Goal: Communication & Community: Answer question/provide support

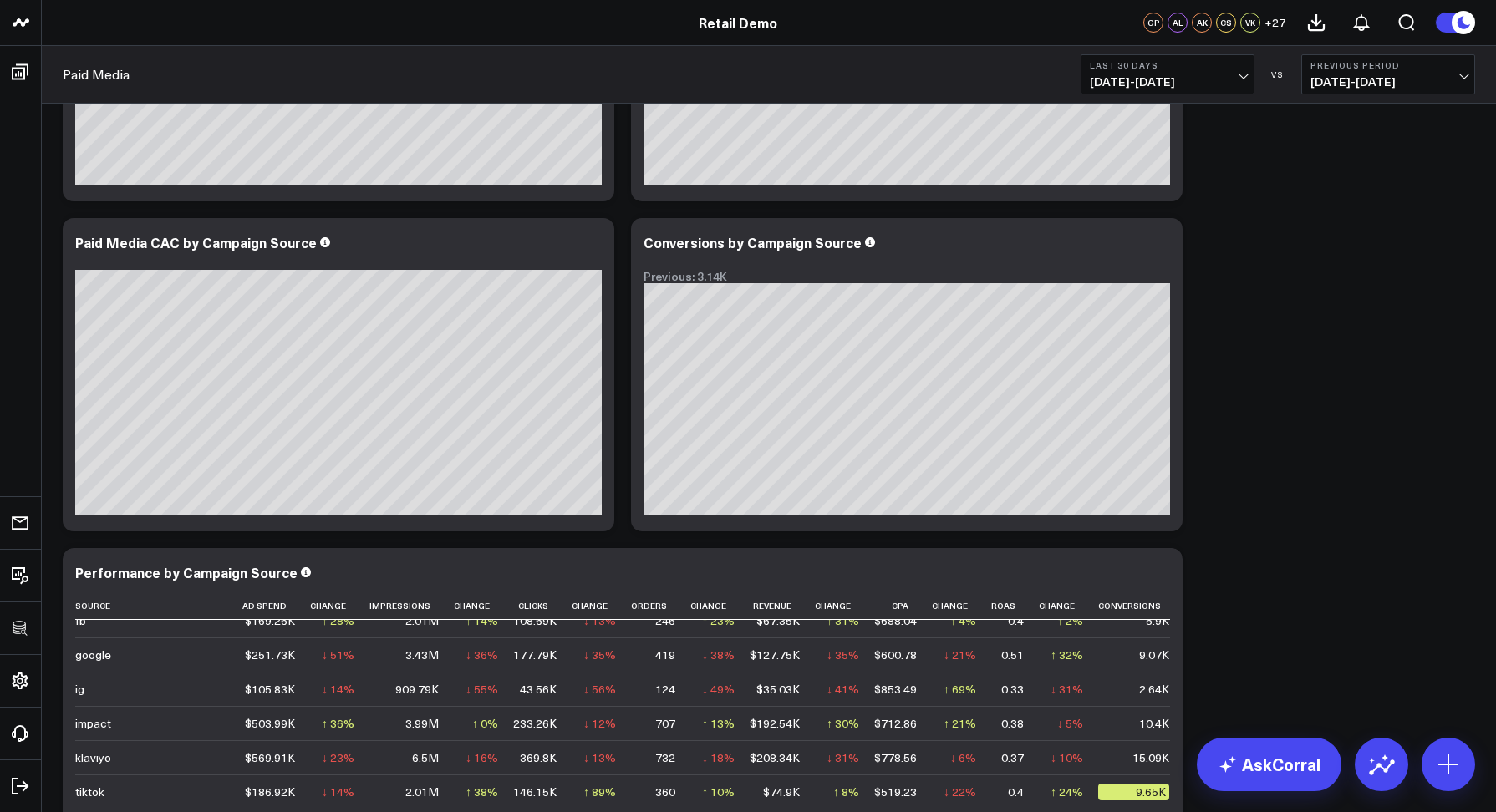
scroll to position [1417, 0]
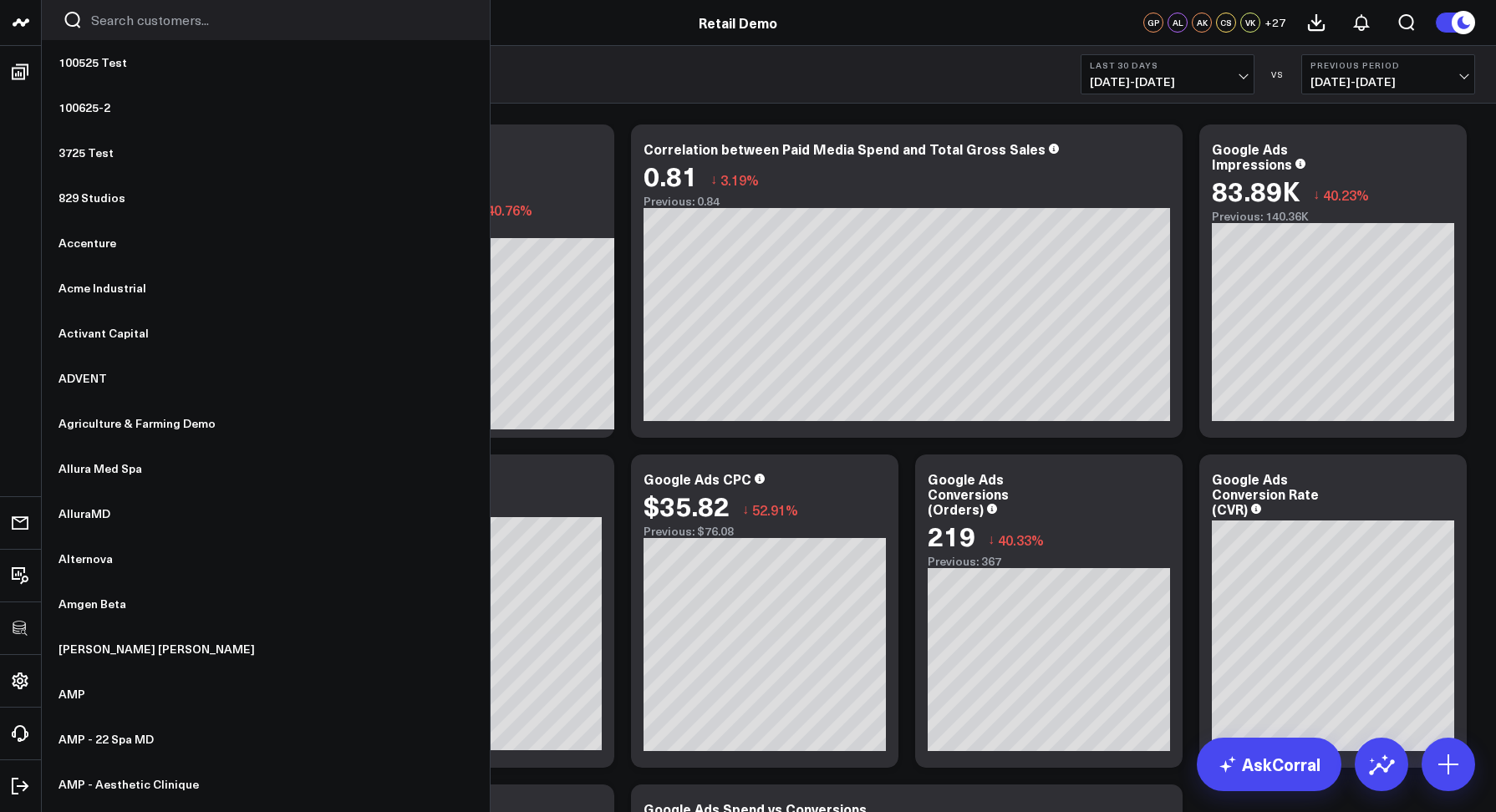
click at [101, 25] on input "Search customers input" at bounding box center [280, 20] width 378 height 18
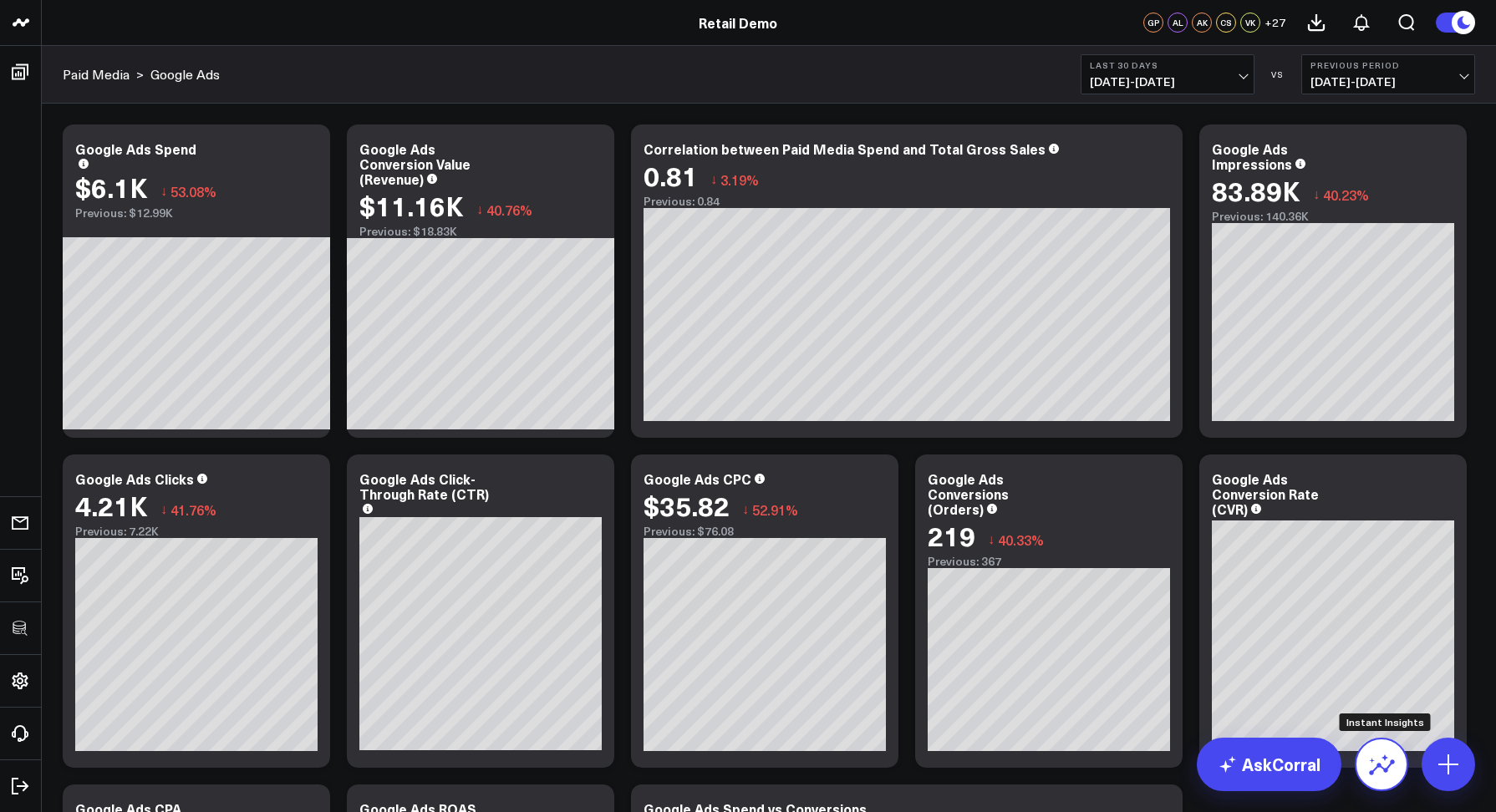
type input "AMP"
click at [1380, 766] on icon at bounding box center [1382, 768] width 26 height 16
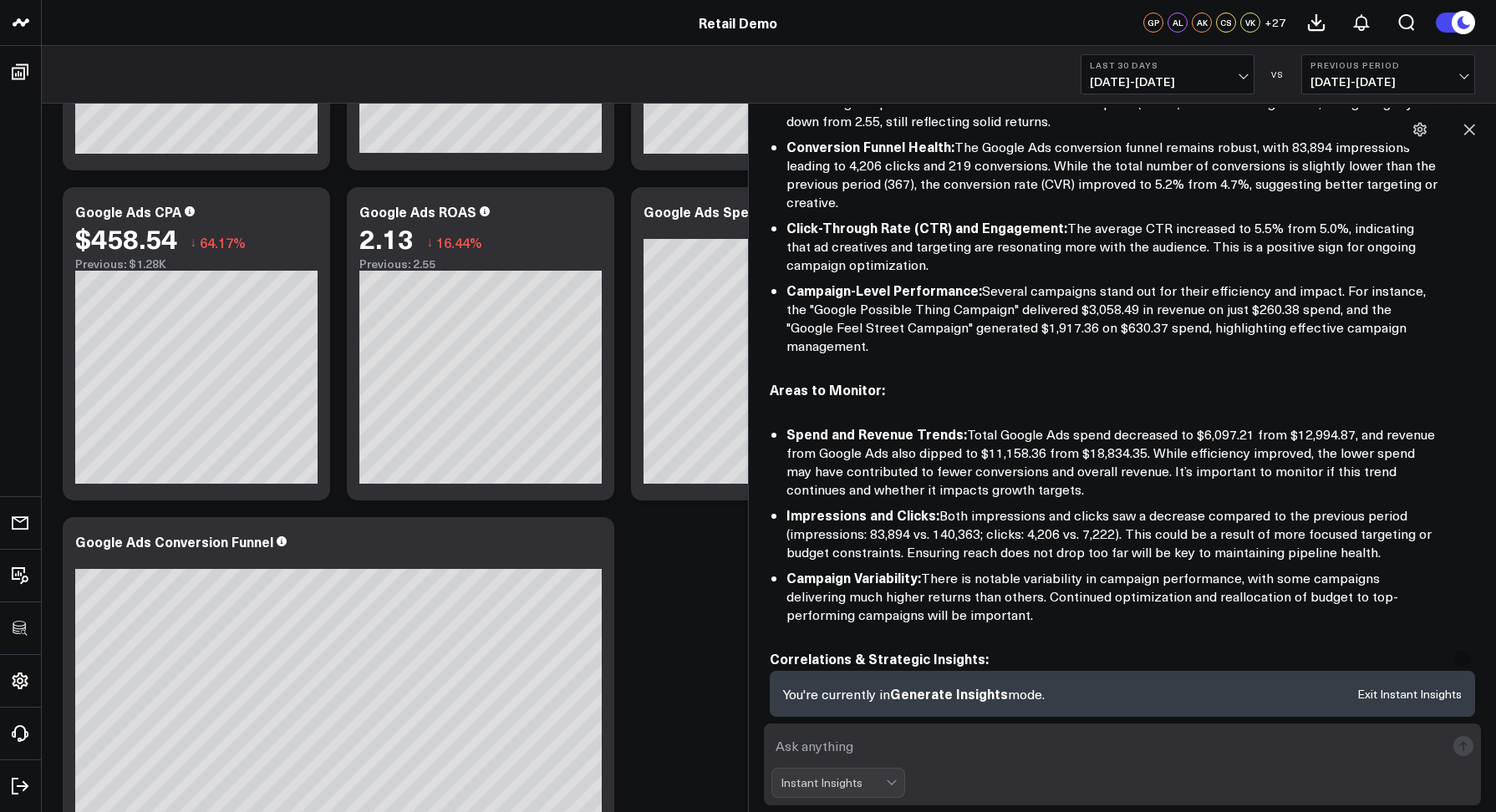
scroll to position [600, 0]
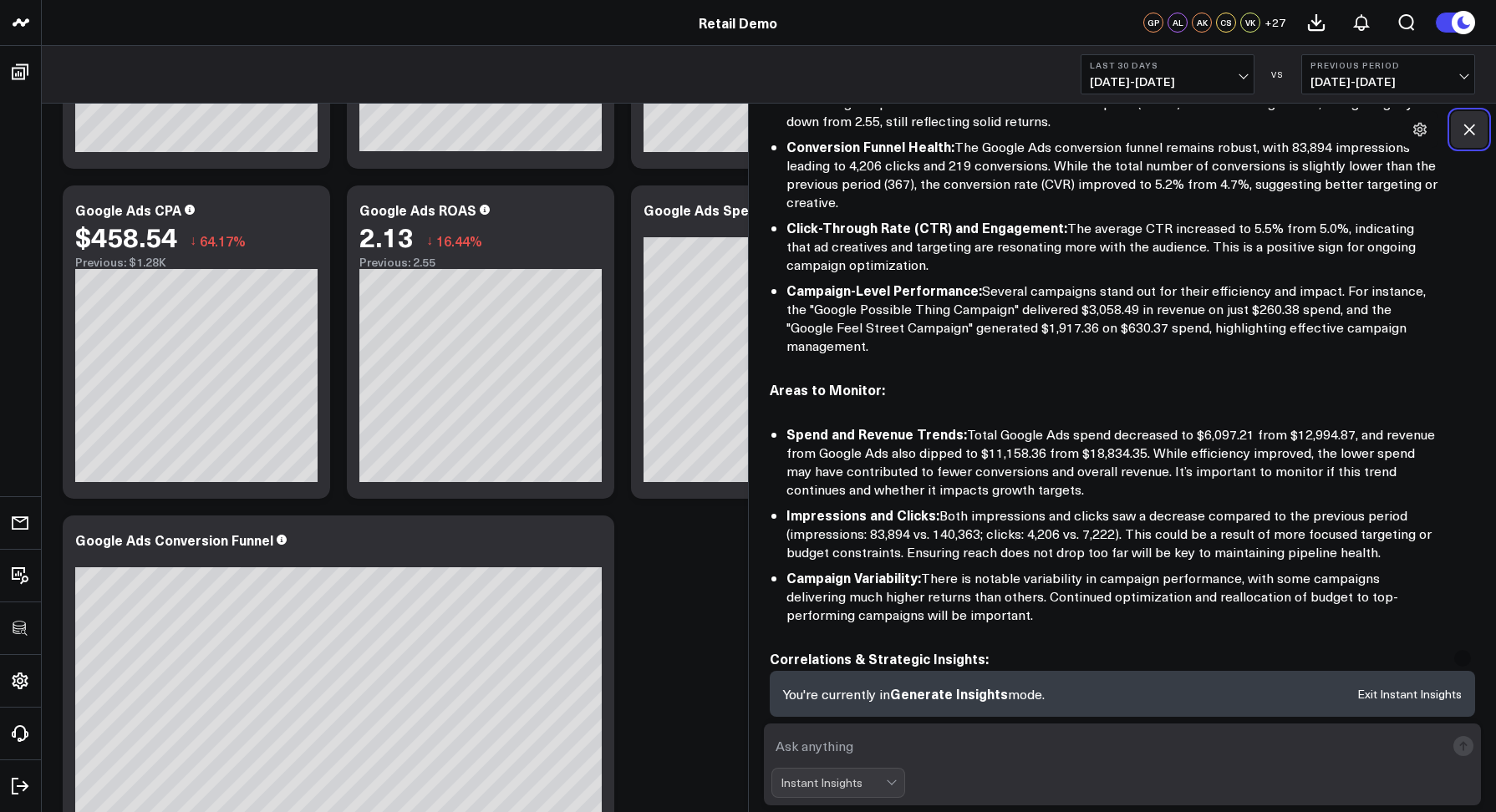
click at [1469, 125] on icon at bounding box center [1470, 129] width 17 height 17
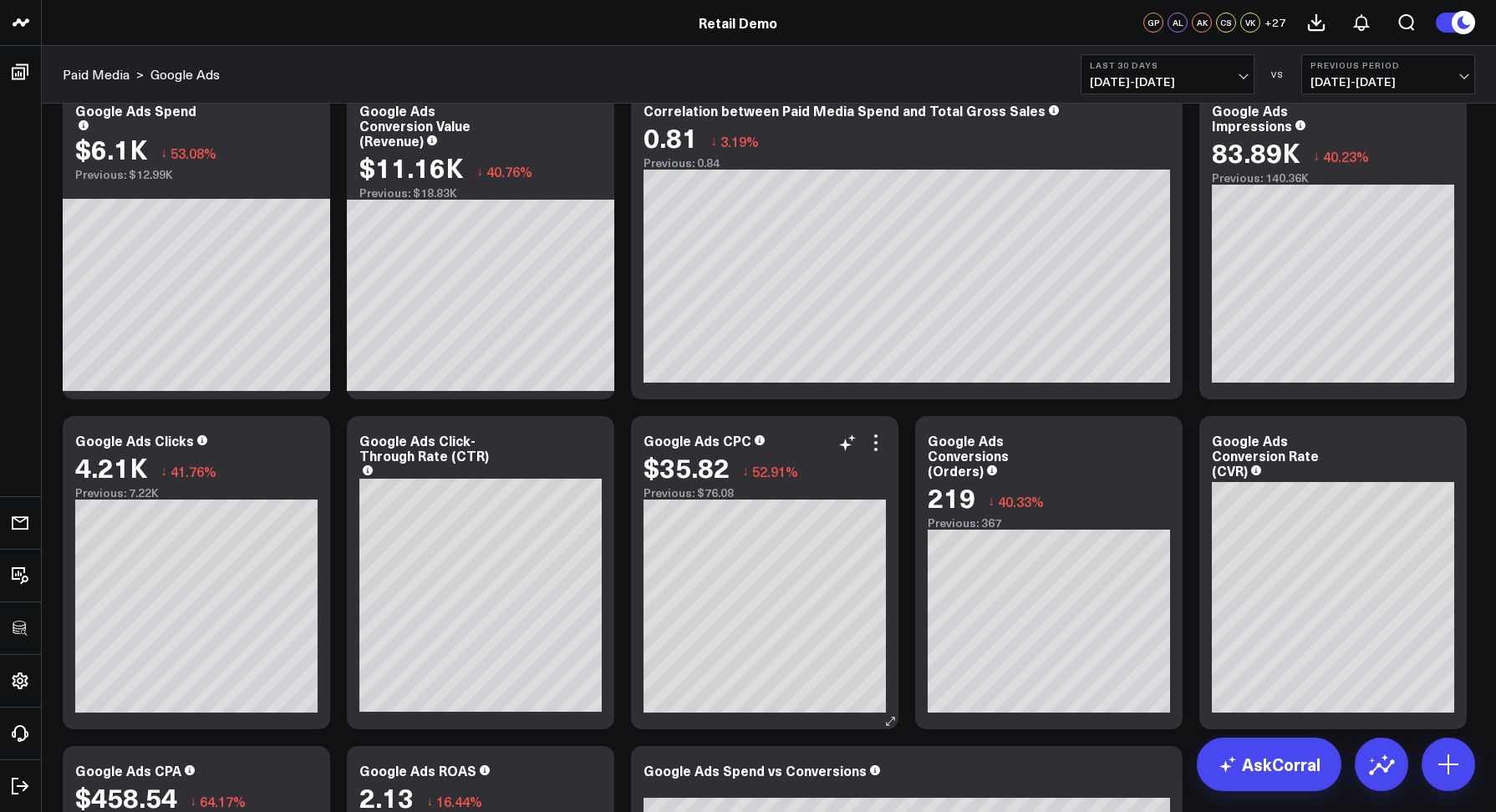
scroll to position [0, 0]
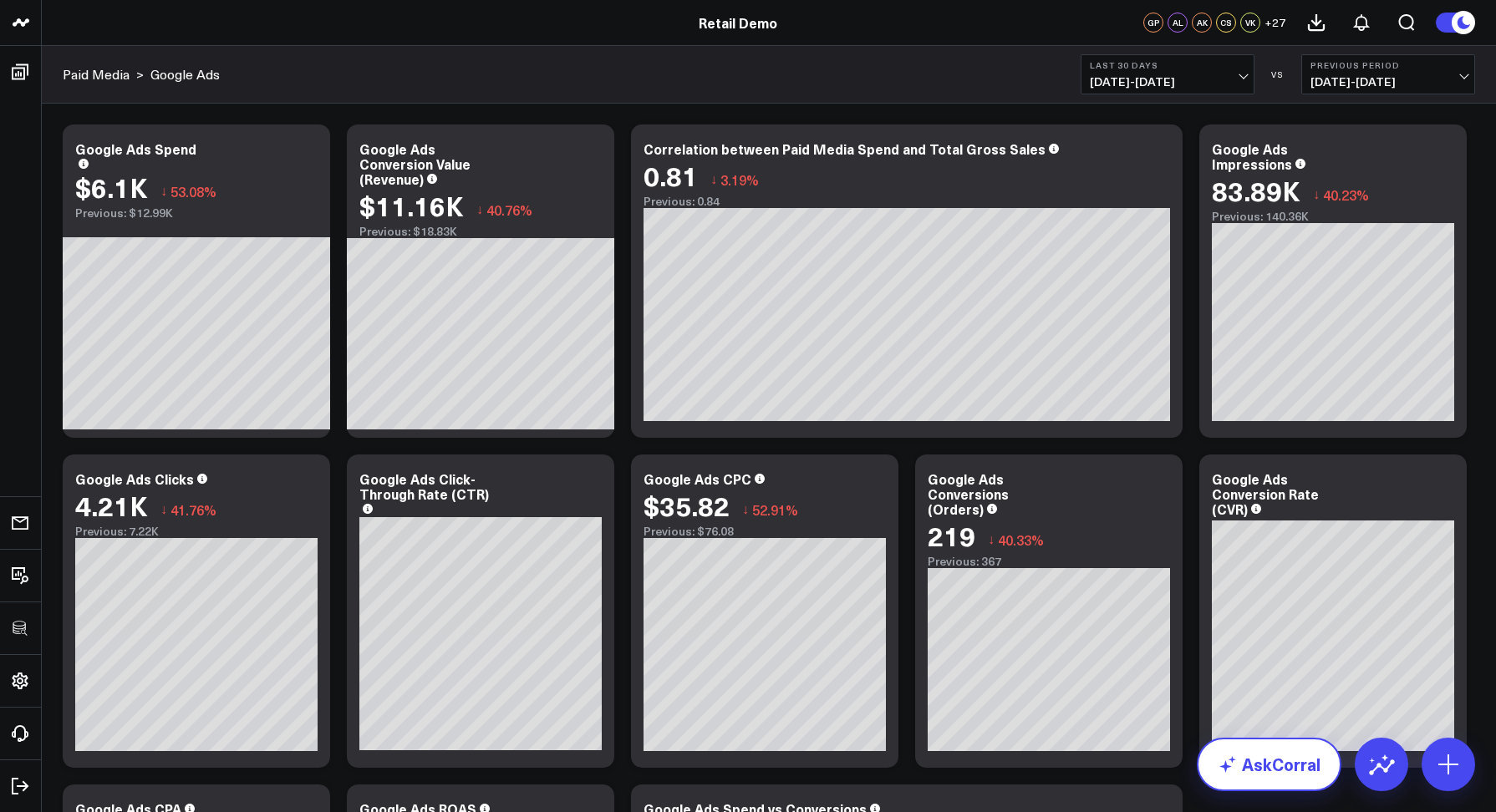
click at [1247, 762] on link "AskCorral" at bounding box center [1268, 765] width 144 height 54
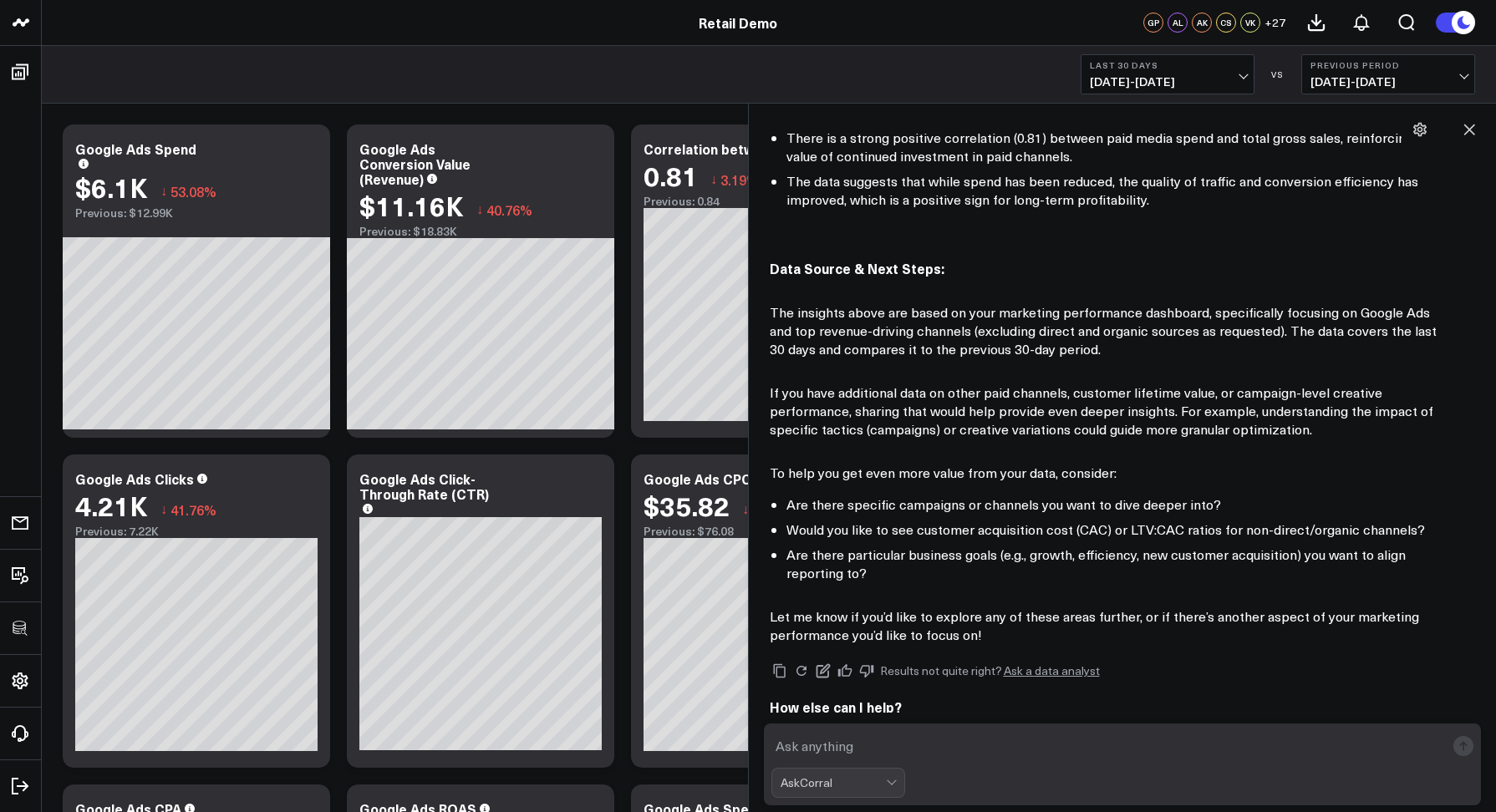
scroll to position [498, 0]
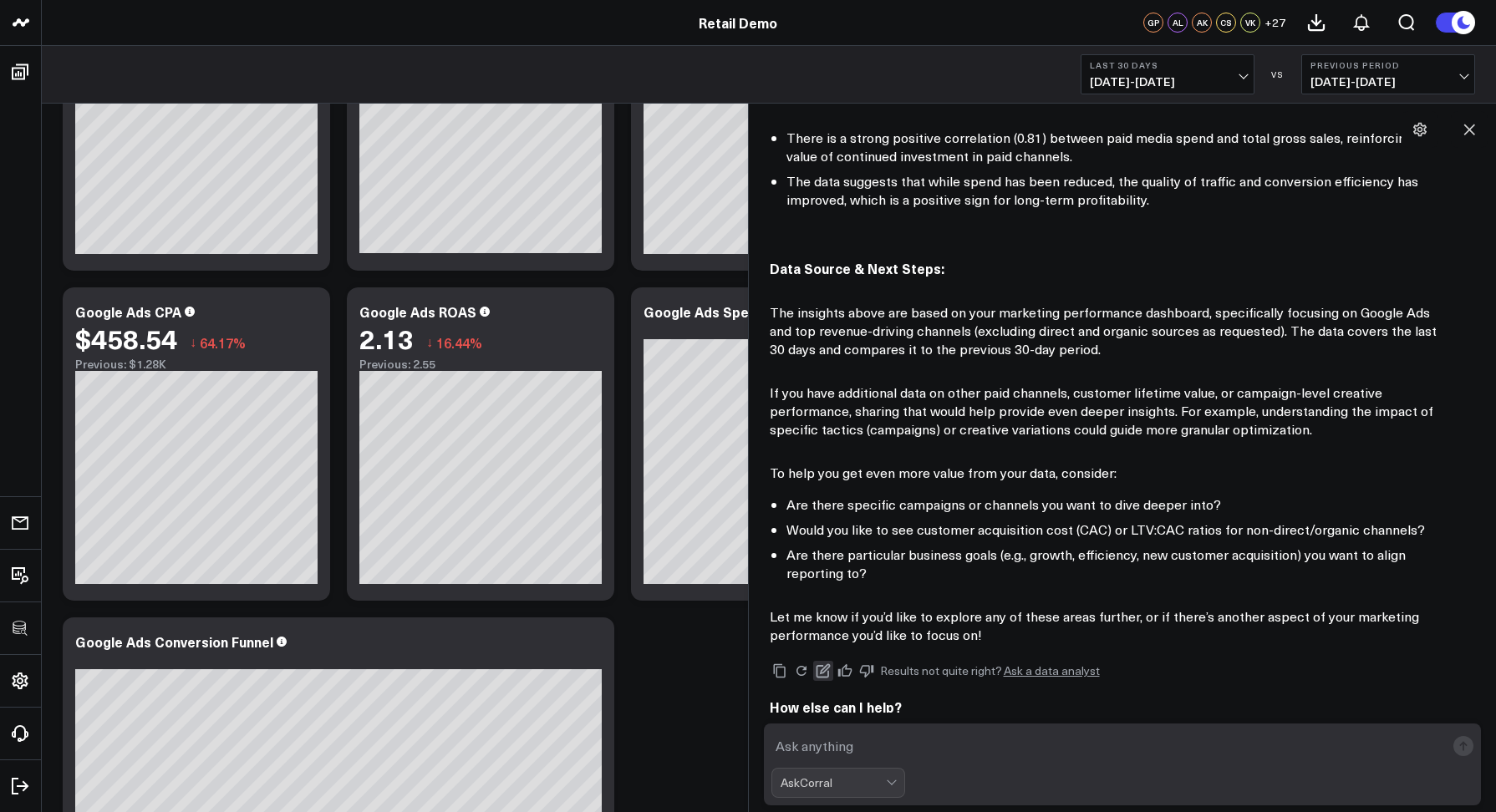
click at [823, 664] on icon at bounding box center [824, 671] width 15 height 15
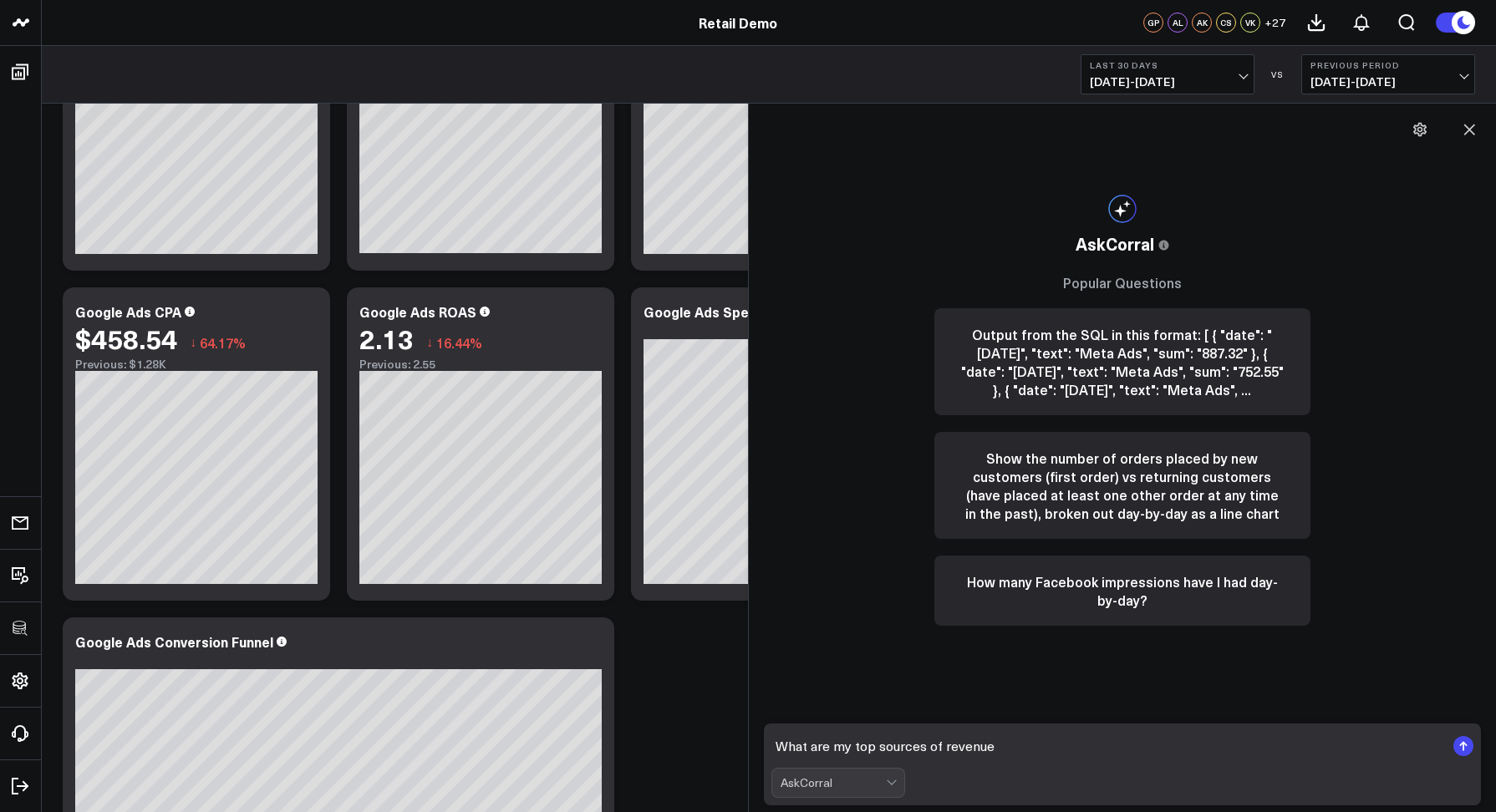
type textarea "What are my top sources of revenue?"
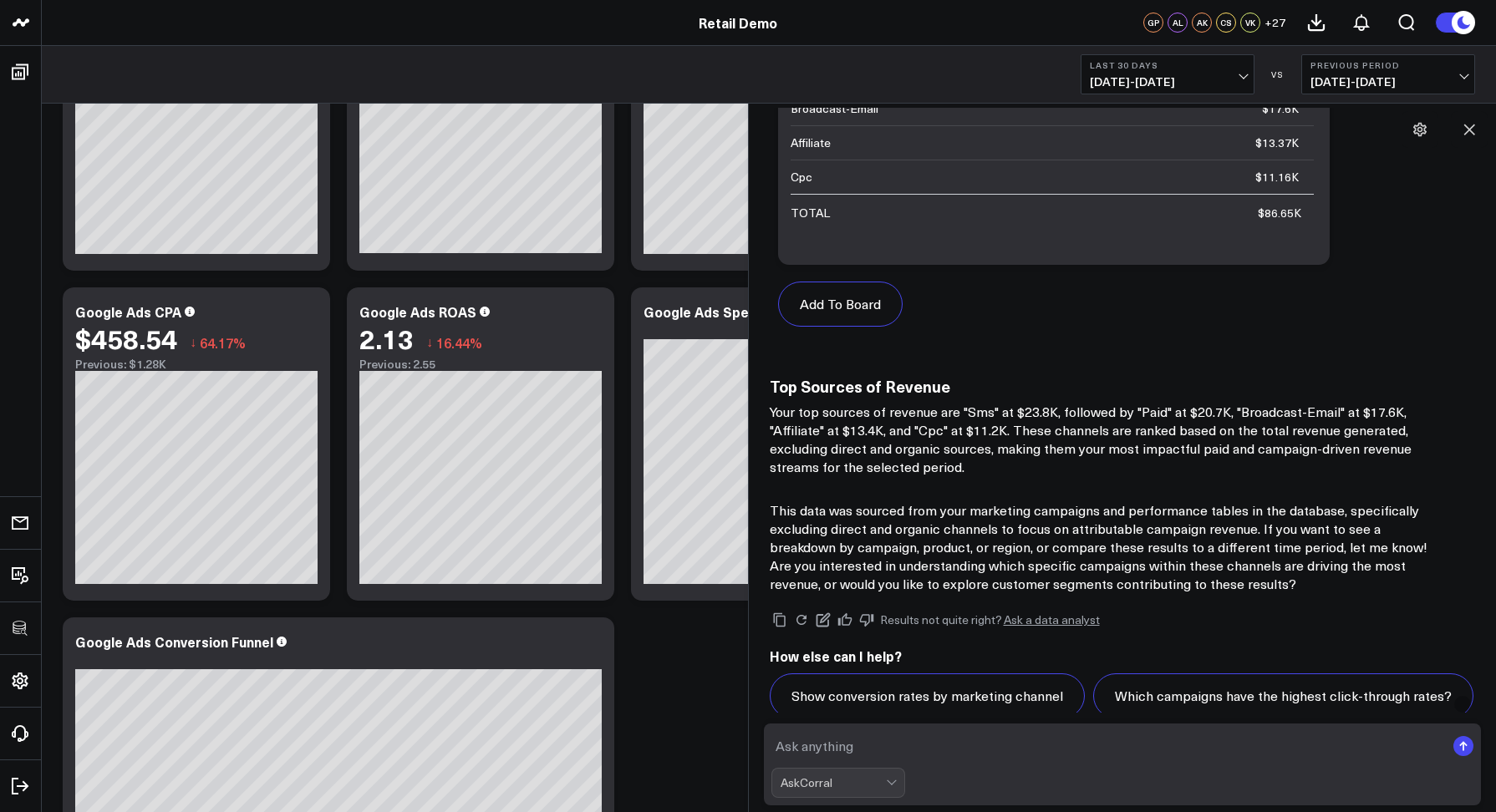
scroll to position [1225, 0]
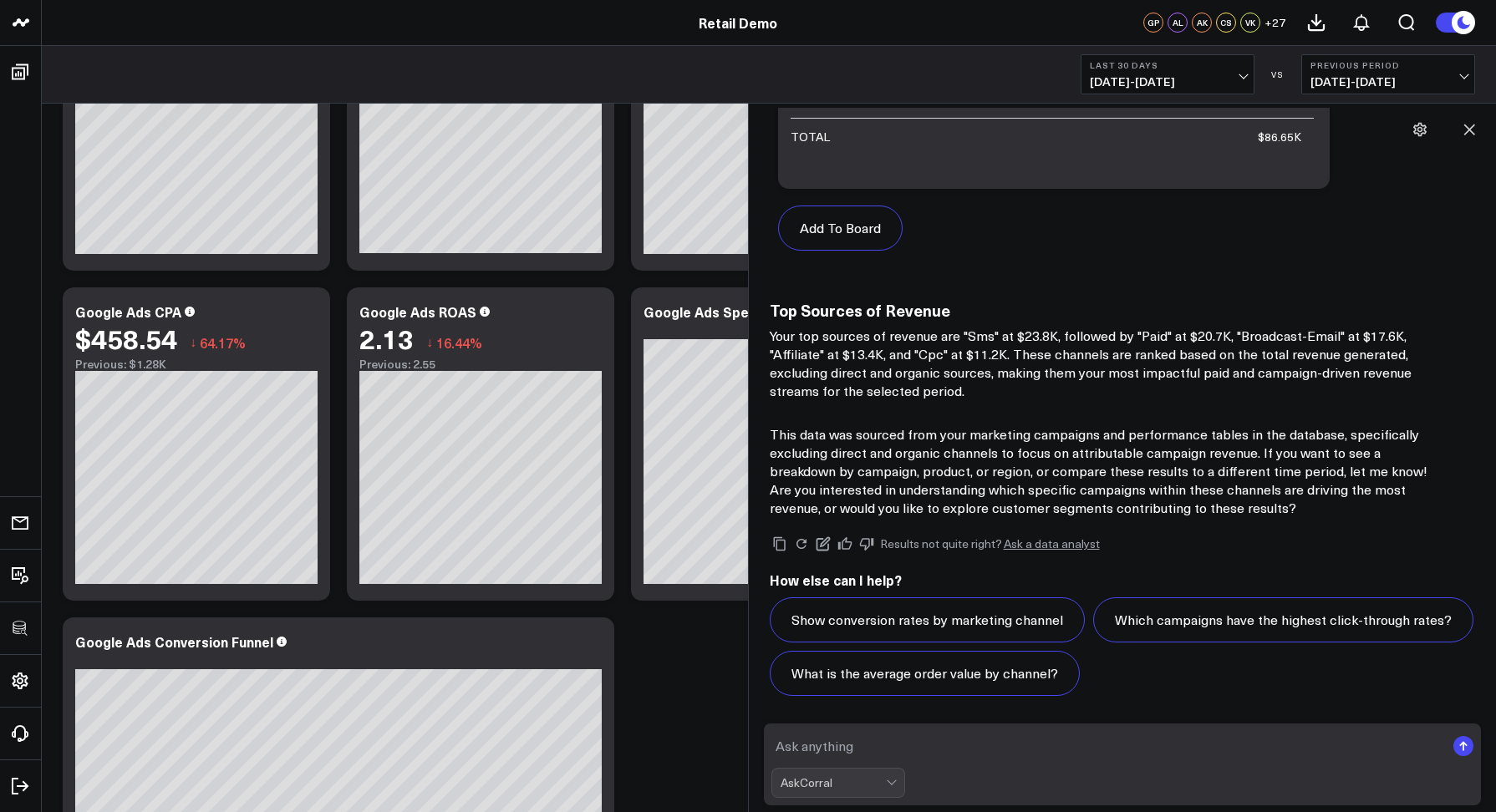
click at [891, 738] on textarea at bounding box center [1109, 746] width 674 height 30
type textarea "Can you only include results for sms and paid"
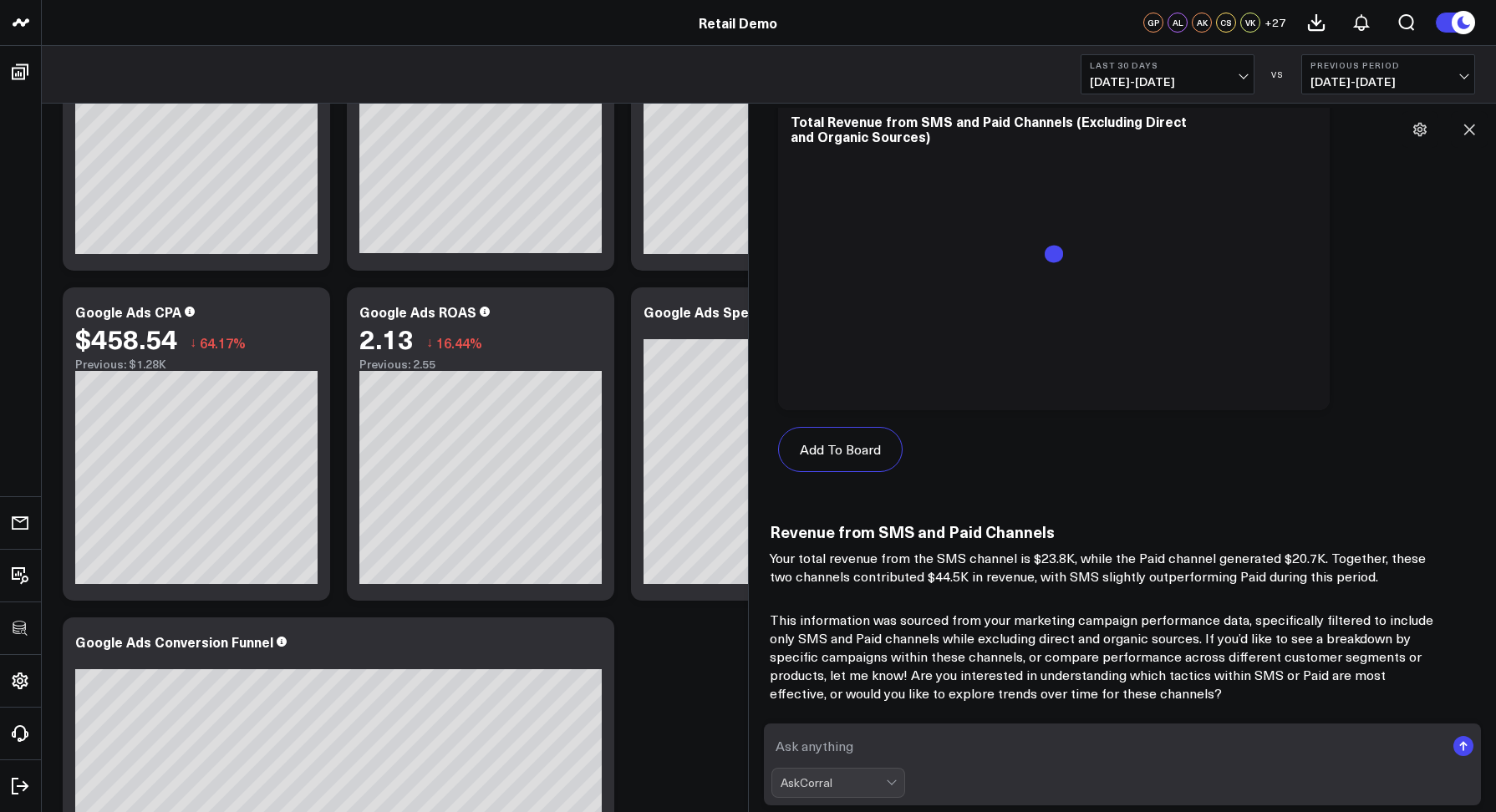
scroll to position [2848, 0]
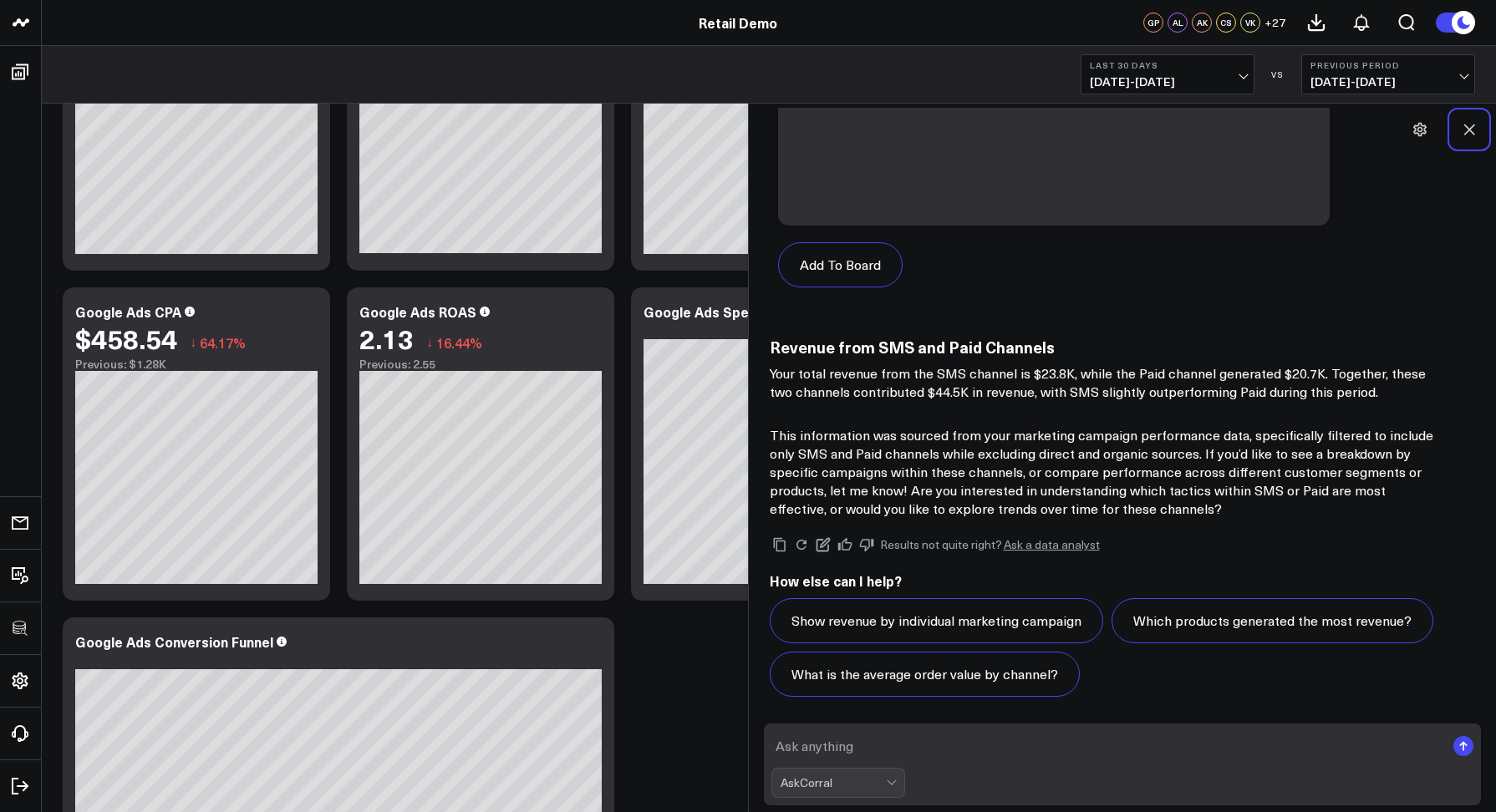
click at [1475, 127] on icon at bounding box center [1470, 129] width 17 height 17
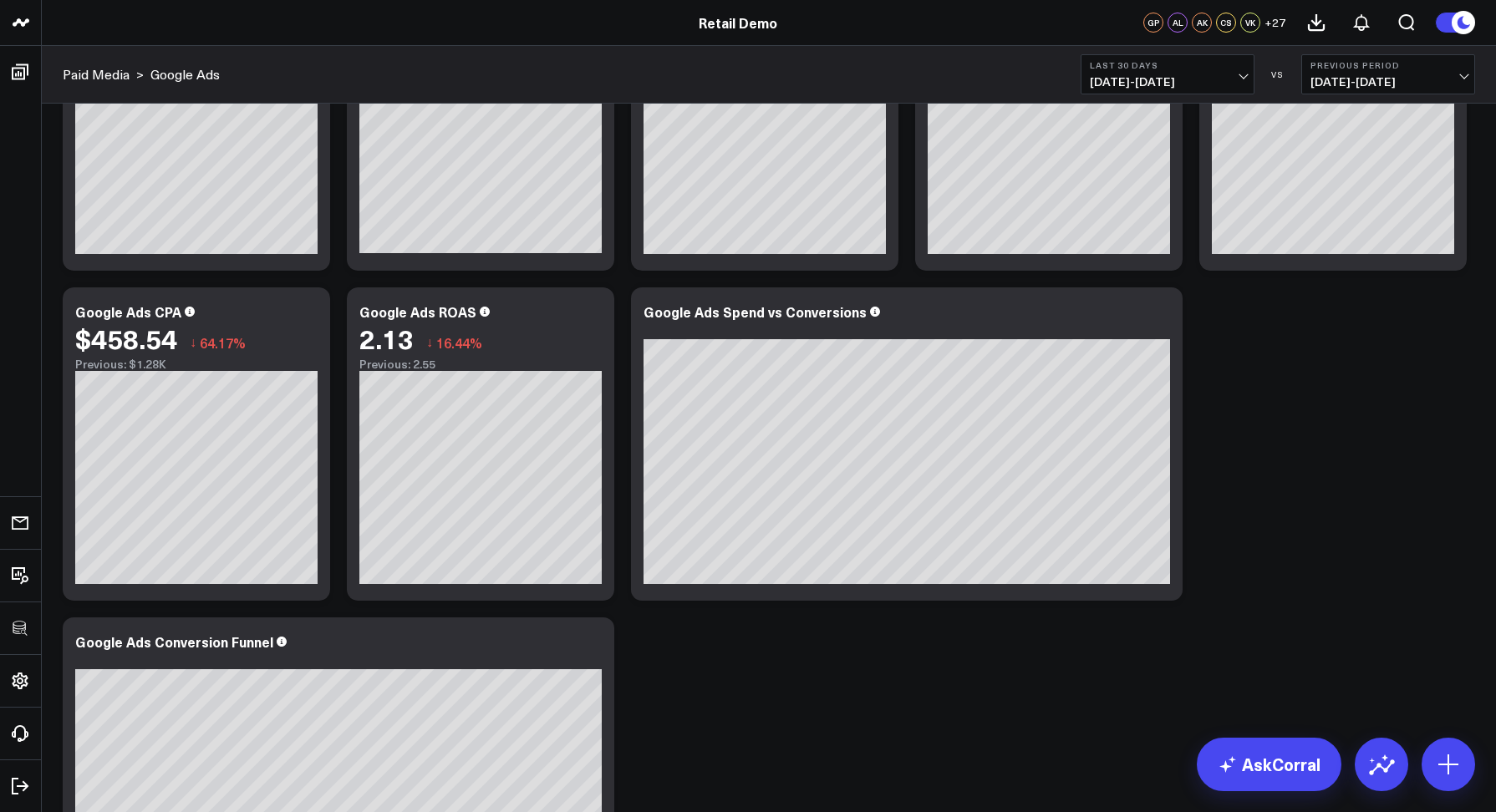
scroll to position [0, 0]
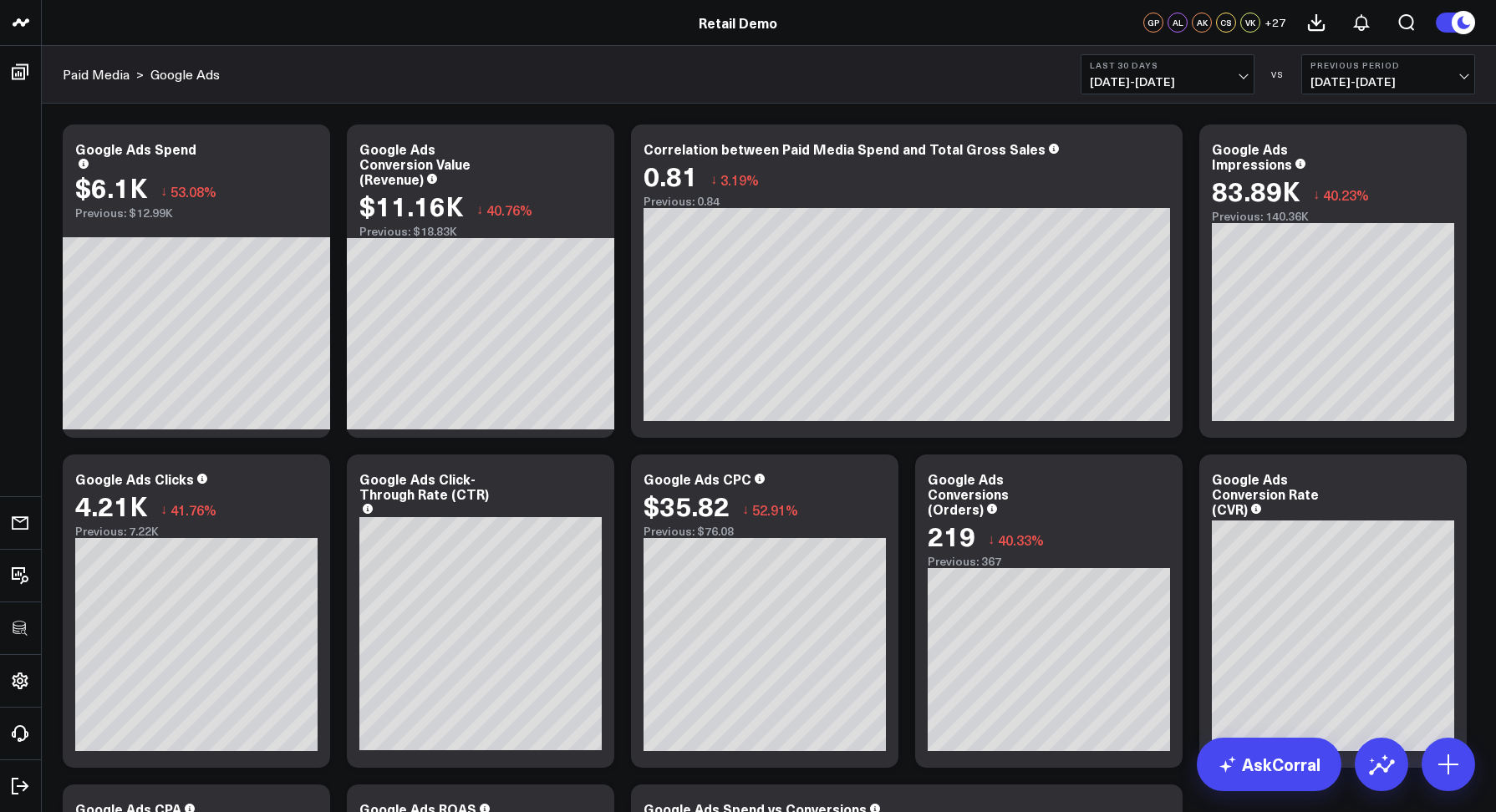
click at [593, 76] on div "Paid Media > Google Ads Last 30 Days 09/08/25 - 10/07/25 VS Previous Period 08/…" at bounding box center [769, 75] width 1454 height 58
click at [595, 149] on icon at bounding box center [591, 151] width 20 height 20
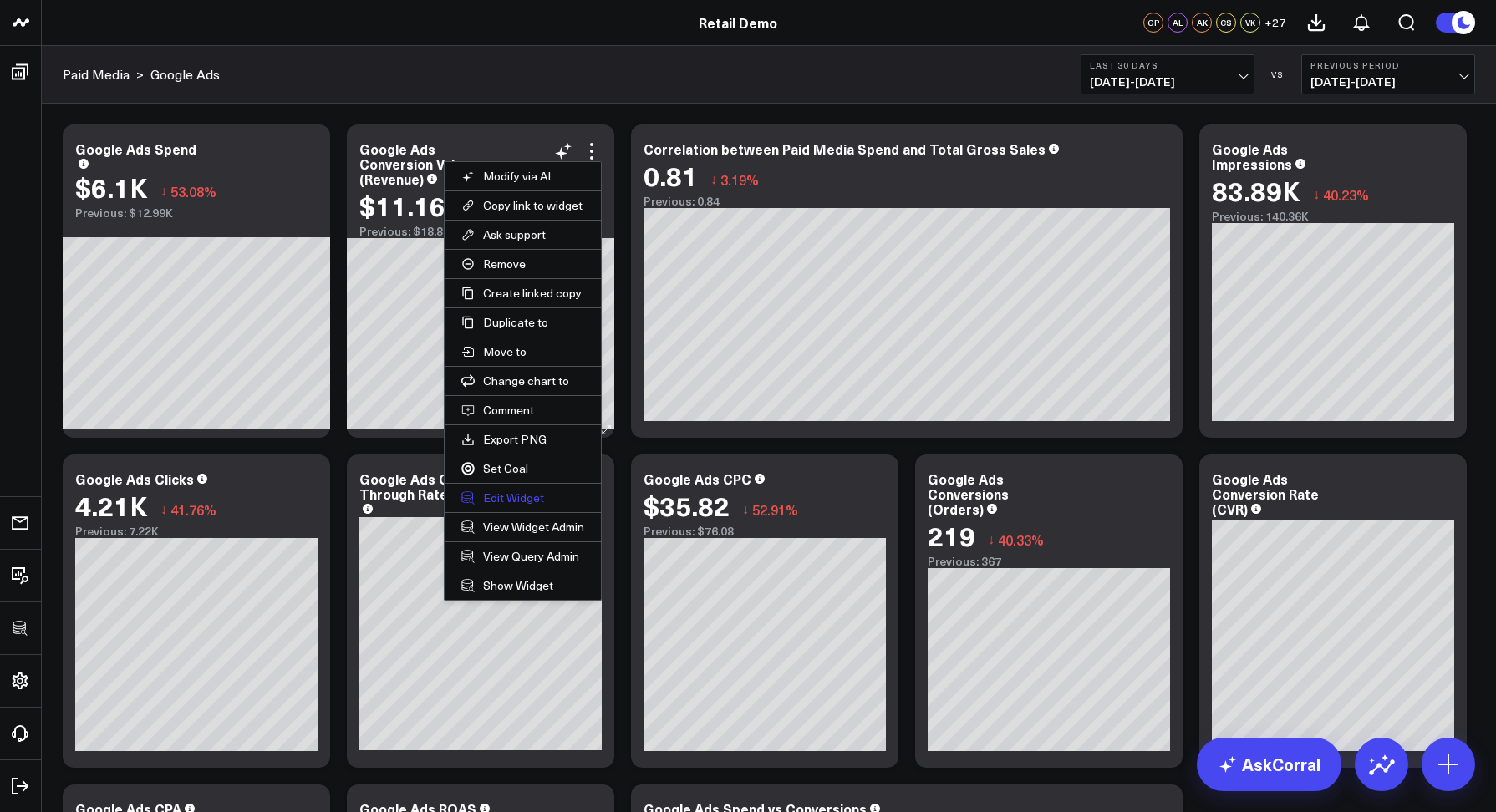
click at [523, 488] on button "Edit Widget" at bounding box center [523, 498] width 157 height 28
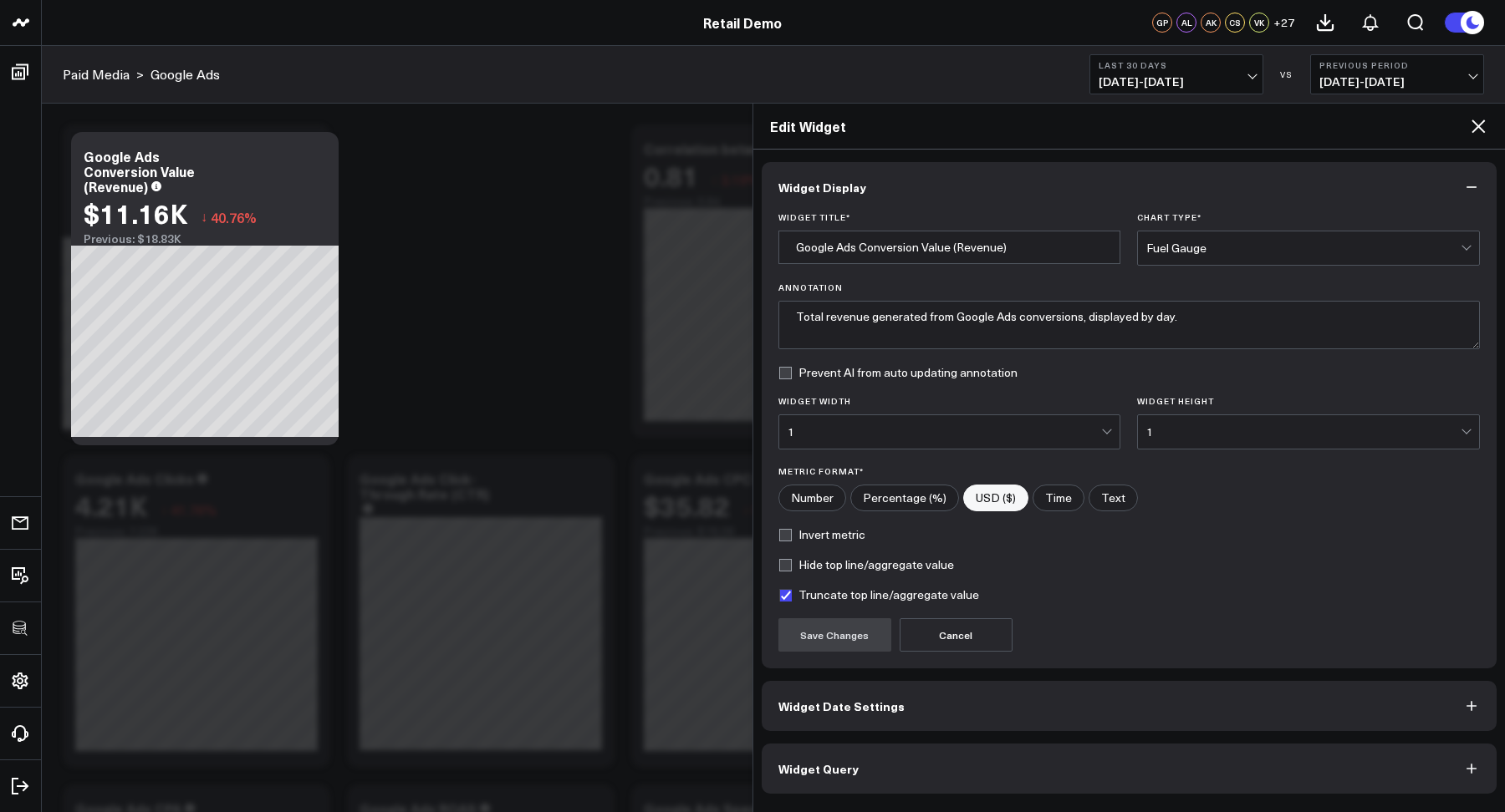
click at [929, 775] on button "Widget Query" at bounding box center [1129, 769] width 736 height 50
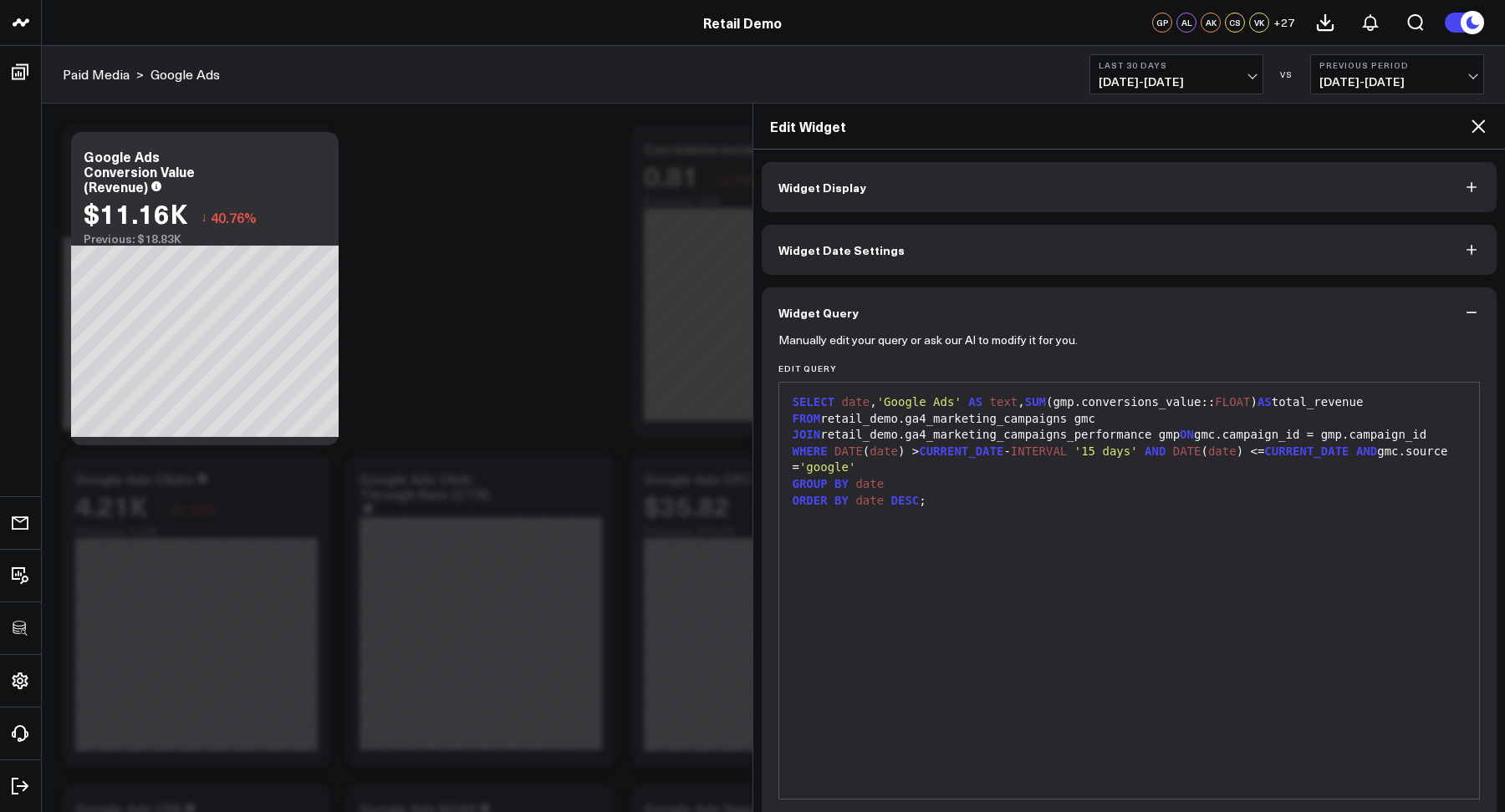
click at [1470, 134] on icon at bounding box center [1478, 126] width 20 height 20
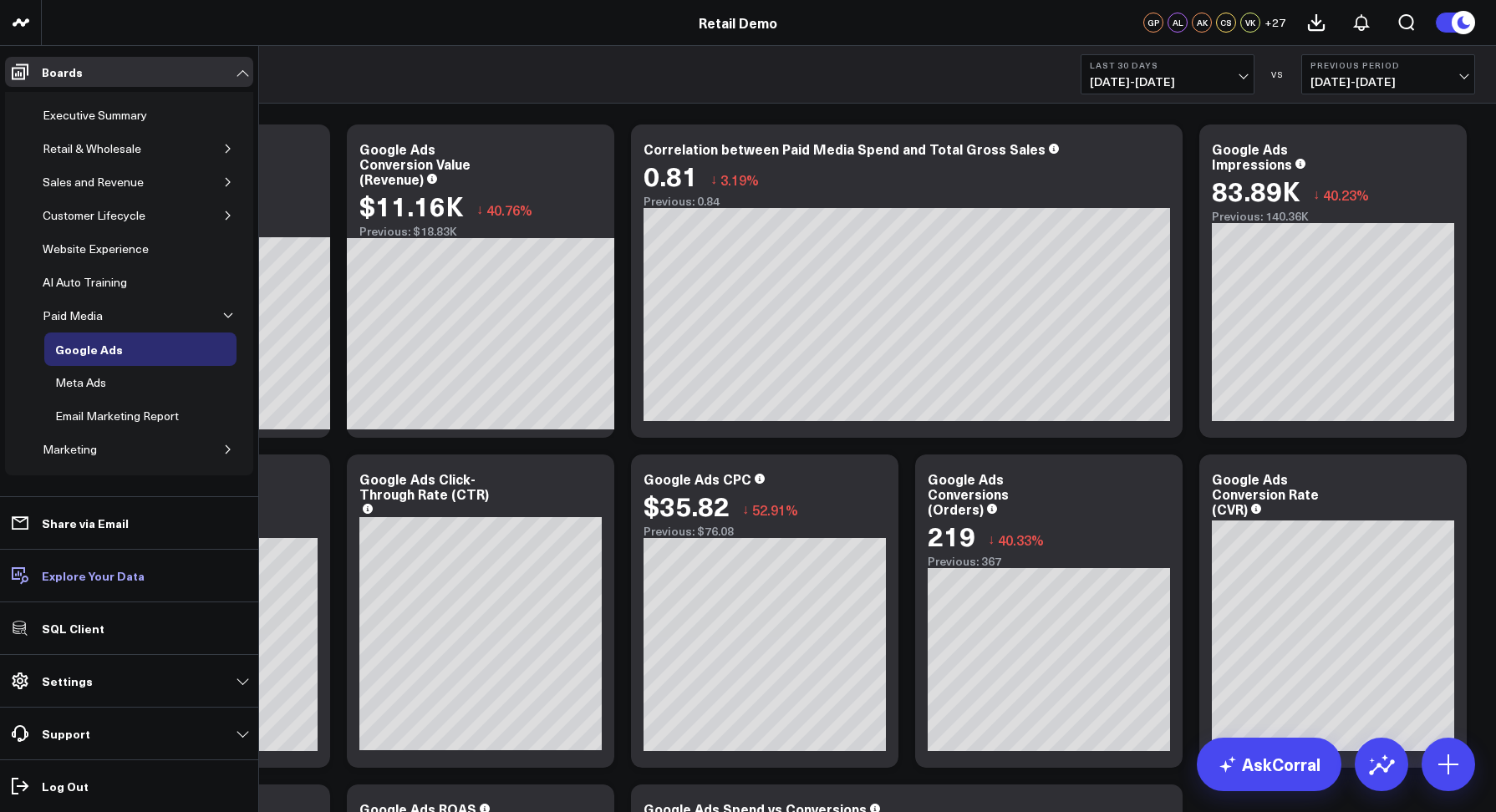
click at [76, 570] on p "Explore Your Data" at bounding box center [93, 576] width 103 height 13
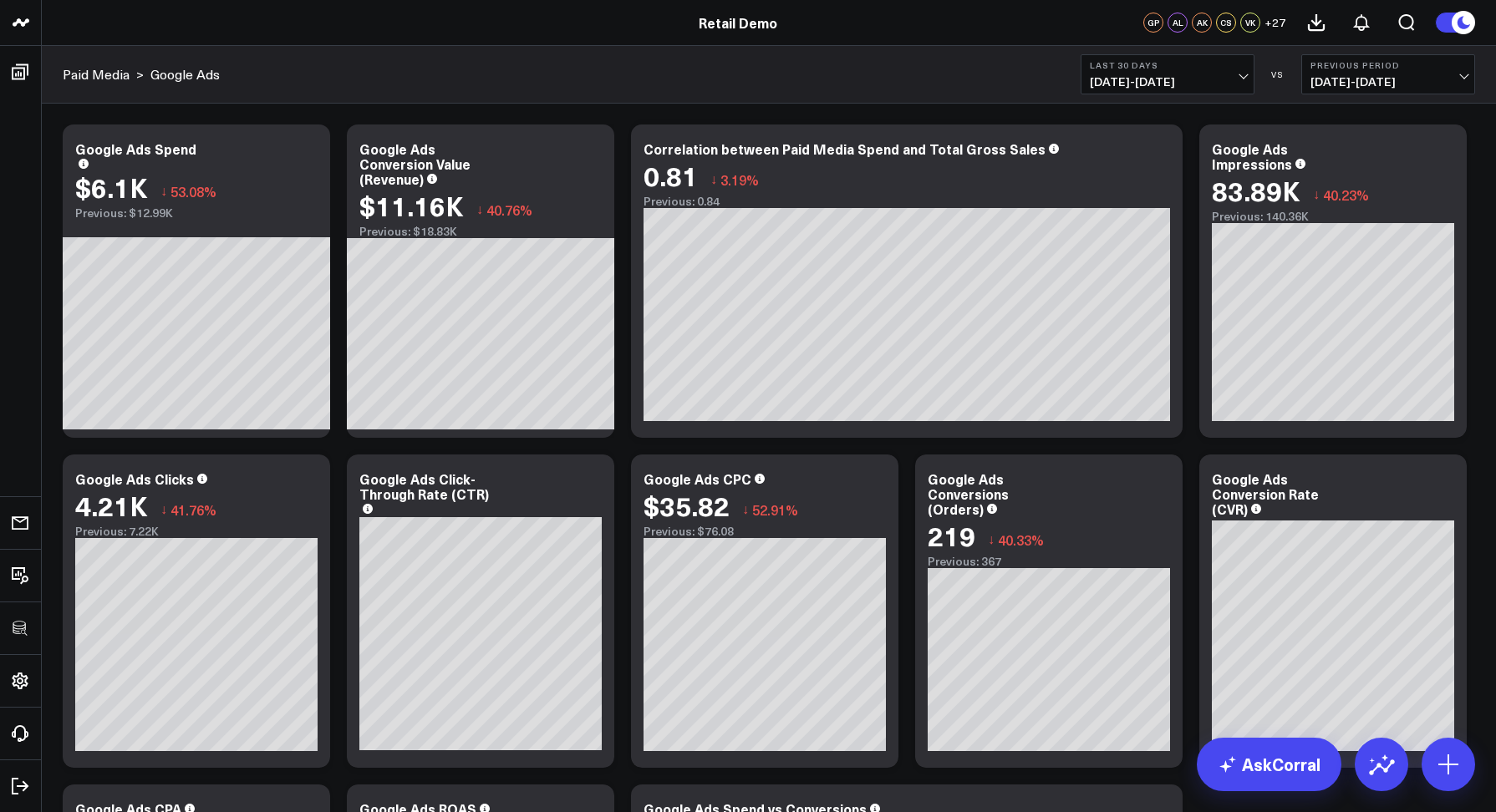
click at [524, 84] on div "Paid Media > Google Ads Last 30 Days 09/08/25 - 10/07/25 VS Previous Period 08/…" at bounding box center [769, 75] width 1454 height 58
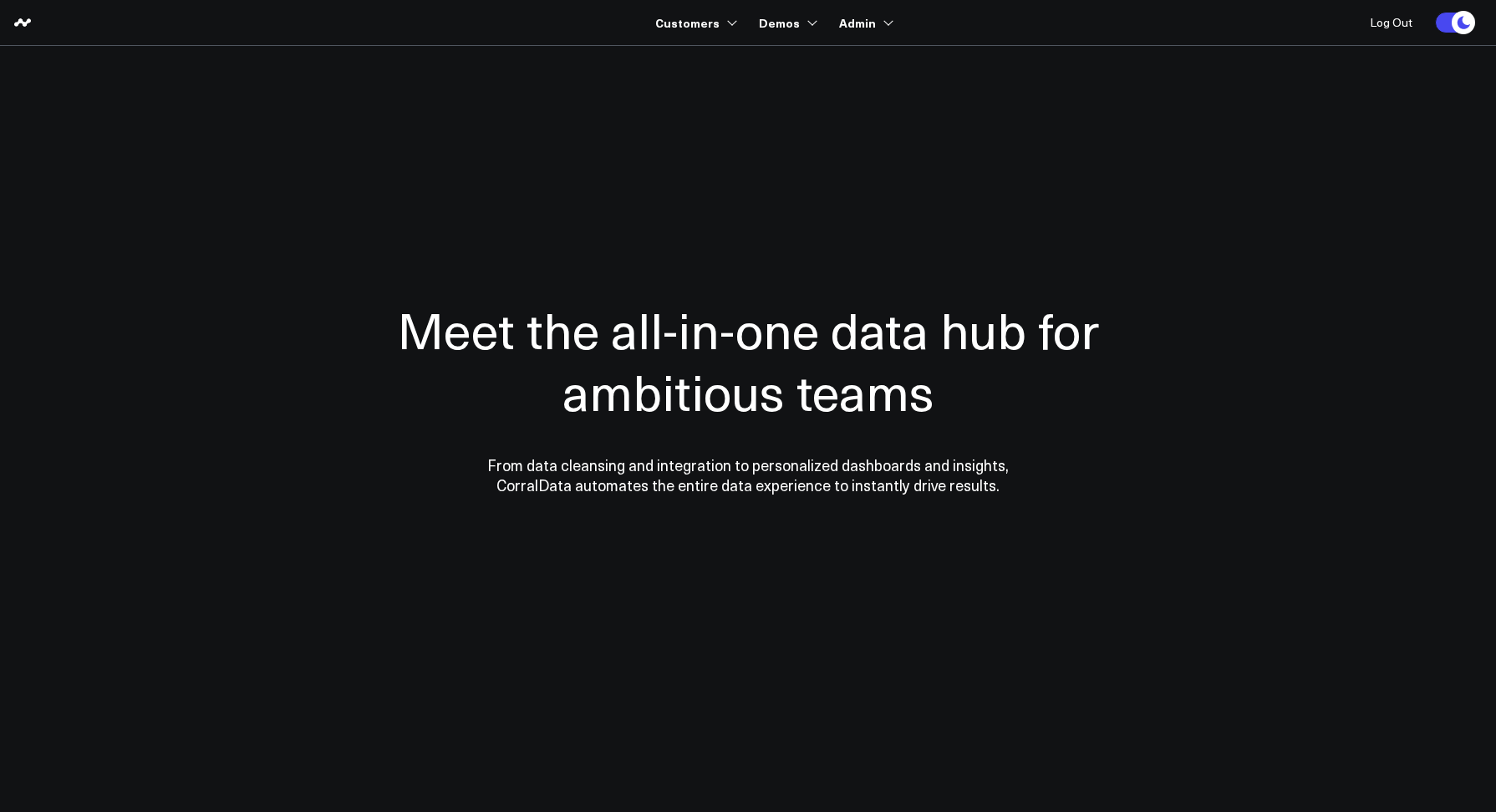
click at [535, 121] on div at bounding box center [748, 397] width 1203 height 568
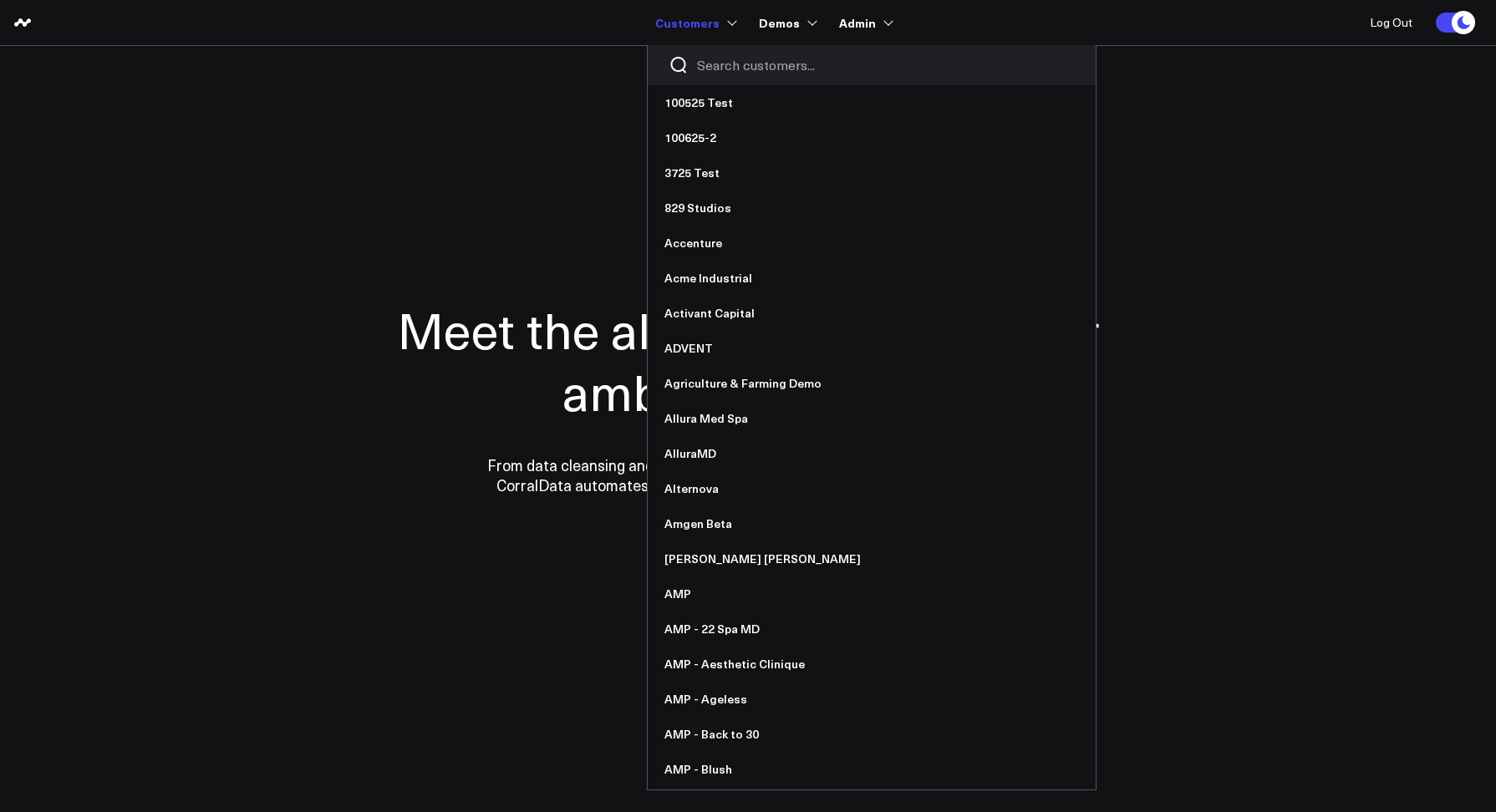
click at [744, 63] on input "Search customers input" at bounding box center [886, 64] width 378 height 18
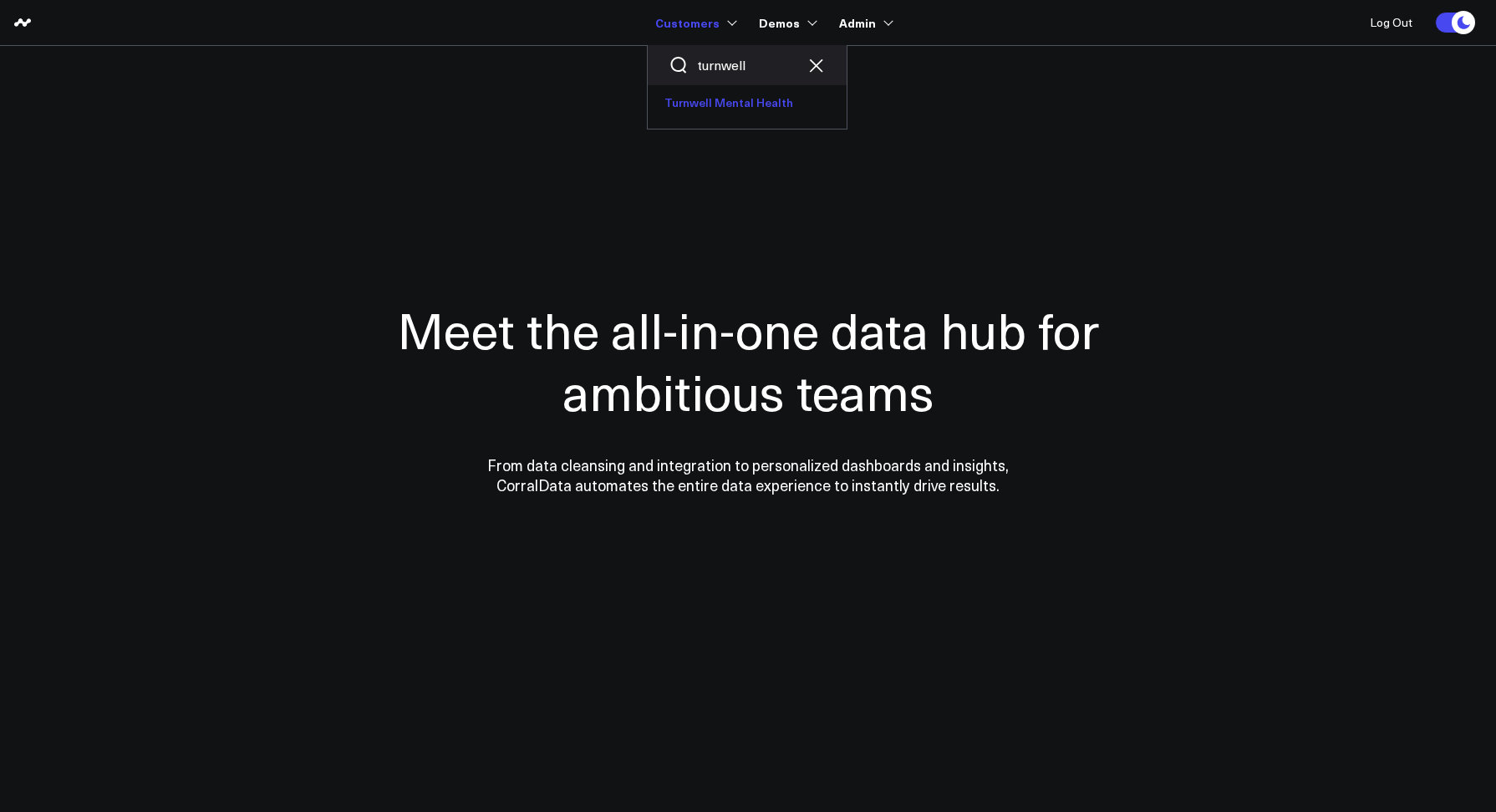
type input "turnwell"
click at [694, 106] on link "Turnwell Mental Health" at bounding box center [747, 102] width 199 height 35
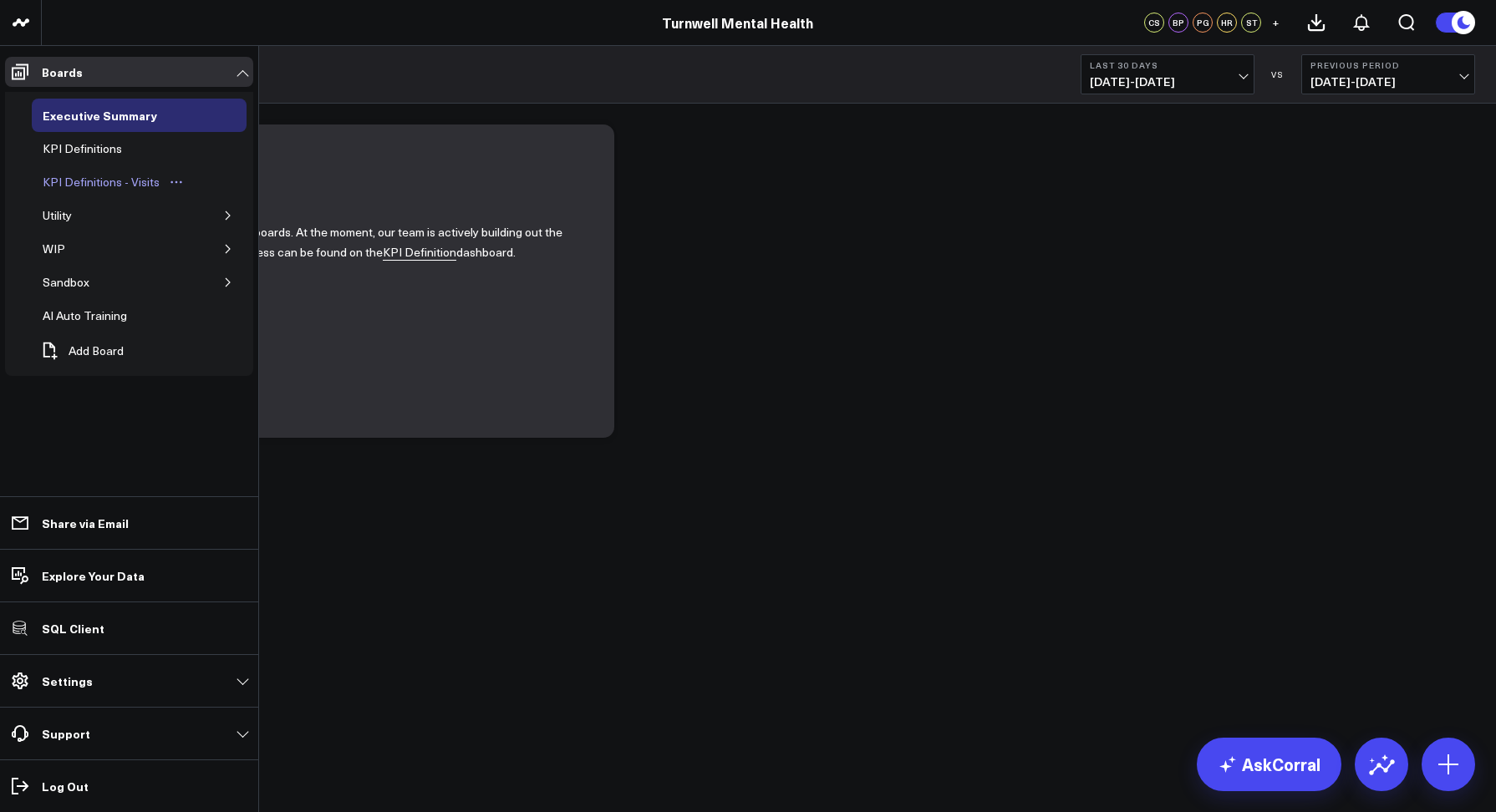
click at [70, 184] on div "KPI Definitions - Visits" at bounding box center [101, 181] width 126 height 20
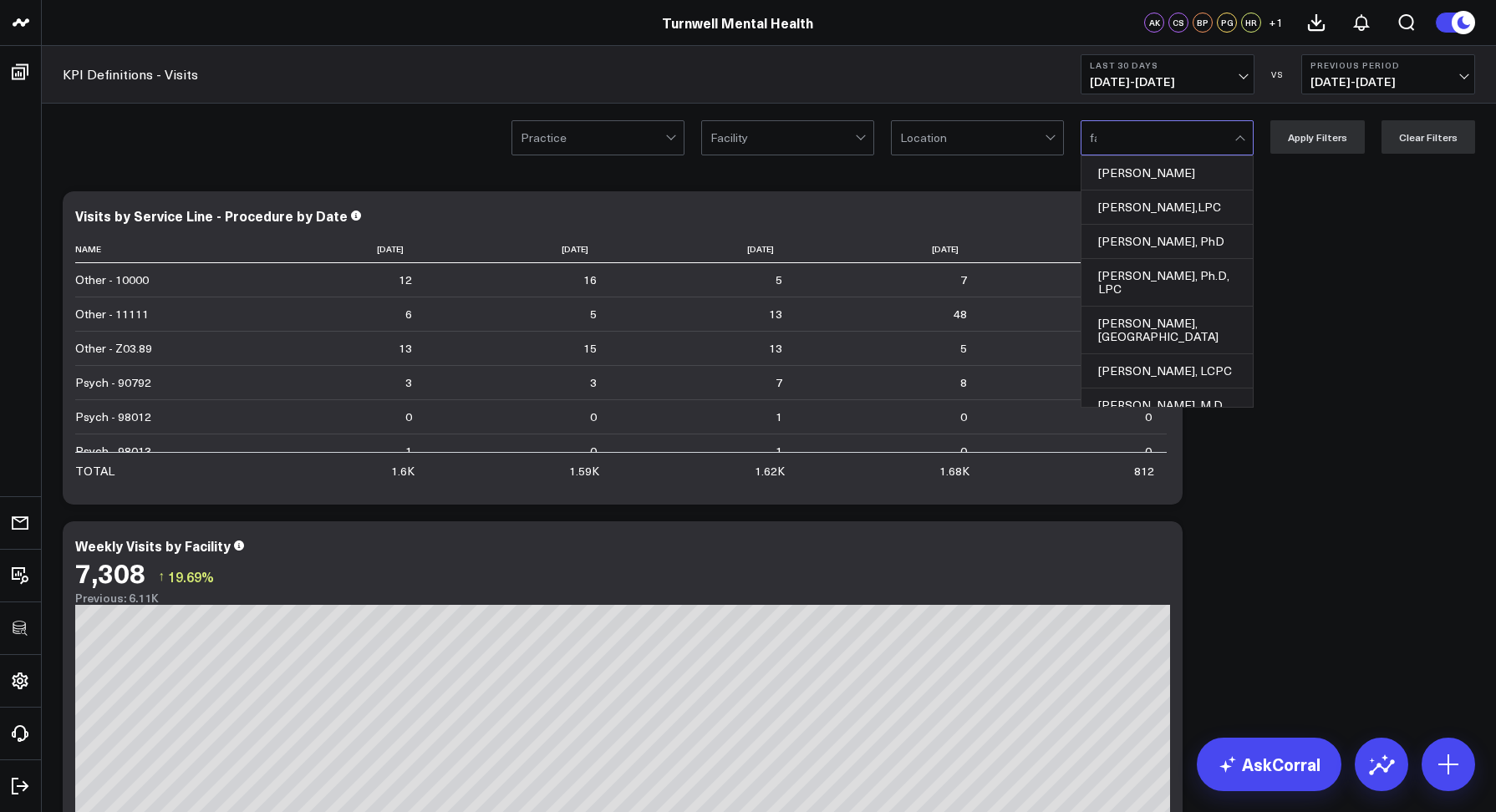
type input "far"
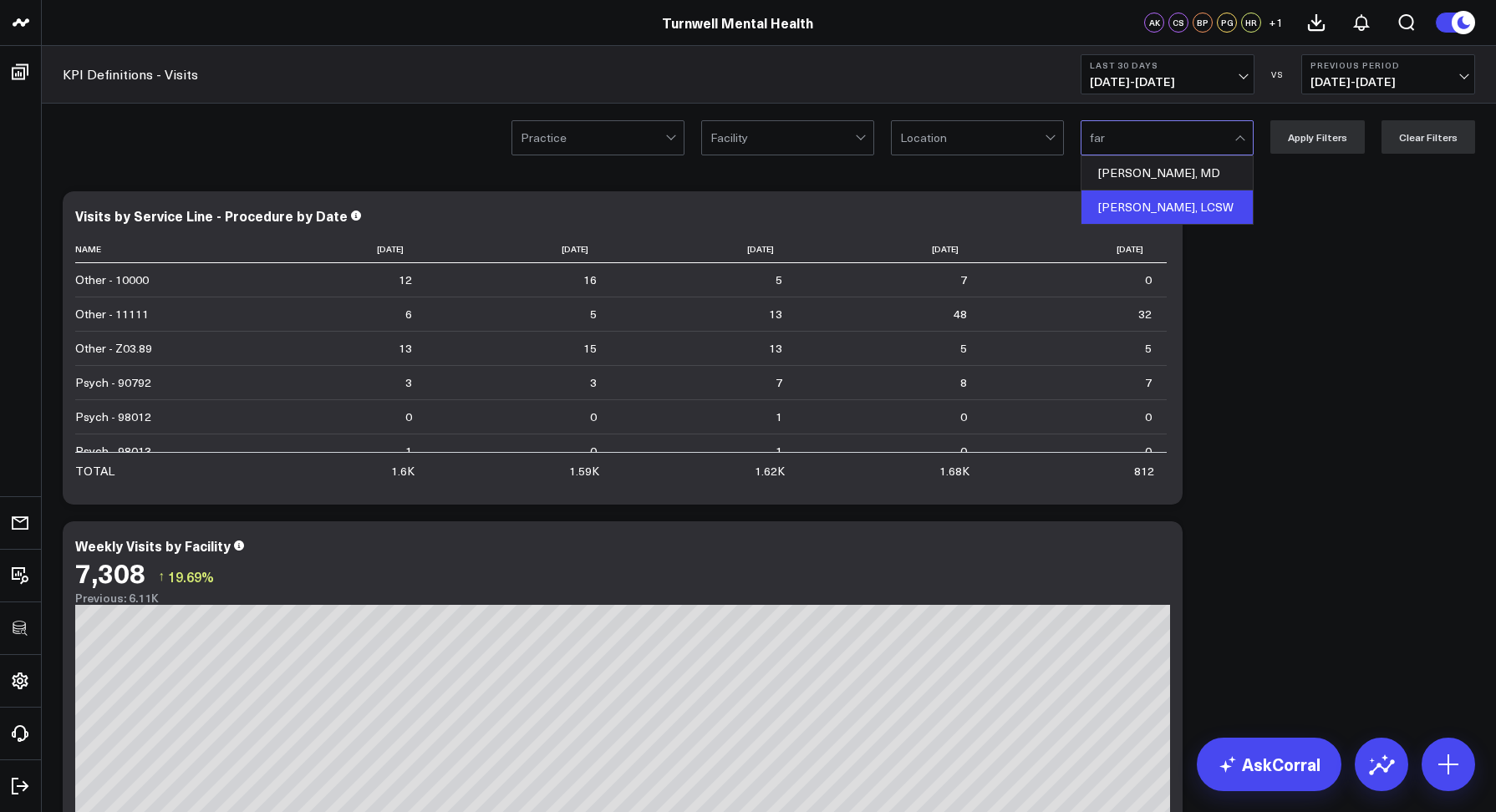
click at [1138, 202] on div "Joey Farnsworth, LCSW" at bounding box center [1166, 207] width 171 height 33
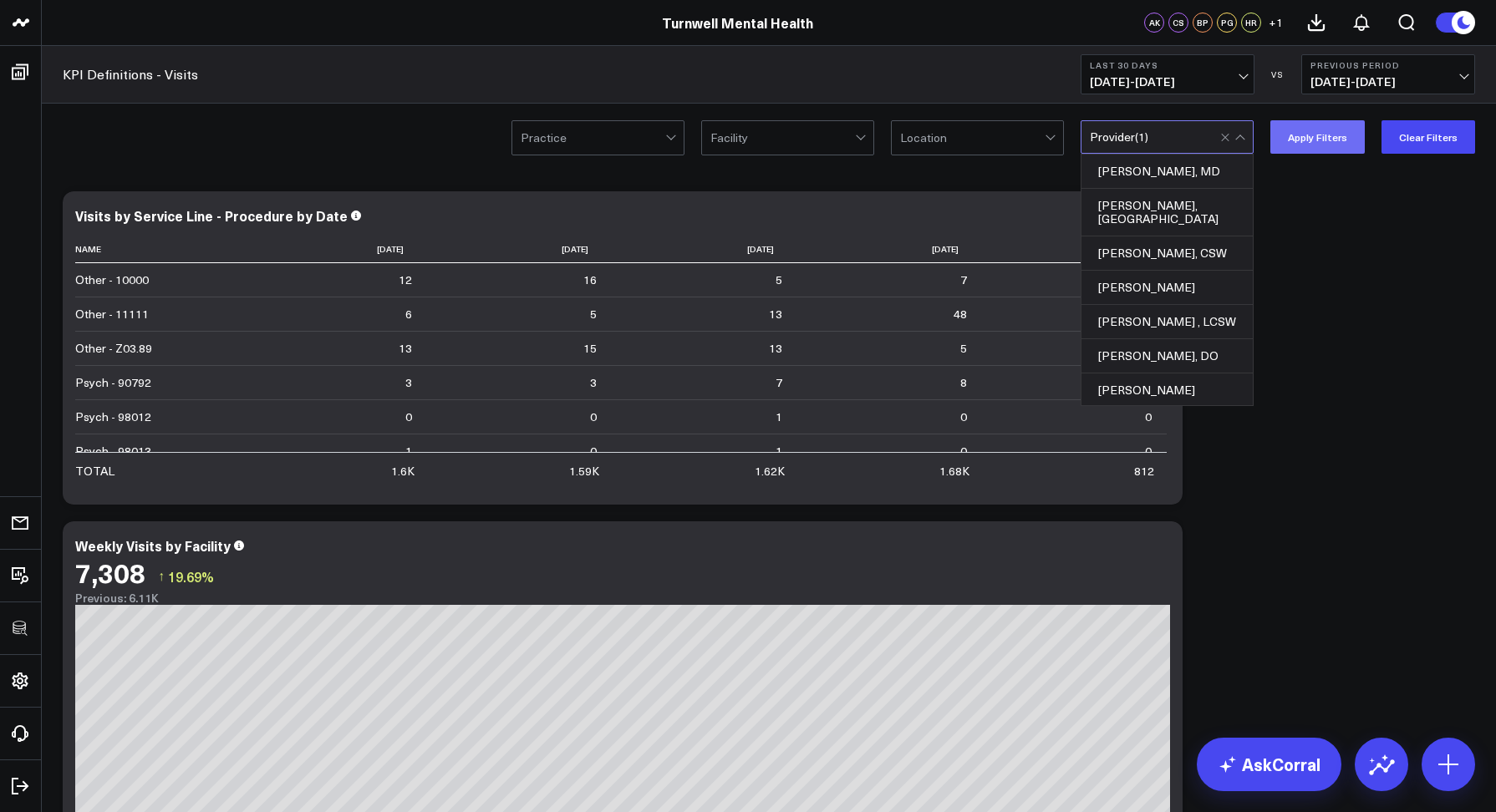
click at [1294, 144] on button "Apply Filters" at bounding box center [1318, 136] width 94 height 33
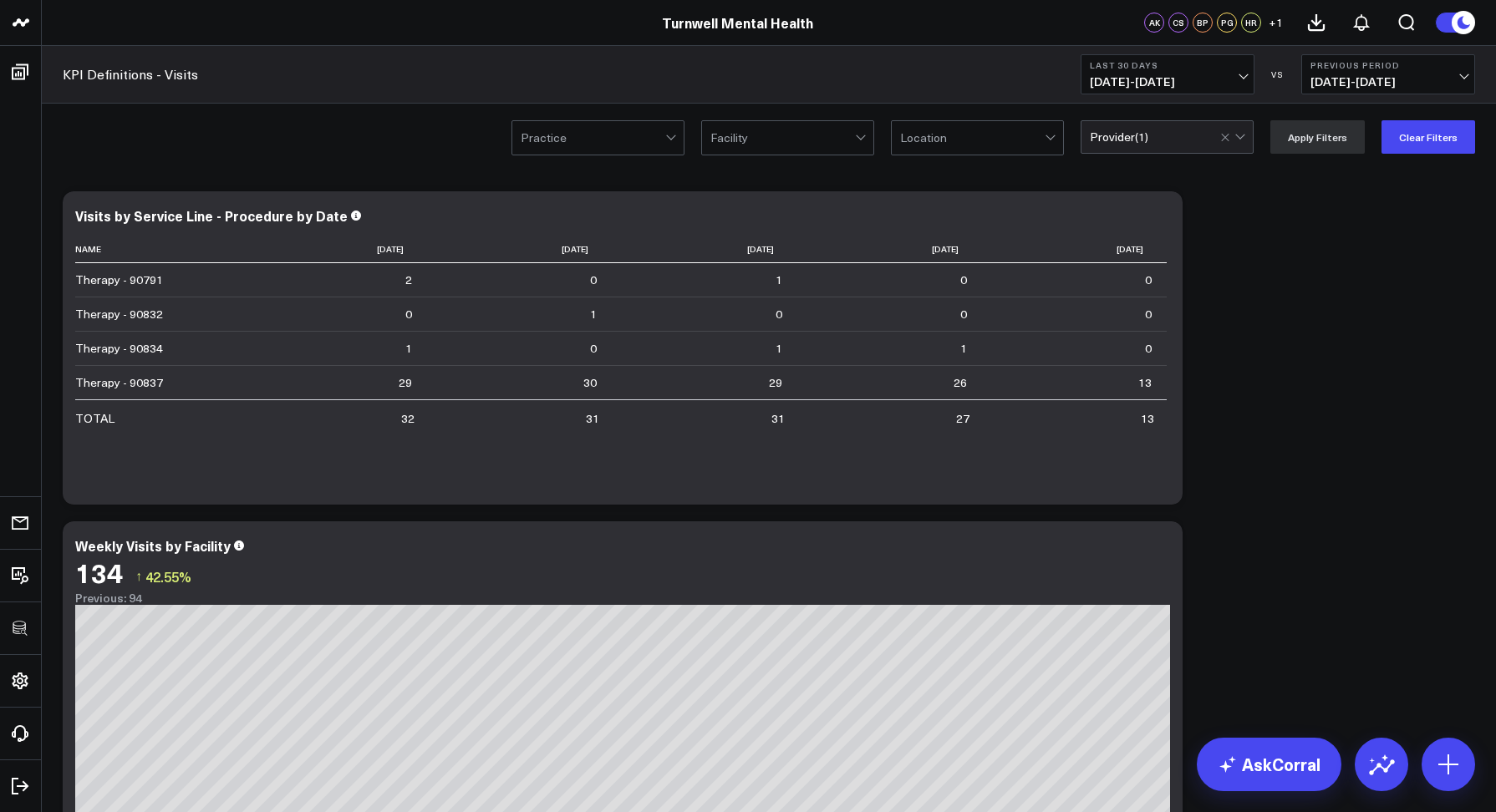
click at [1122, 56] on button "Last 30 Days 09/08/25 - 10/07/25" at bounding box center [1167, 75] width 174 height 40
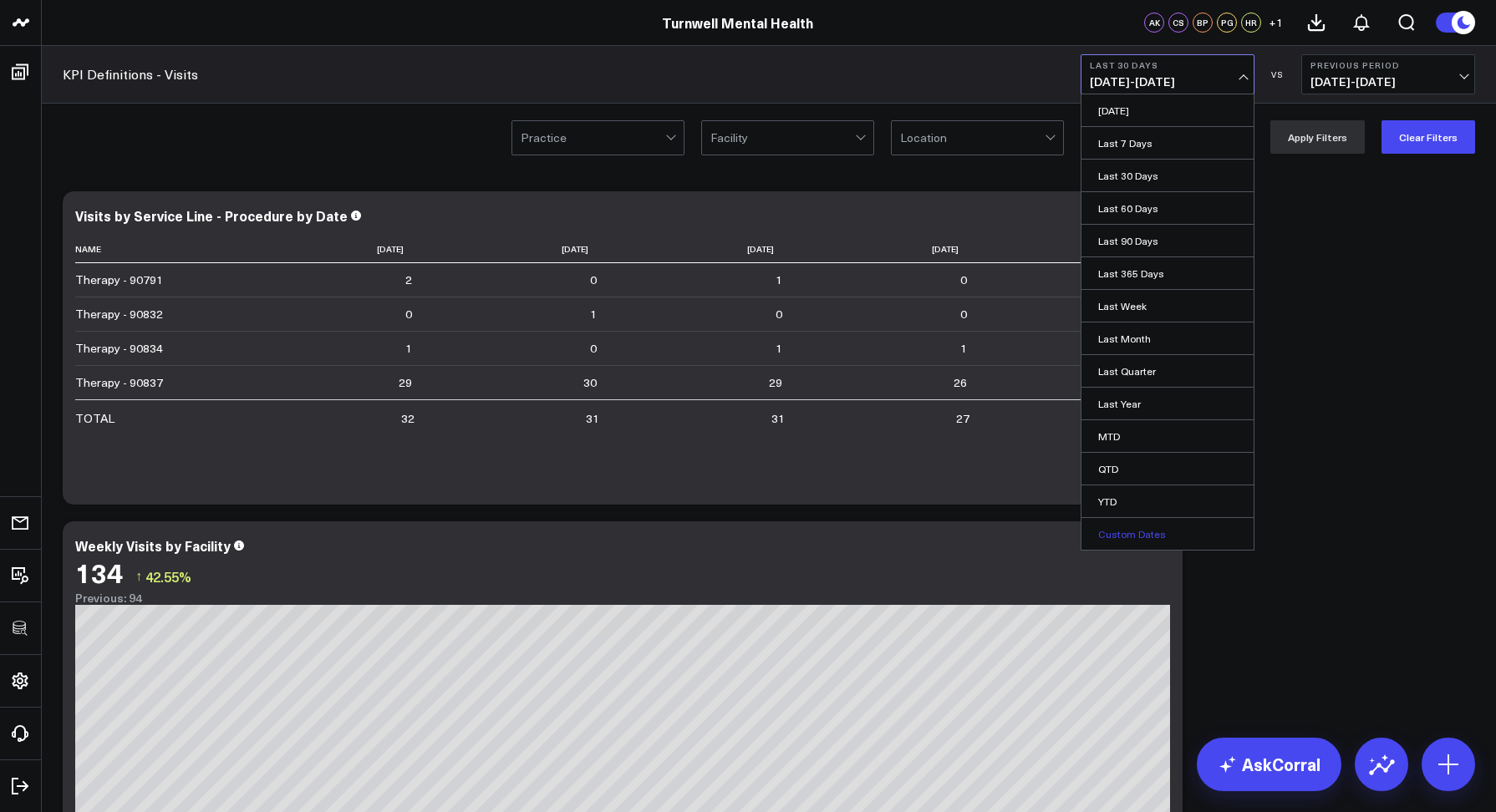
click at [1138, 536] on link "Custom Dates" at bounding box center [1167, 534] width 172 height 32
select select "9"
select select "2025"
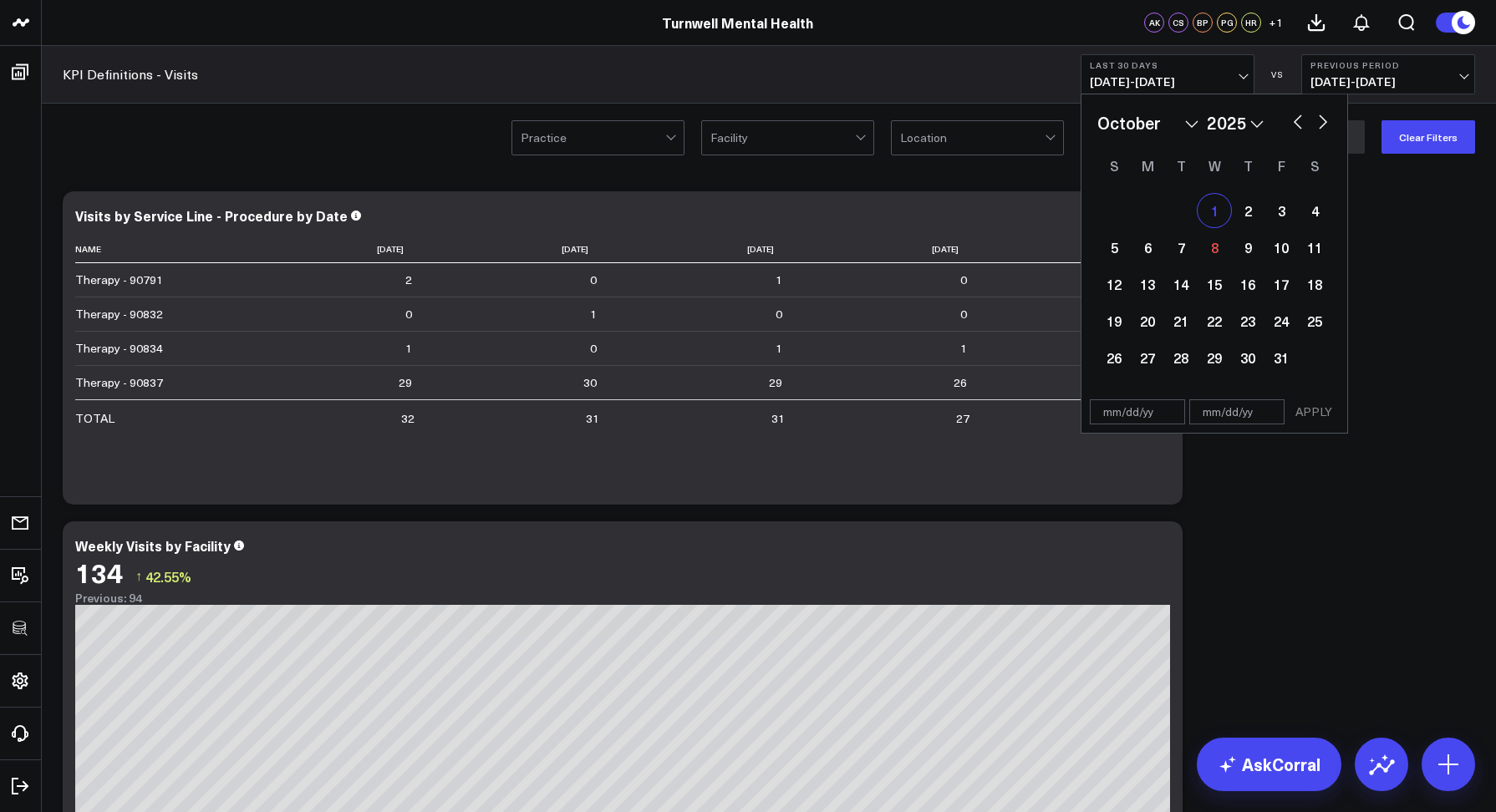
click at [1215, 214] on div "1" at bounding box center [1214, 210] width 33 height 33
type input "10/01/25"
select select "9"
select select "2025"
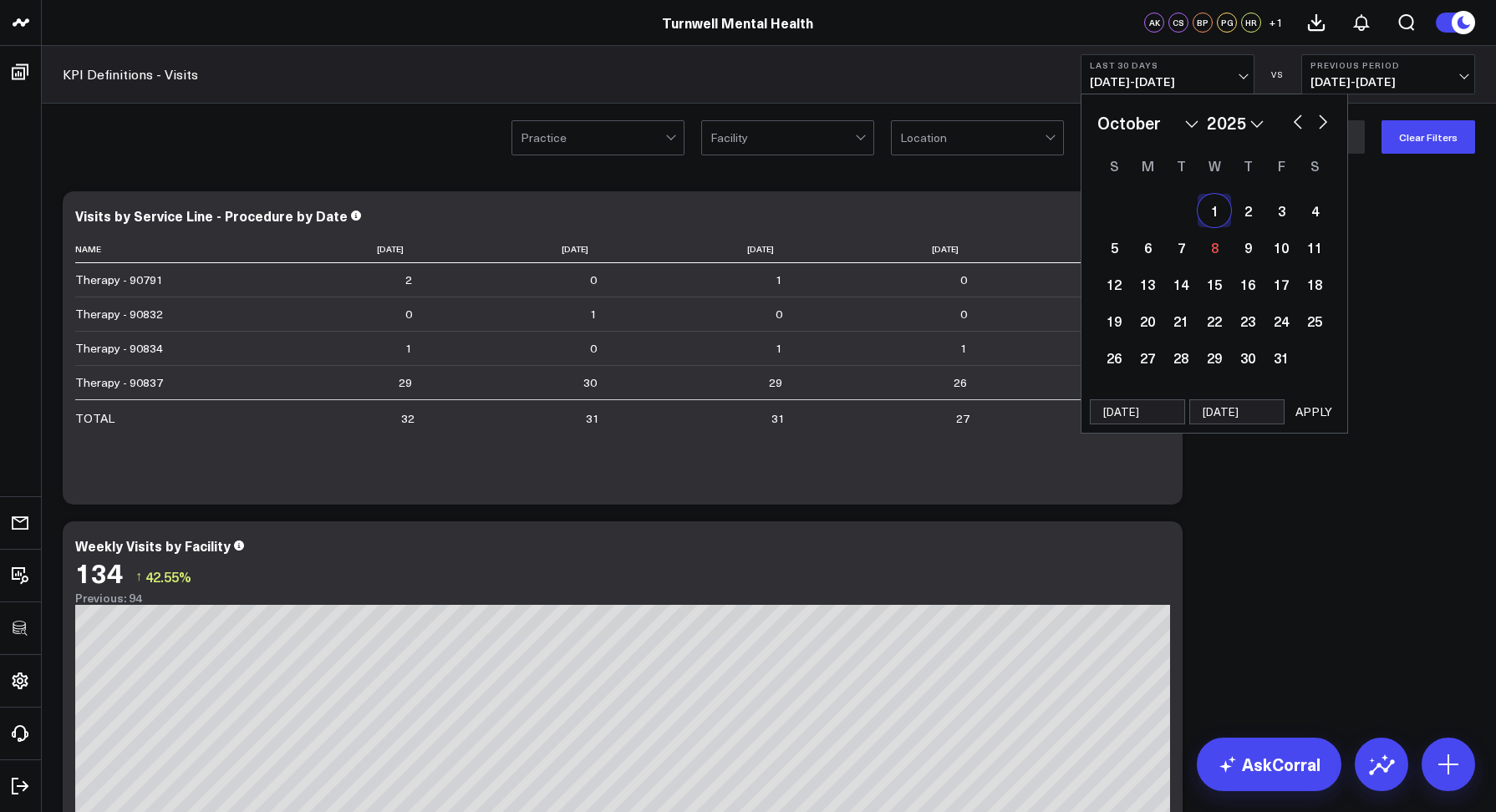
click at [1318, 404] on button "APPLY" at bounding box center [1314, 412] width 50 height 25
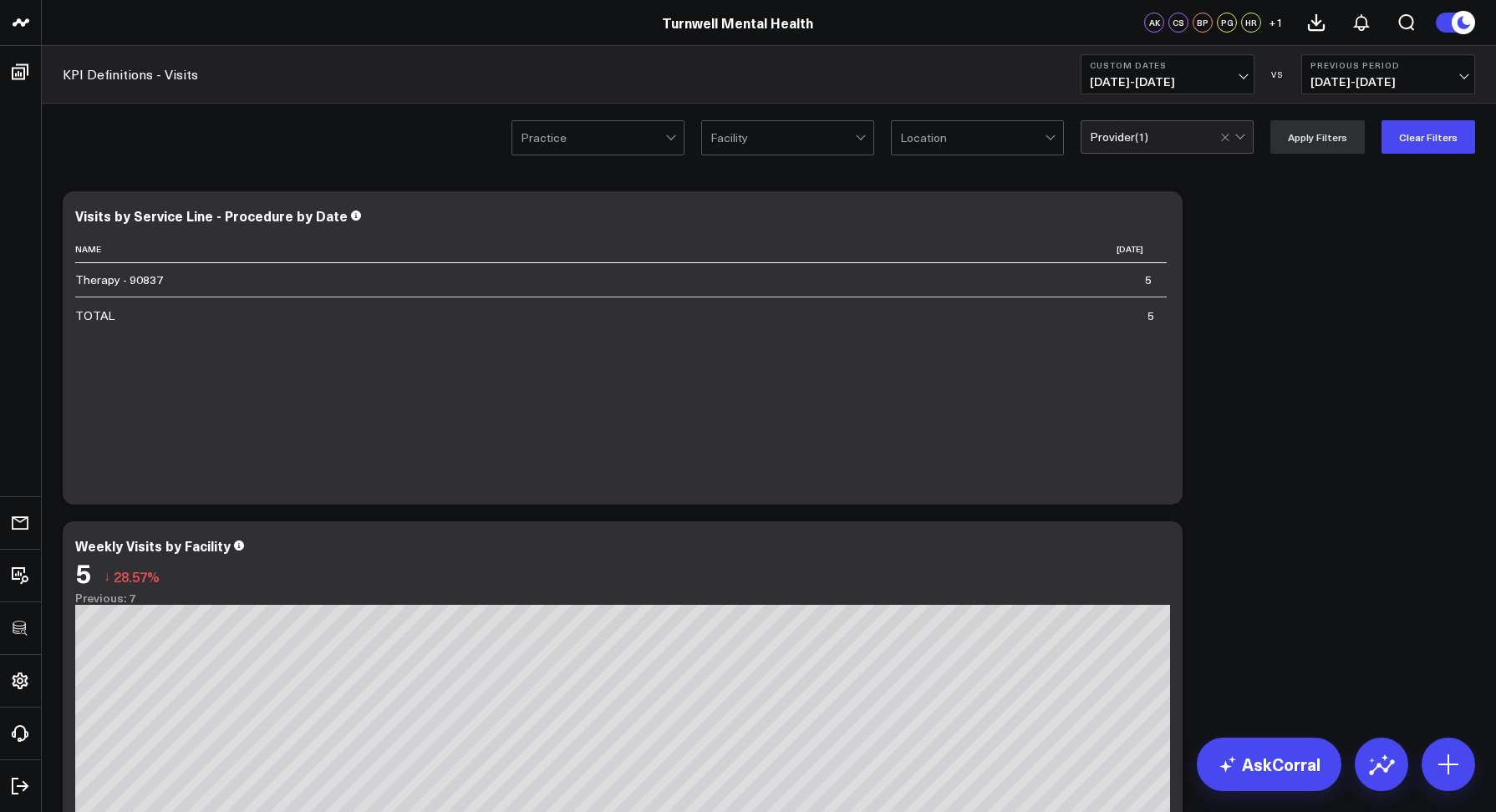
click at [1234, 142] on div at bounding box center [1234, 137] width 28 height 32
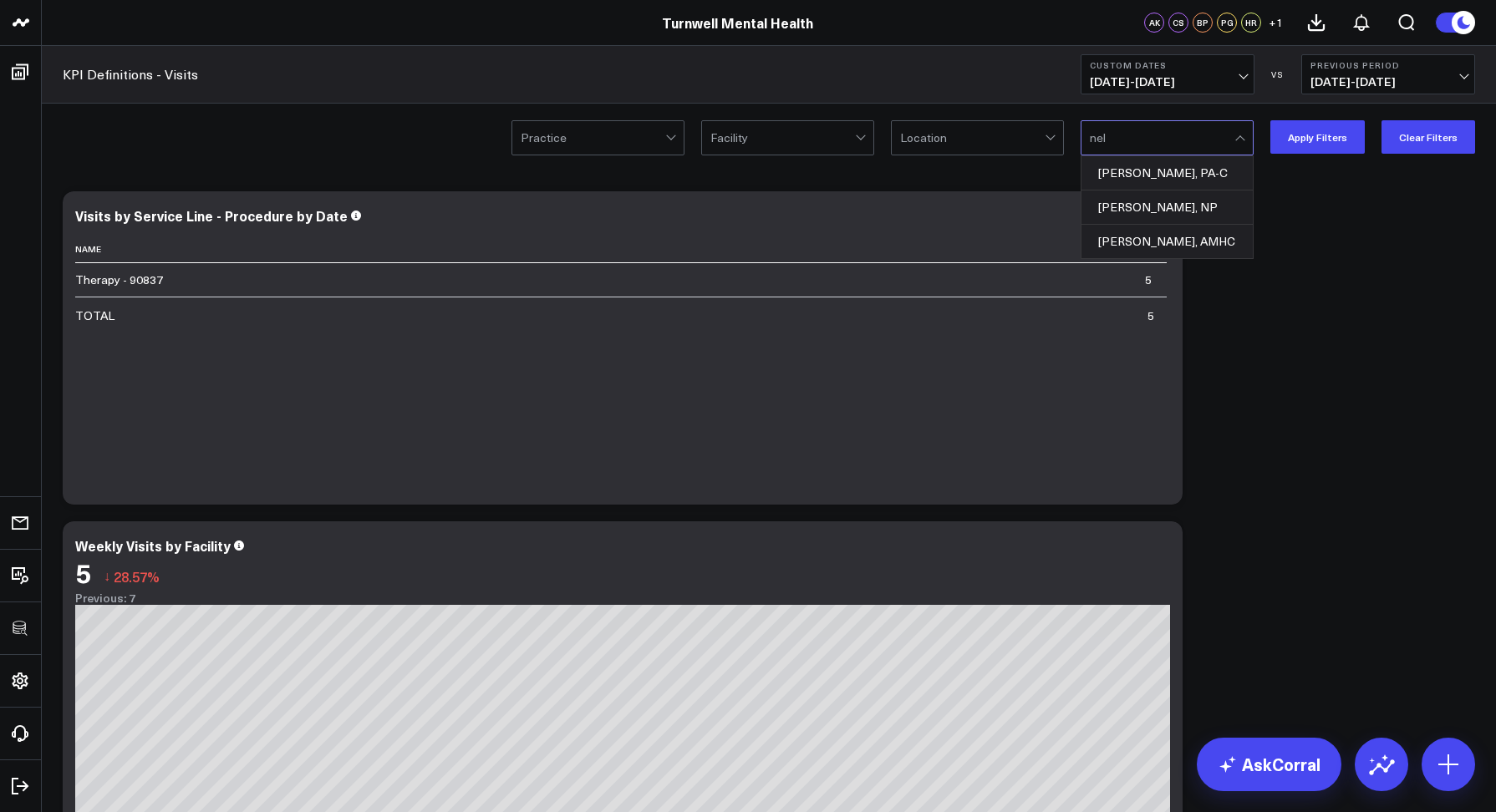
type input "nell"
click at [1159, 210] on div "Mary Nell Lundquist, AMHC" at bounding box center [1166, 207] width 171 height 33
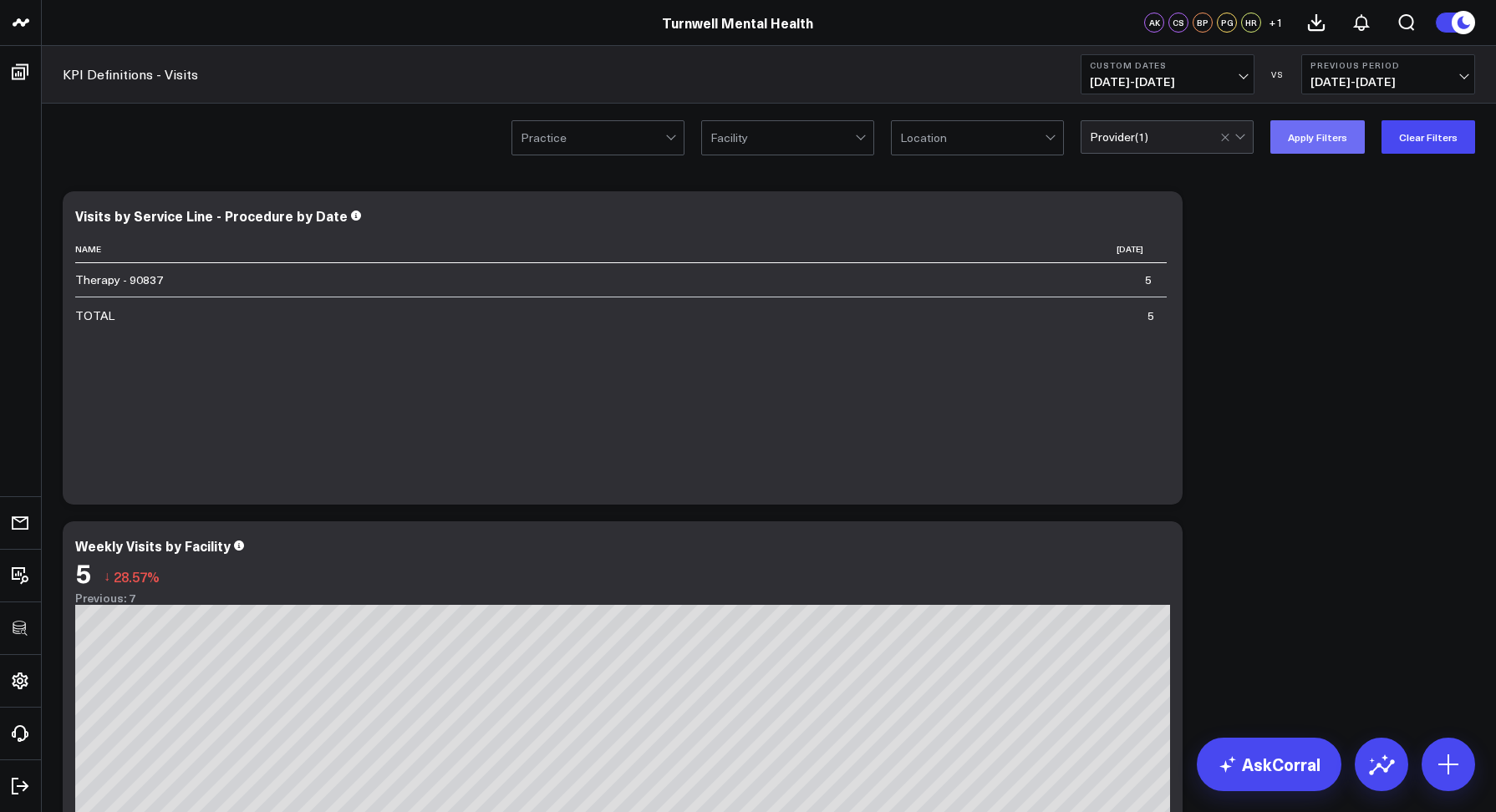
click at [1284, 141] on button "Apply Filters" at bounding box center [1318, 136] width 94 height 33
click at [1143, 158] on div "Practice Facility Location option Mary Nell Lundquist, AMHC, selected. Provider…" at bounding box center [769, 137] width 1454 height 67
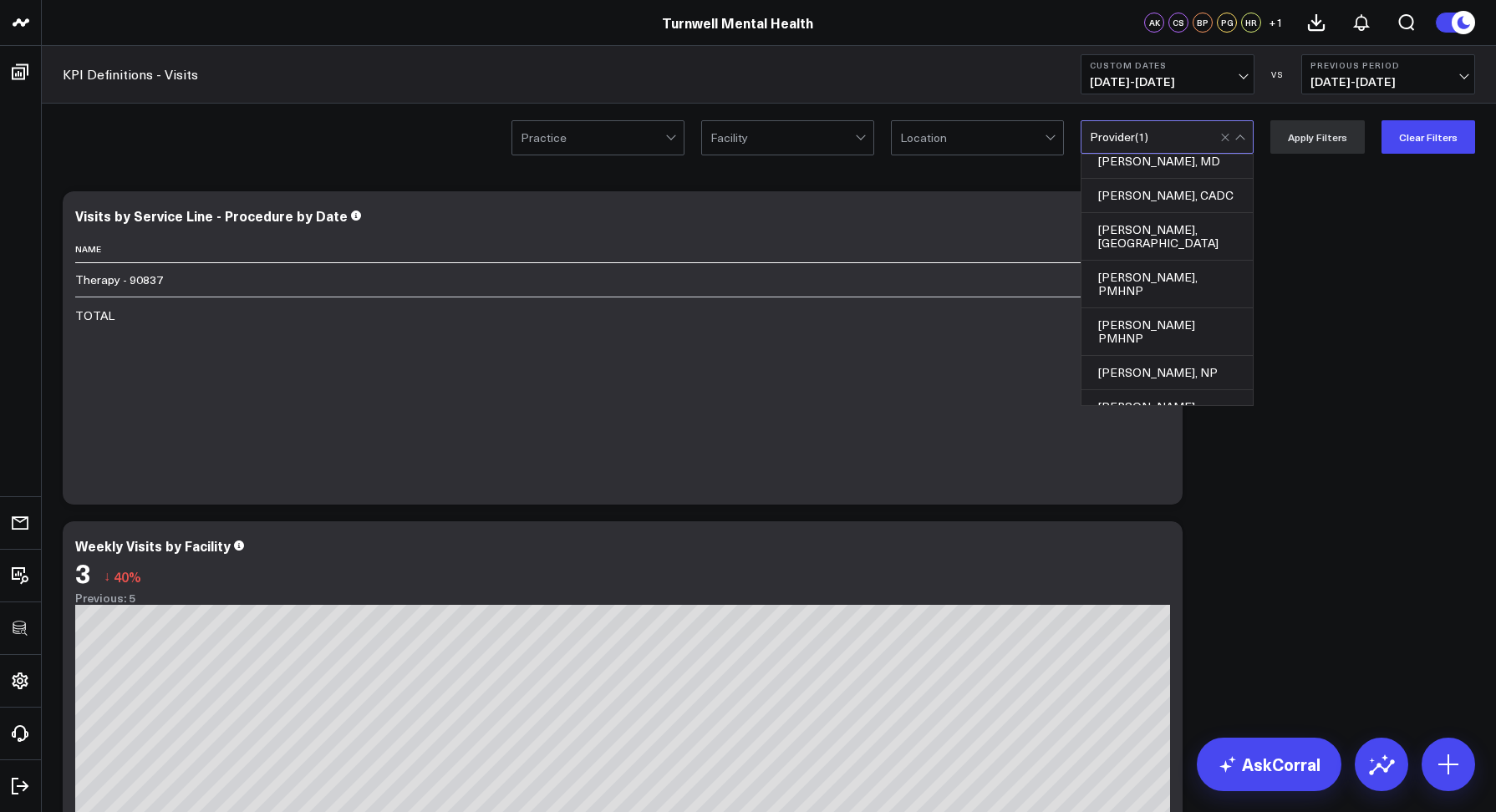
scroll to position [3251, 0]
click at [977, 93] on div "KPI Definitions - Visits Custom Dates 10/01/25 - 10/01/25 VS Previous Period 09…" at bounding box center [769, 75] width 1454 height 58
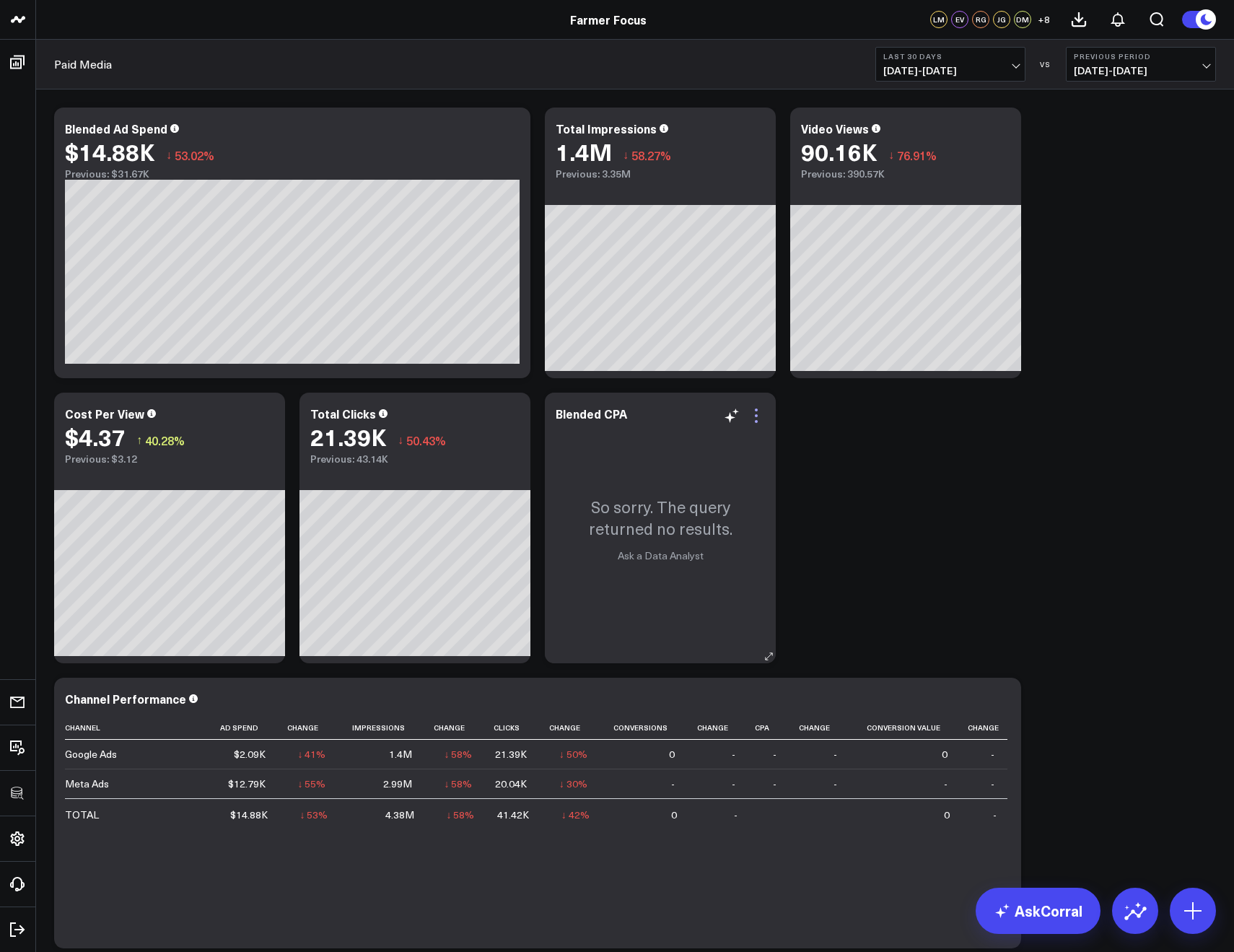
click at [753, 418] on icon at bounding box center [756, 415] width 17 height 17
click at [756, 410] on icon at bounding box center [757, 410] width 3 height 3
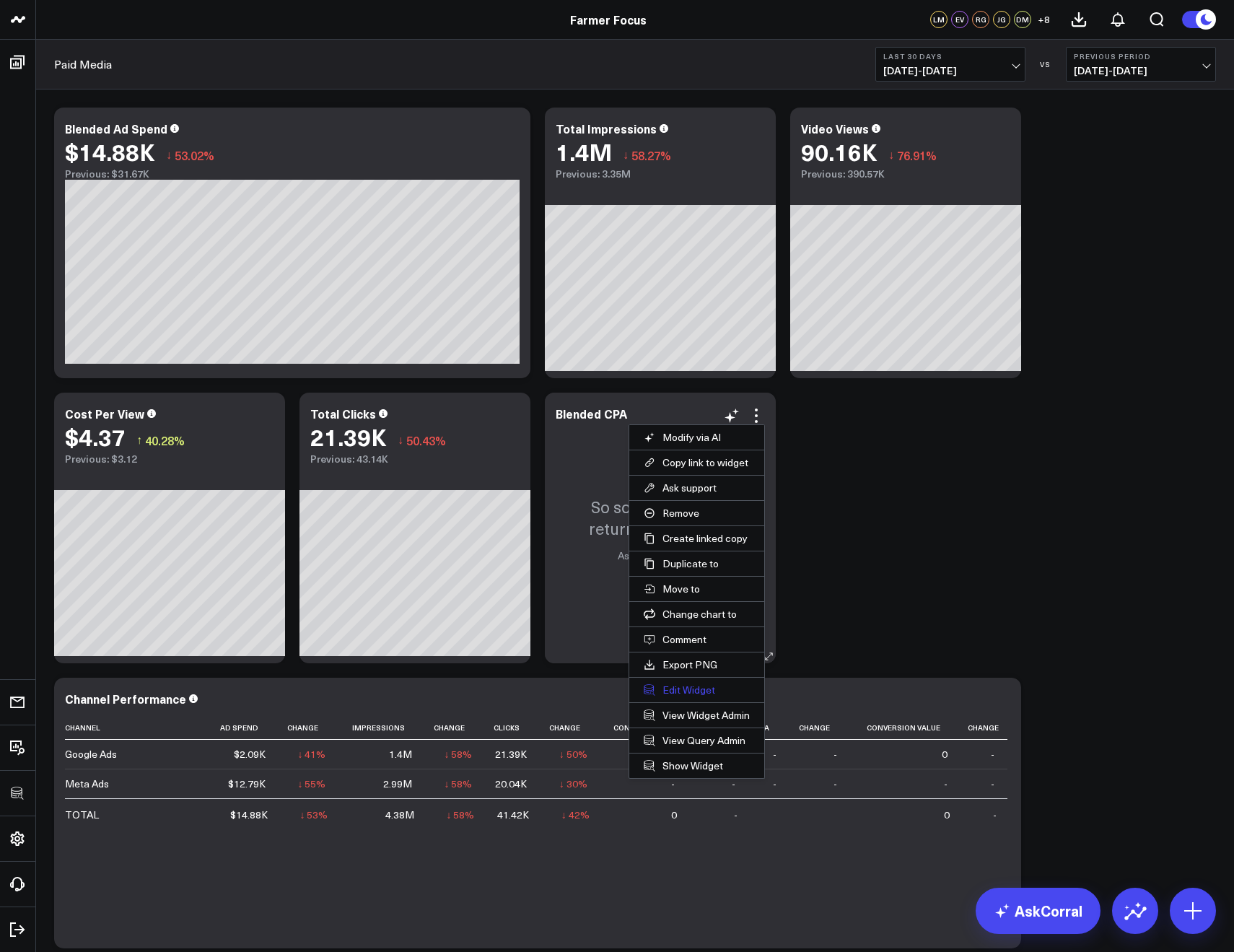
click at [711, 689] on button "Edit Widget" at bounding box center [697, 690] width 135 height 24
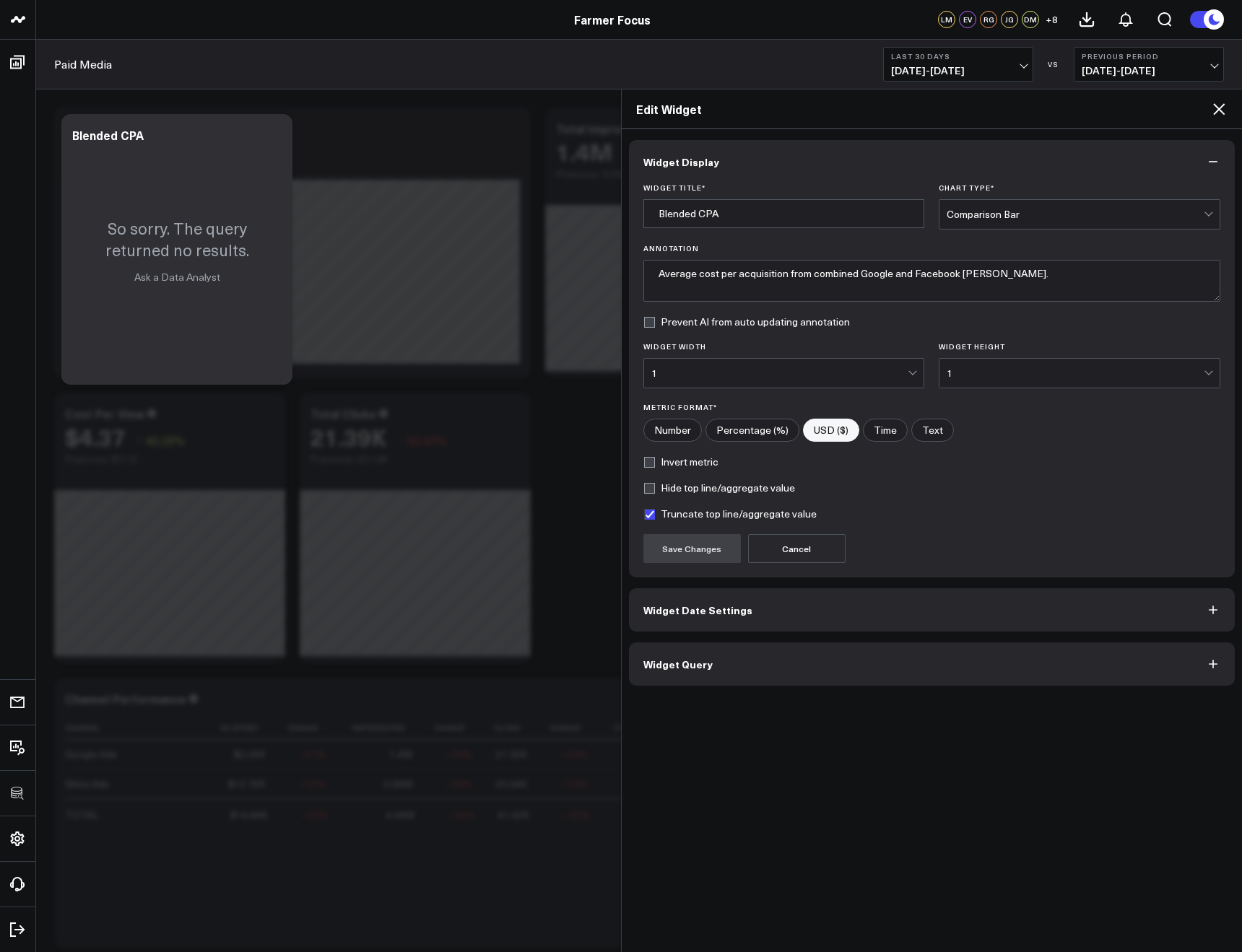
click at [711, 669] on button "Widget Query" at bounding box center [932, 664] width 606 height 43
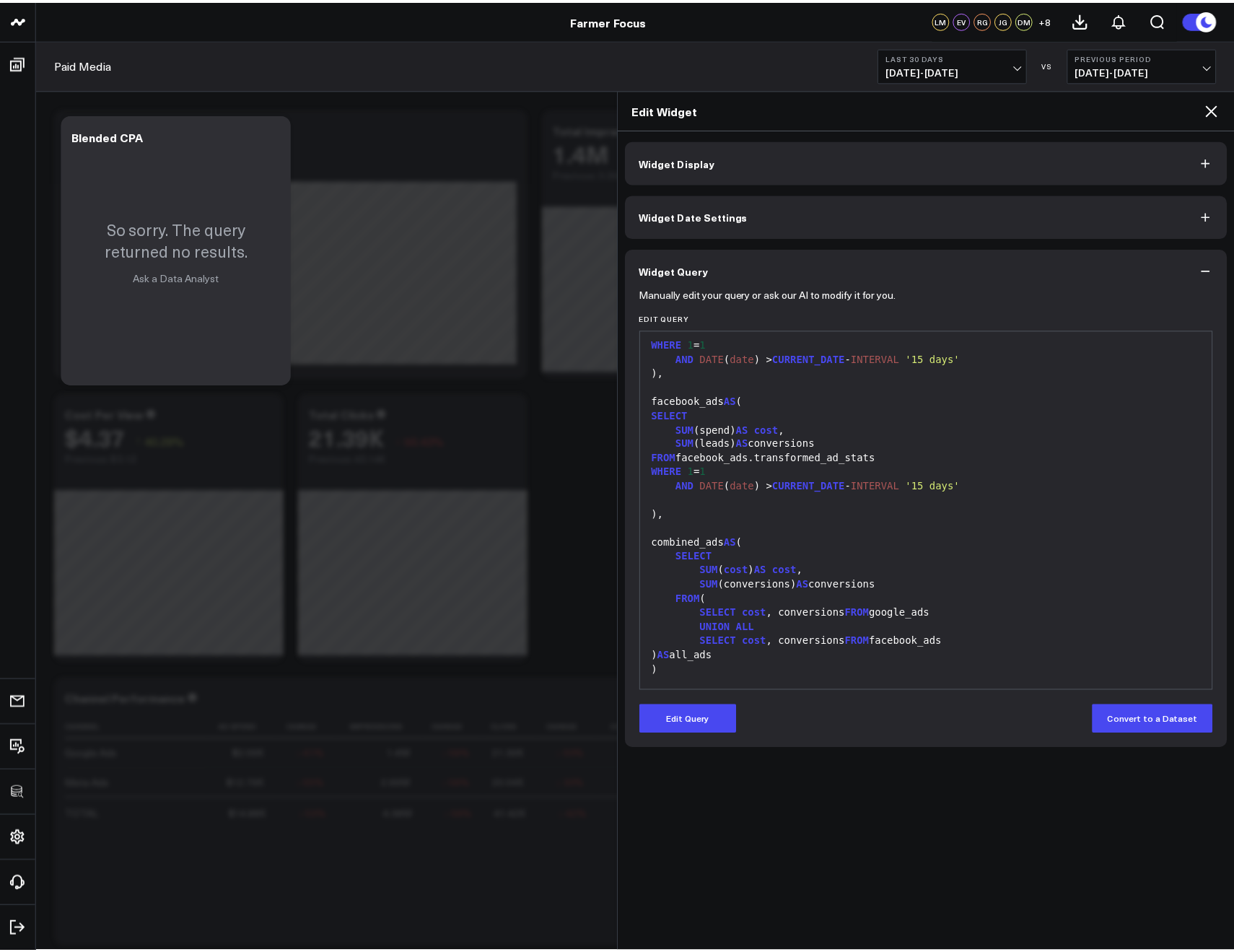
scroll to position [141, 0]
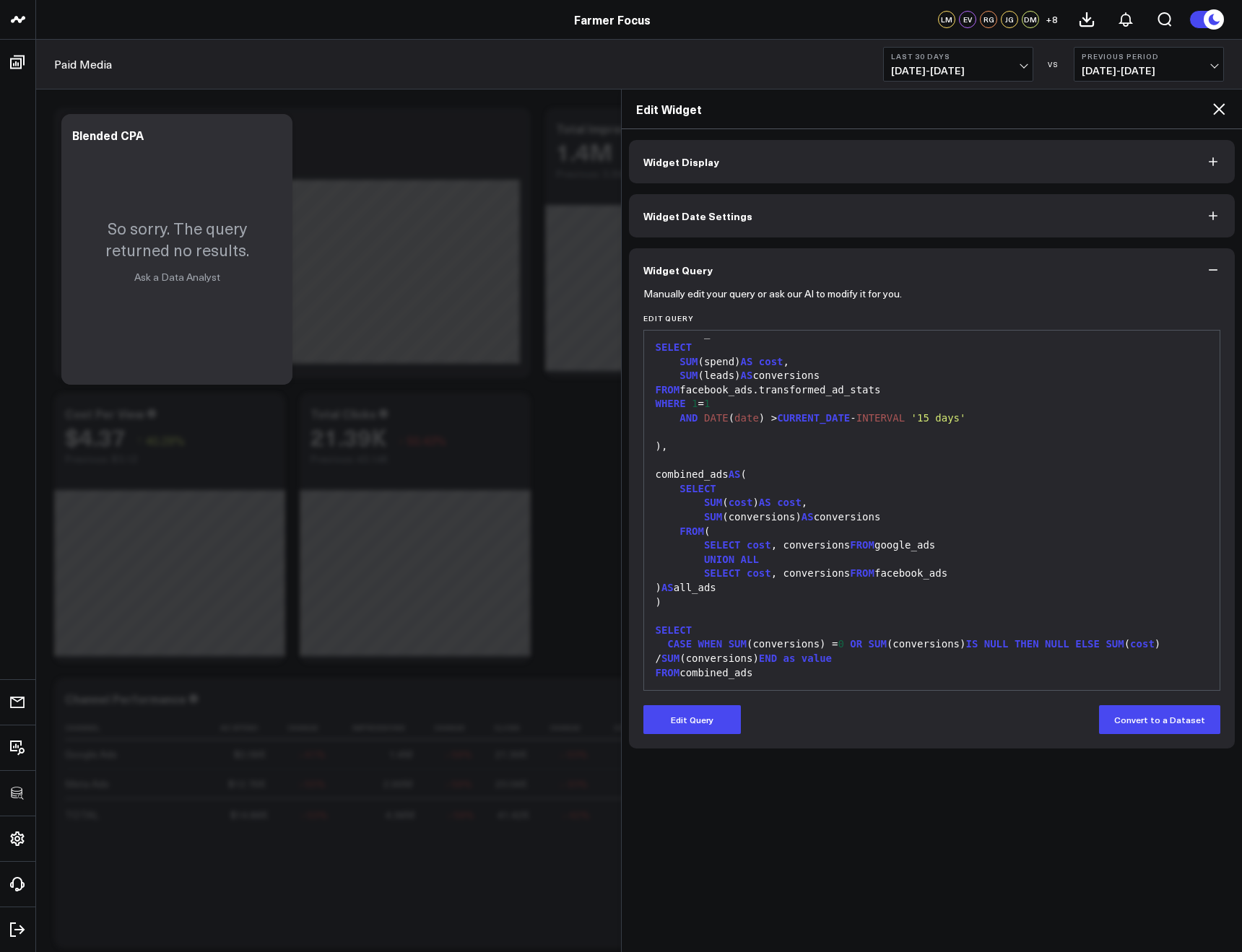
click at [1216, 112] on icon at bounding box center [1219, 109] width 11 height 11
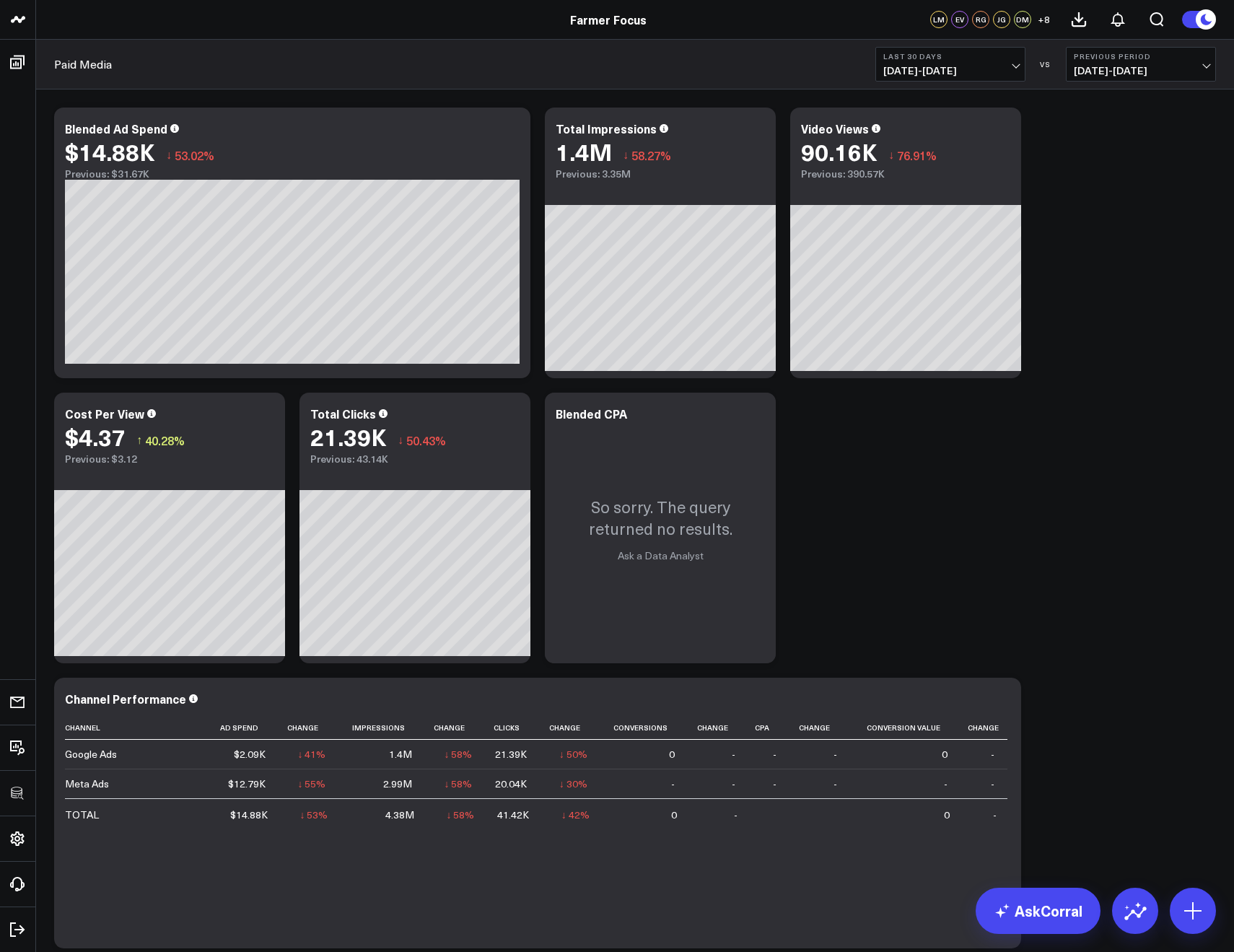
click at [911, 60] on b "Last 30 Days" at bounding box center [950, 56] width 135 height 9
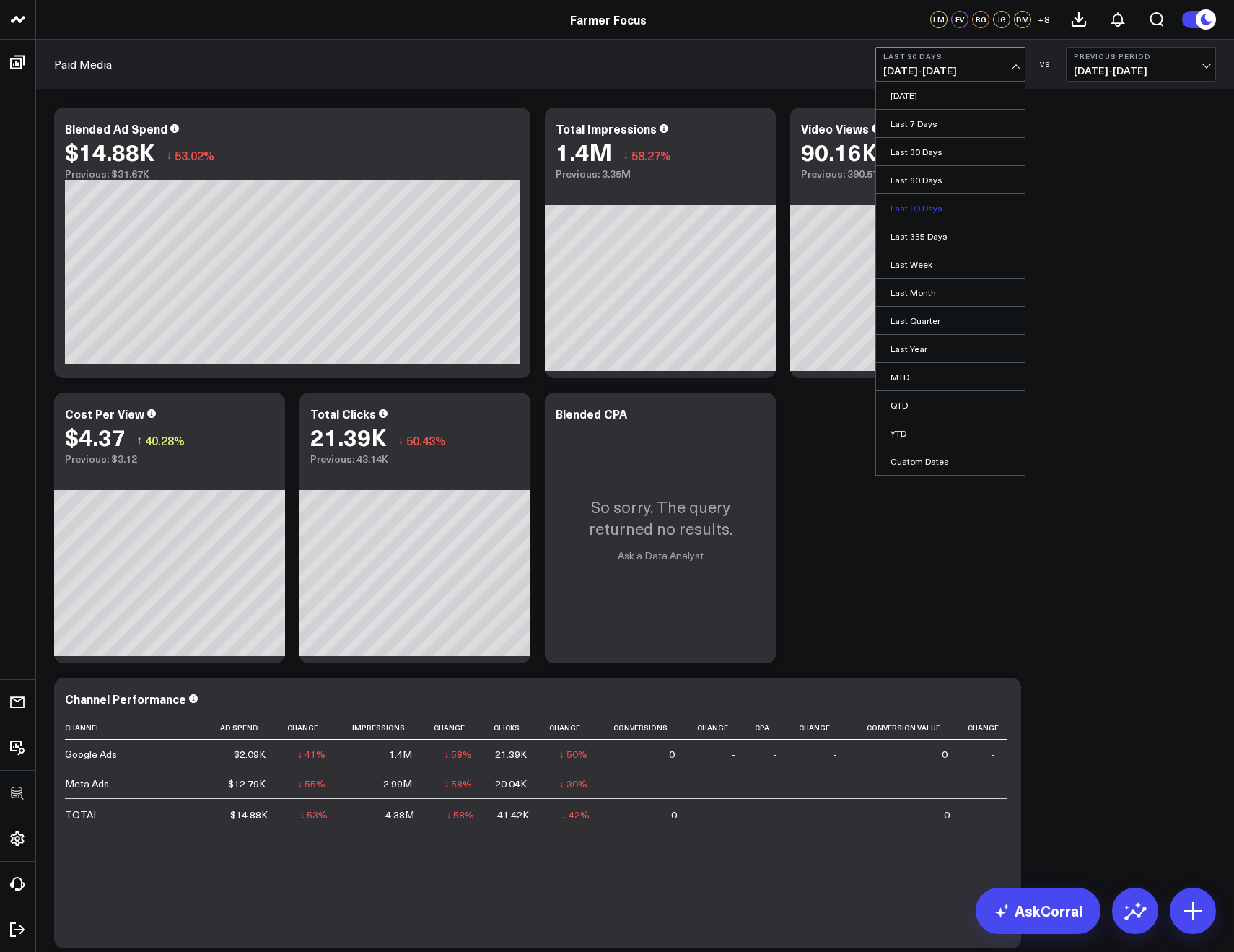
click at [901, 211] on link "Last 90 Days" at bounding box center [950, 208] width 148 height 28
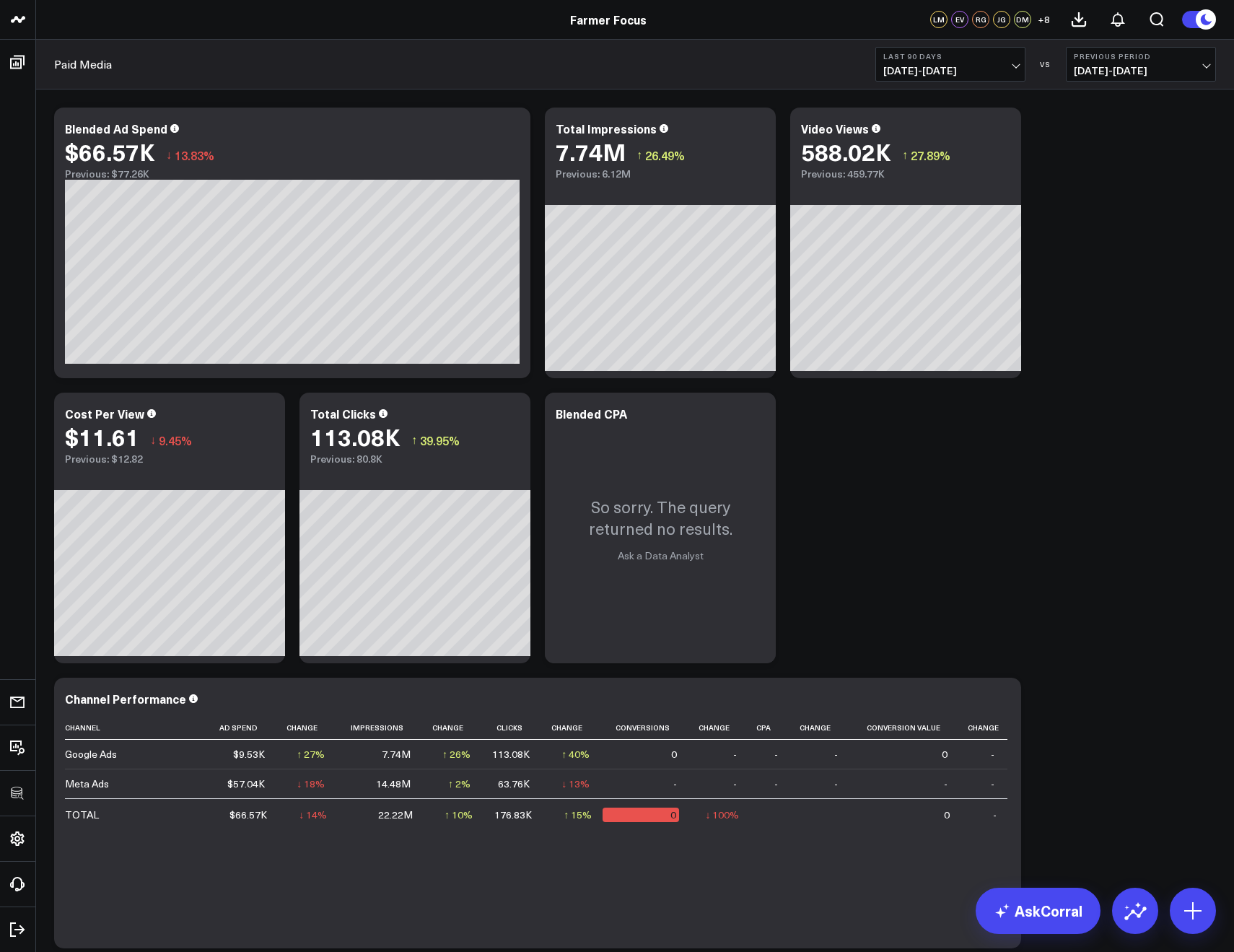
click at [907, 68] on span "07/10/25 - 10/07/25" at bounding box center [950, 71] width 135 height 11
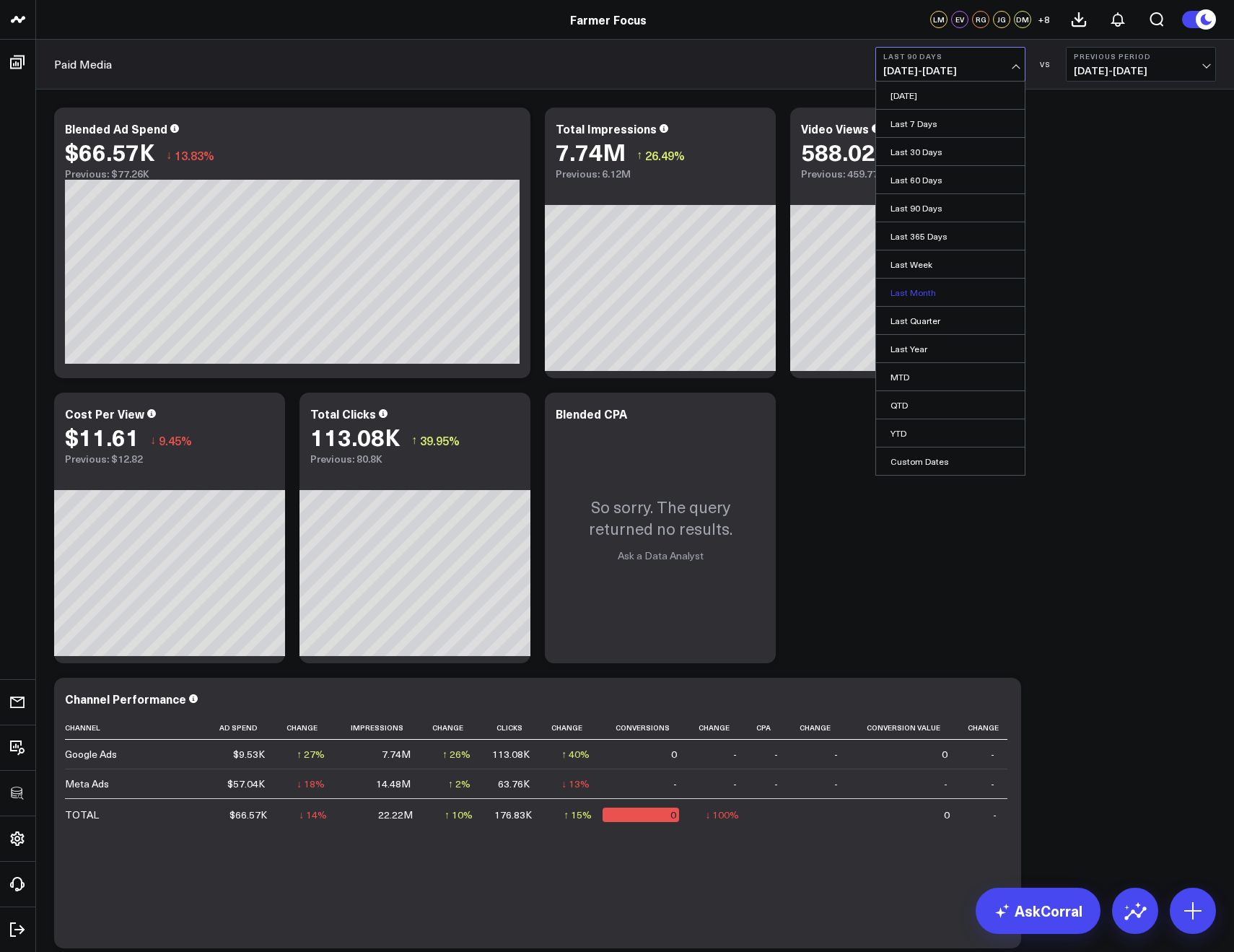
click at [920, 286] on link "Last Month" at bounding box center [950, 293] width 148 height 28
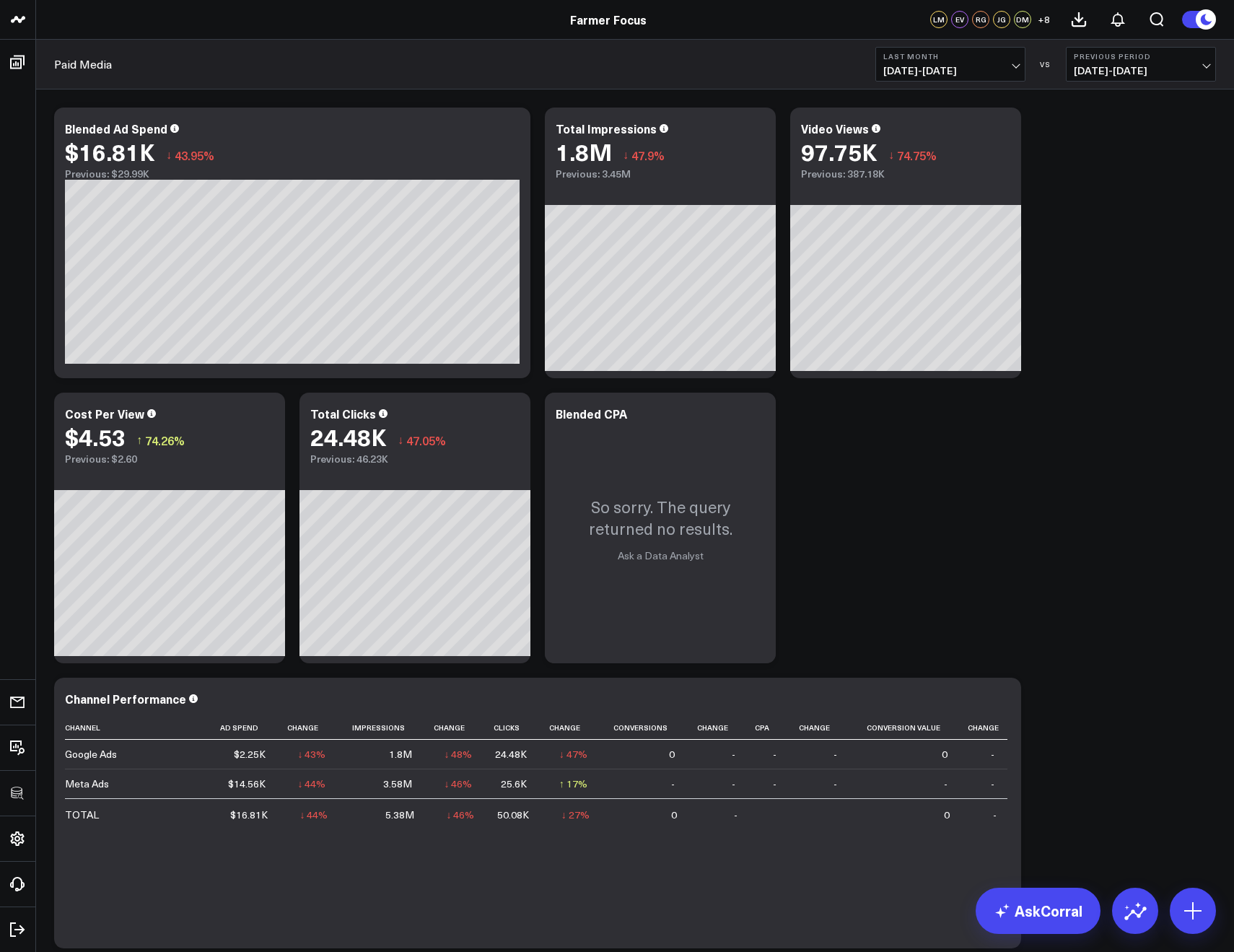
click at [923, 75] on span "09/01/25 - 09/30/25" at bounding box center [950, 71] width 135 height 11
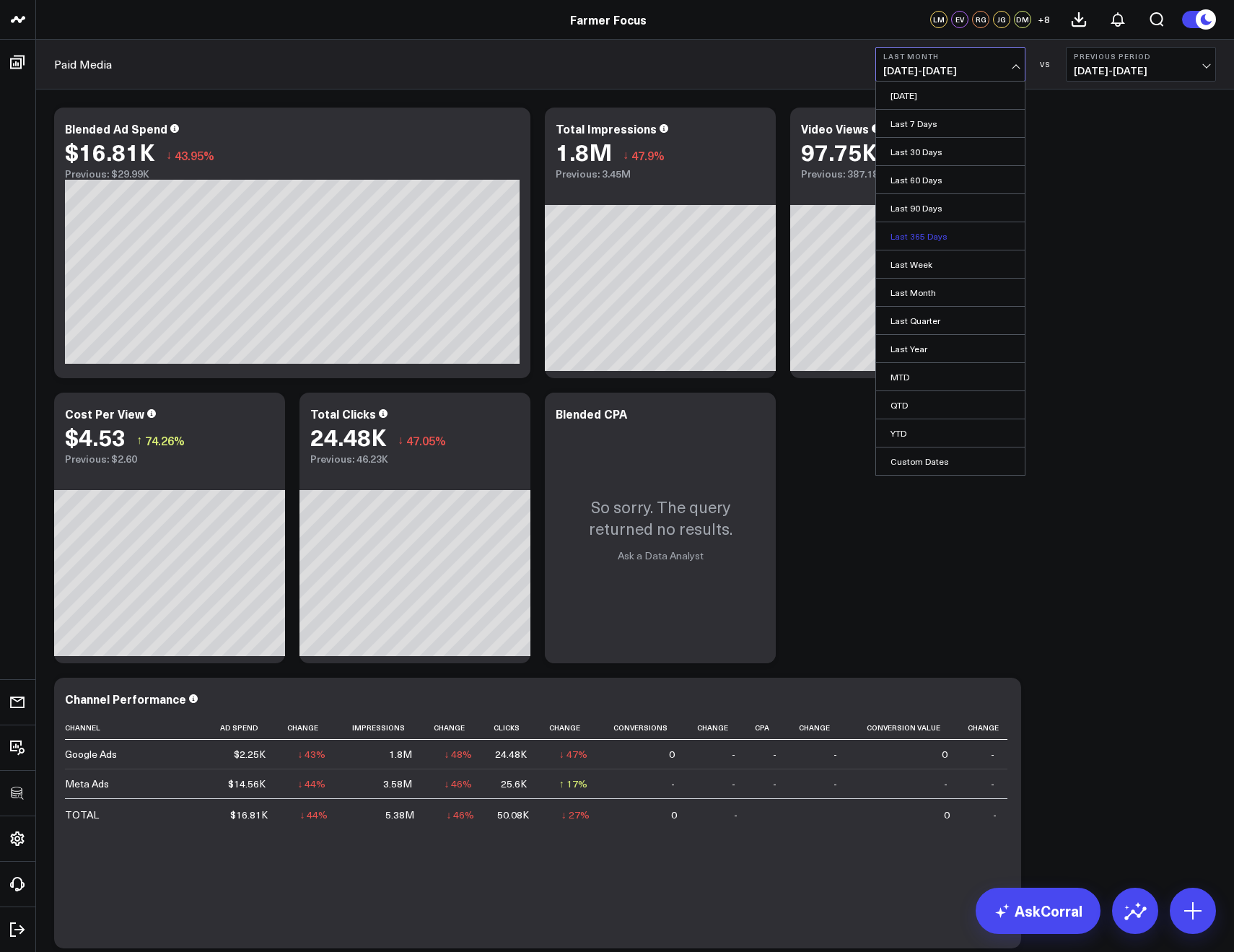
click at [918, 230] on link "Last 365 Days" at bounding box center [950, 237] width 148 height 28
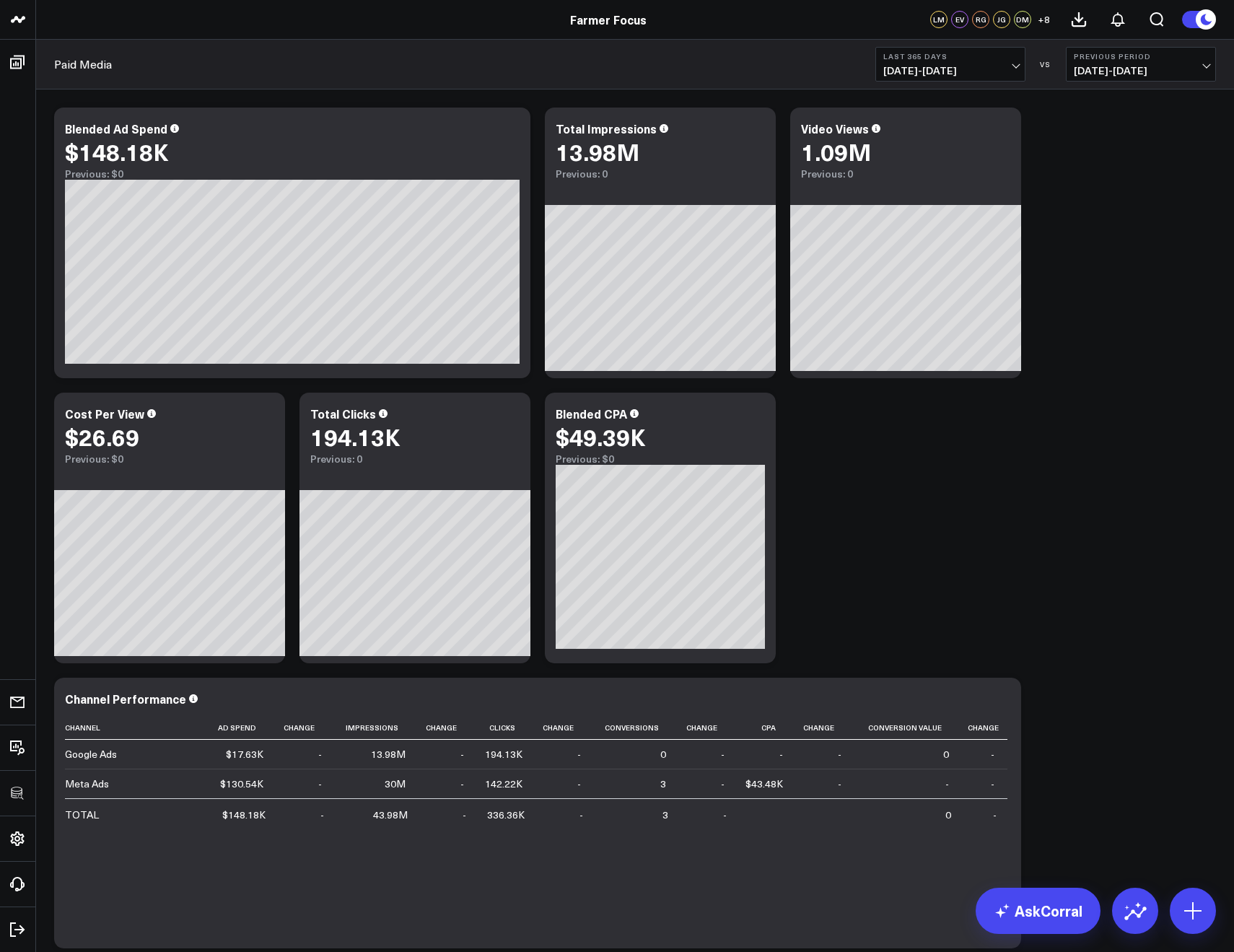
click at [901, 62] on button "Last 365 Days 10/08/24 - 10/07/25" at bounding box center [951, 64] width 150 height 34
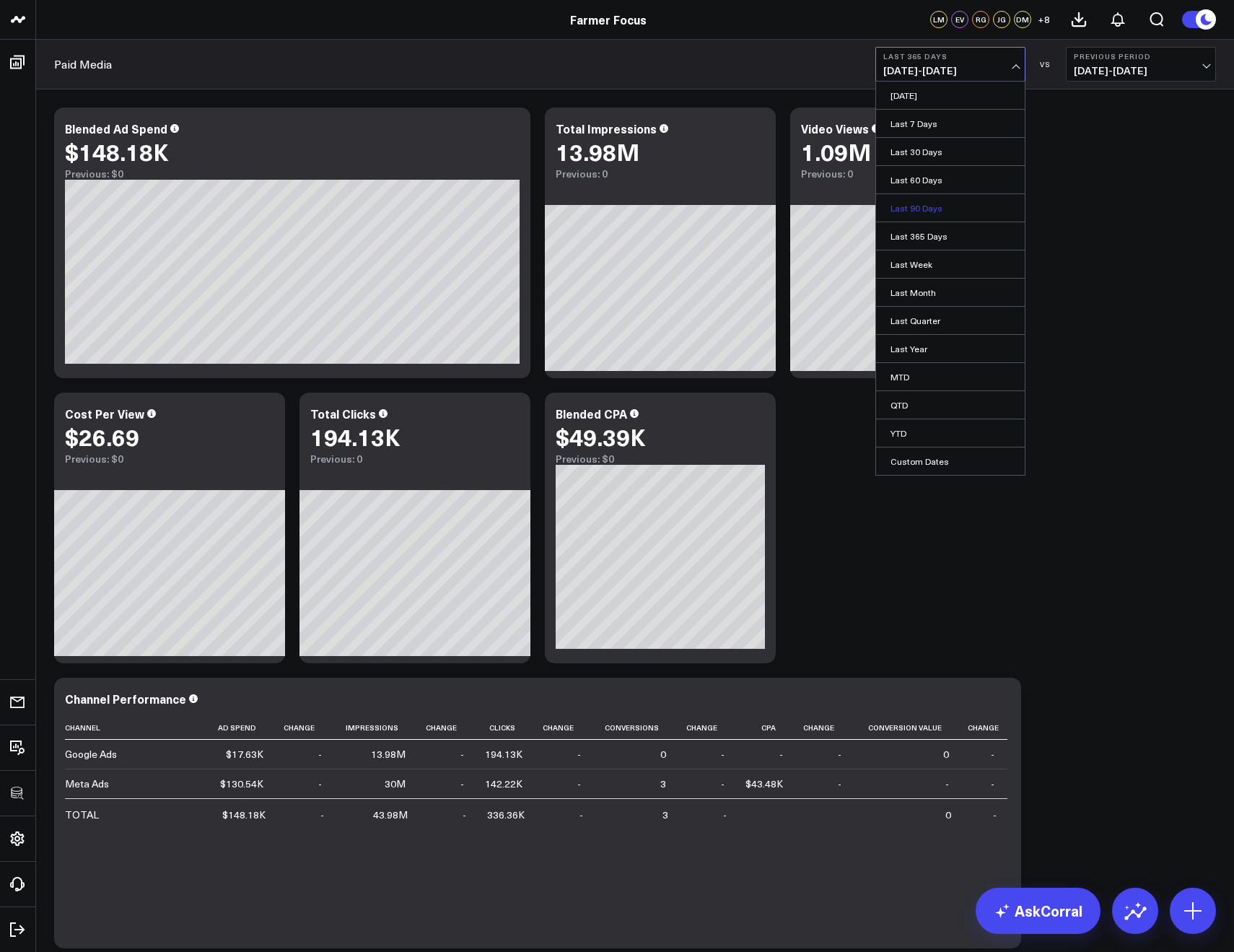
click at [910, 212] on link "Last 90 Days" at bounding box center [950, 208] width 148 height 28
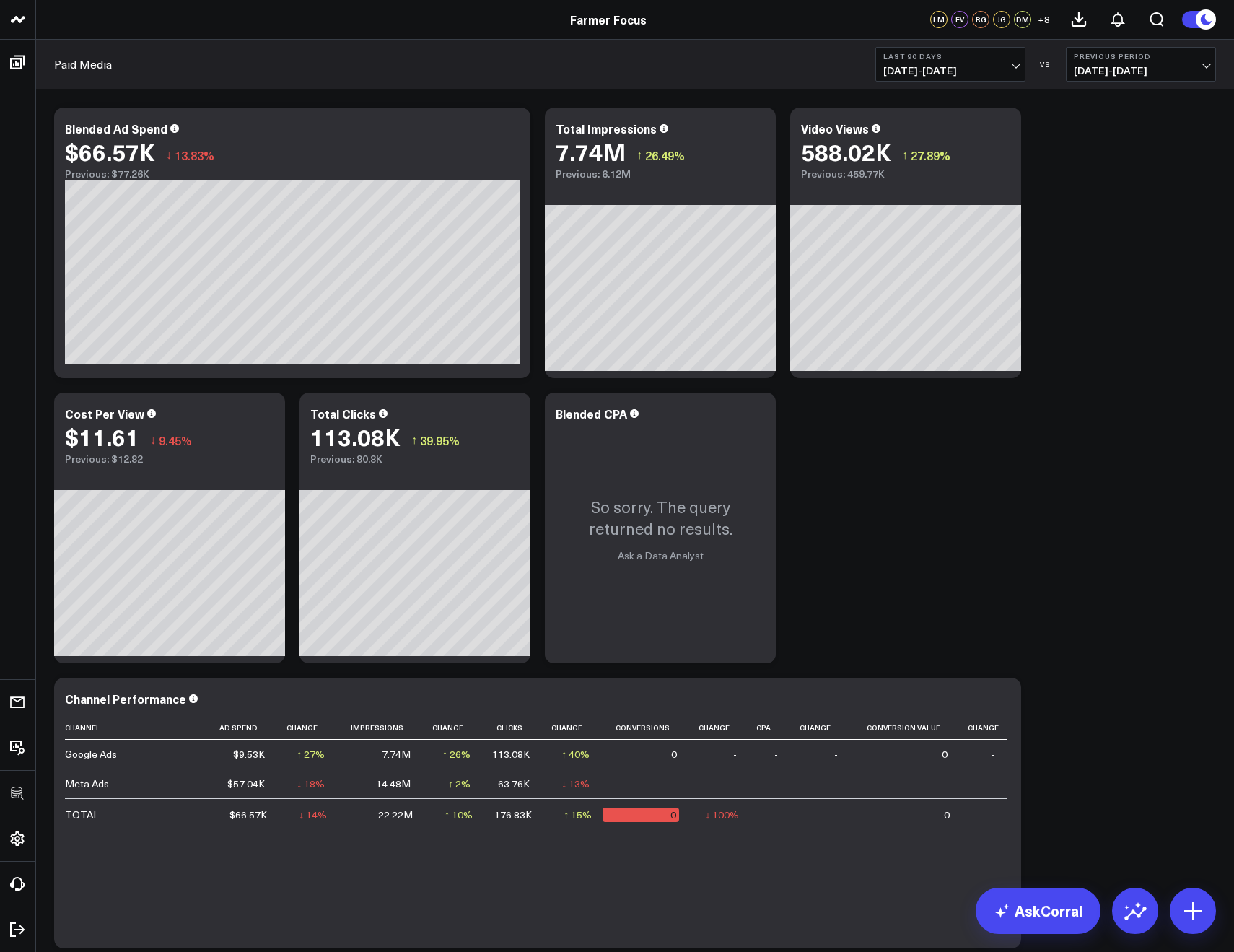
click at [910, 70] on span "07/10/25 - 10/07/25" at bounding box center [950, 71] width 135 height 11
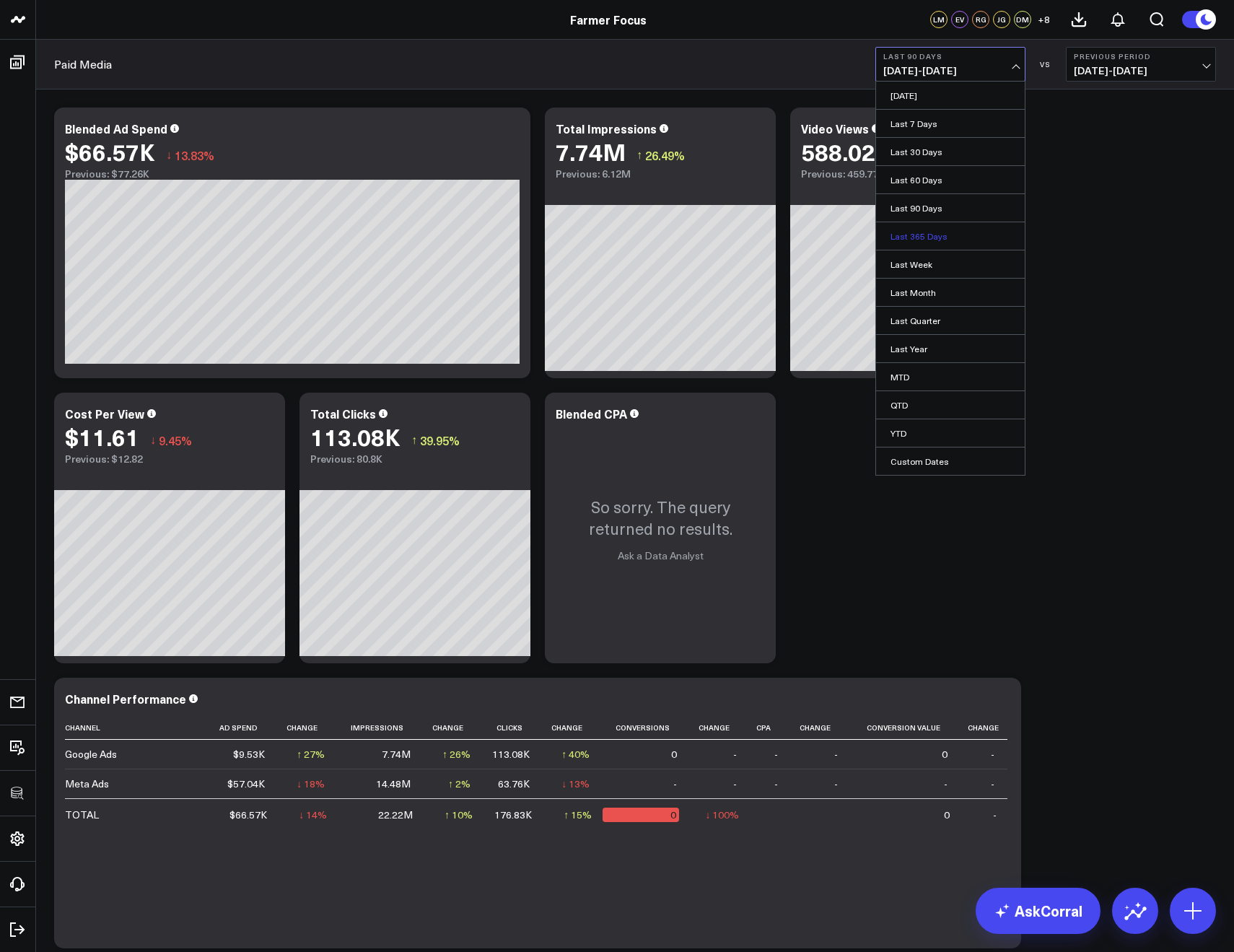
click at [922, 229] on link "Last 365 Days" at bounding box center [950, 237] width 148 height 28
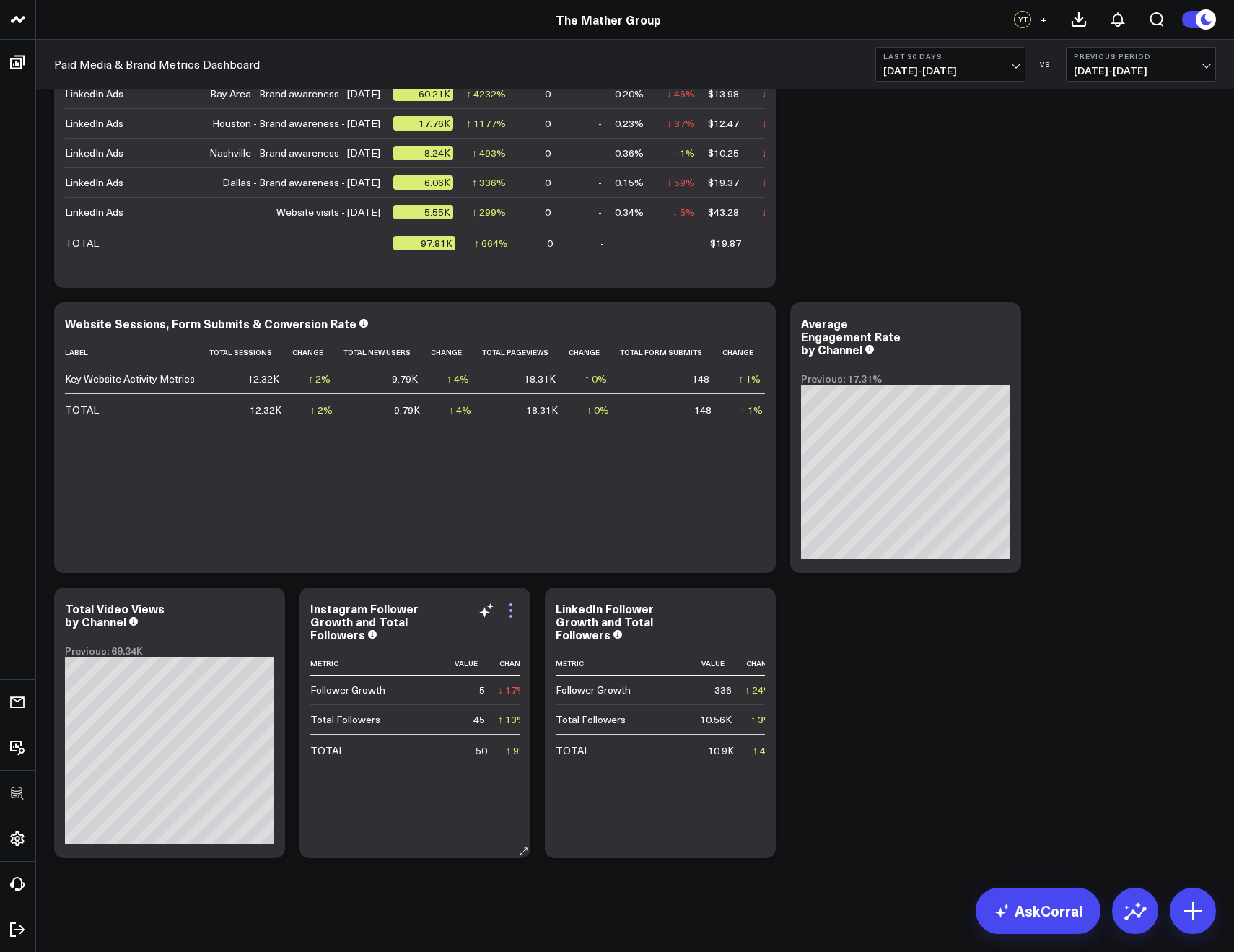
click at [511, 606] on icon at bounding box center [511, 605] width 3 height 3
click at [509, 600] on div "Instagram Follower Growth and Total Followers Metric Value Change Follower Grow…" at bounding box center [414, 723] width 231 height 271
click at [509, 604] on icon at bounding box center [511, 610] width 17 height 17
click at [511, 619] on div "Instagram Follower Growth and Total Followers" at bounding box center [415, 622] width 210 height 39
click at [510, 616] on icon at bounding box center [511, 617] width 3 height 3
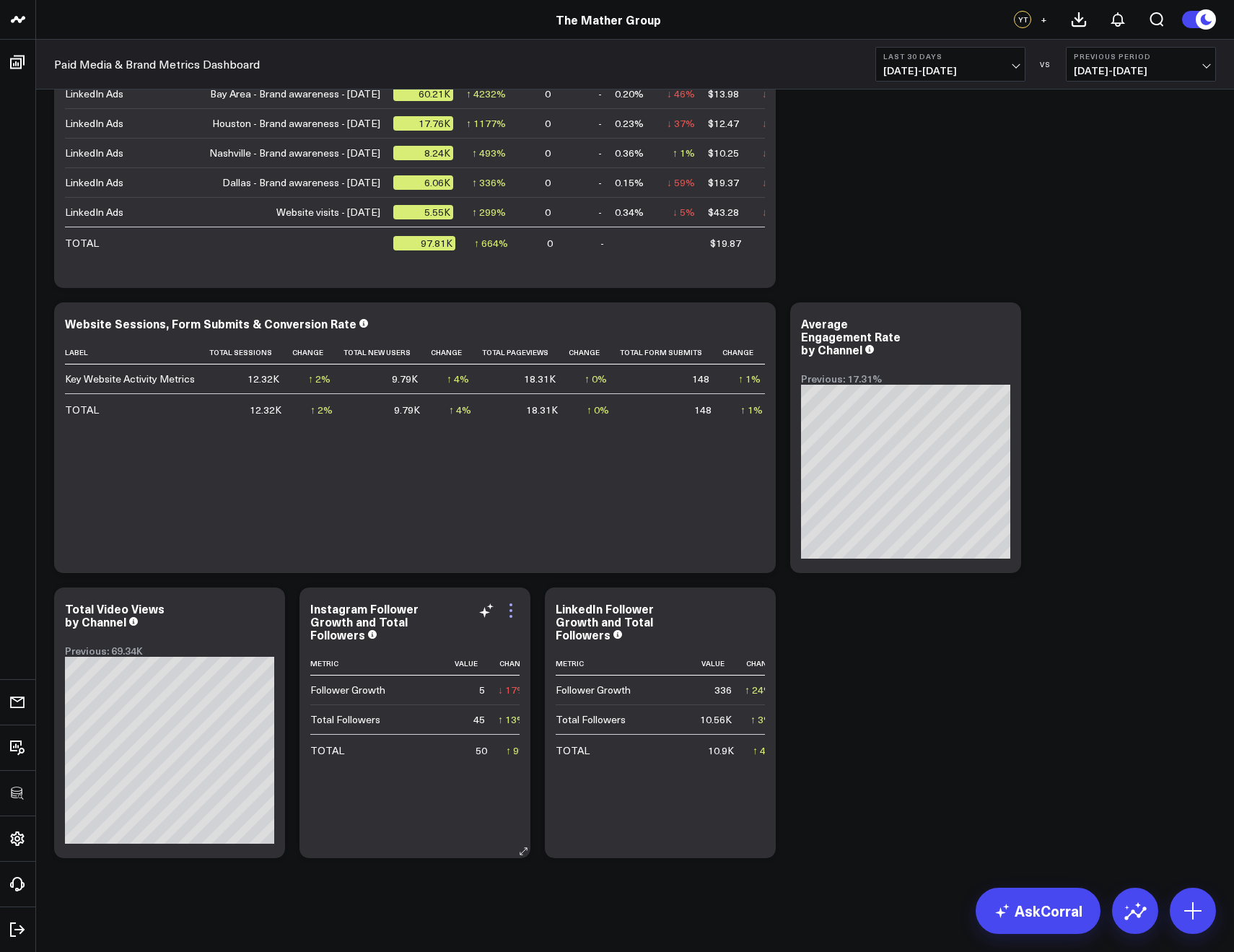
click at [506, 608] on icon at bounding box center [511, 610] width 17 height 17
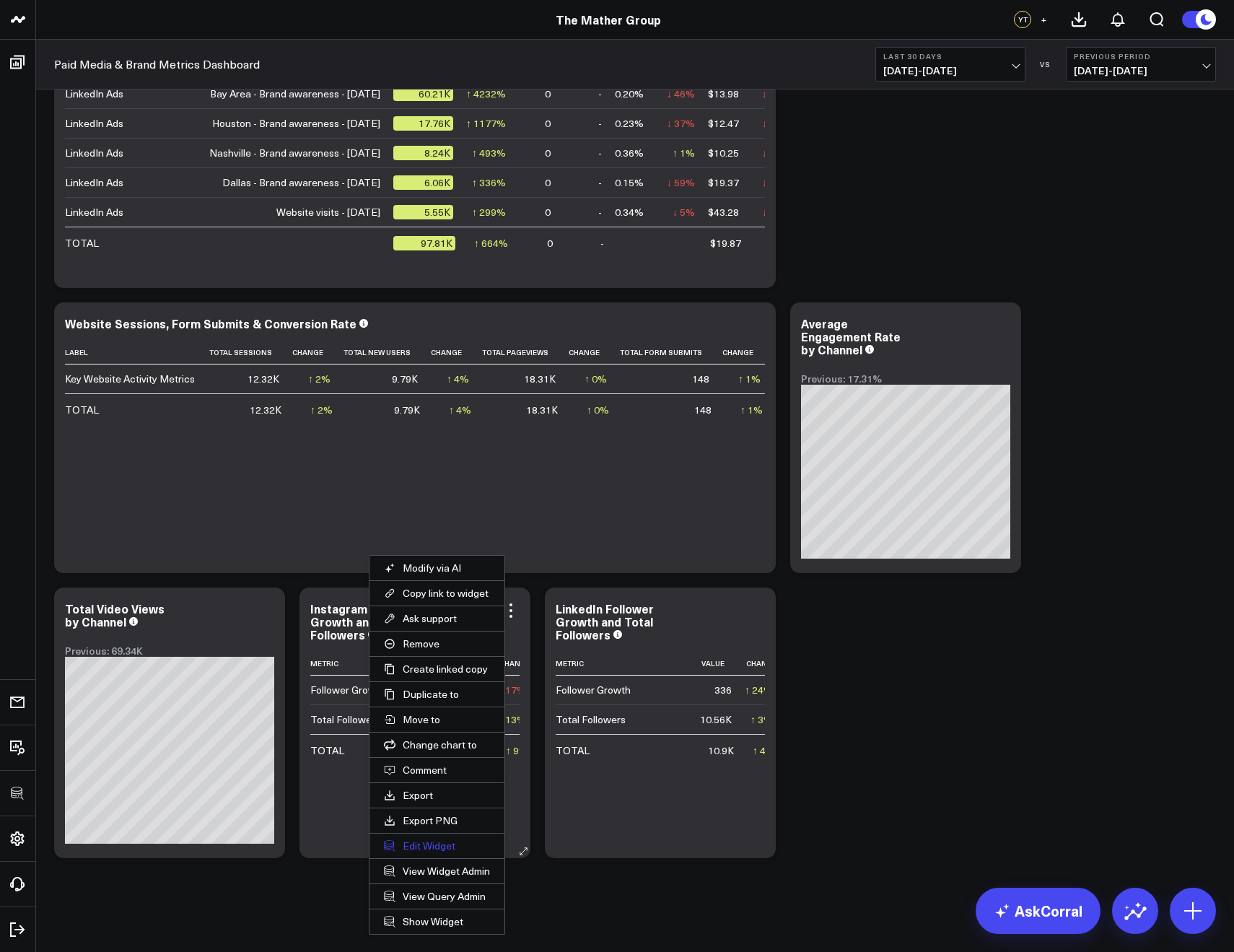
click at [419, 844] on button "Edit Widget" at bounding box center [437, 846] width 135 height 24
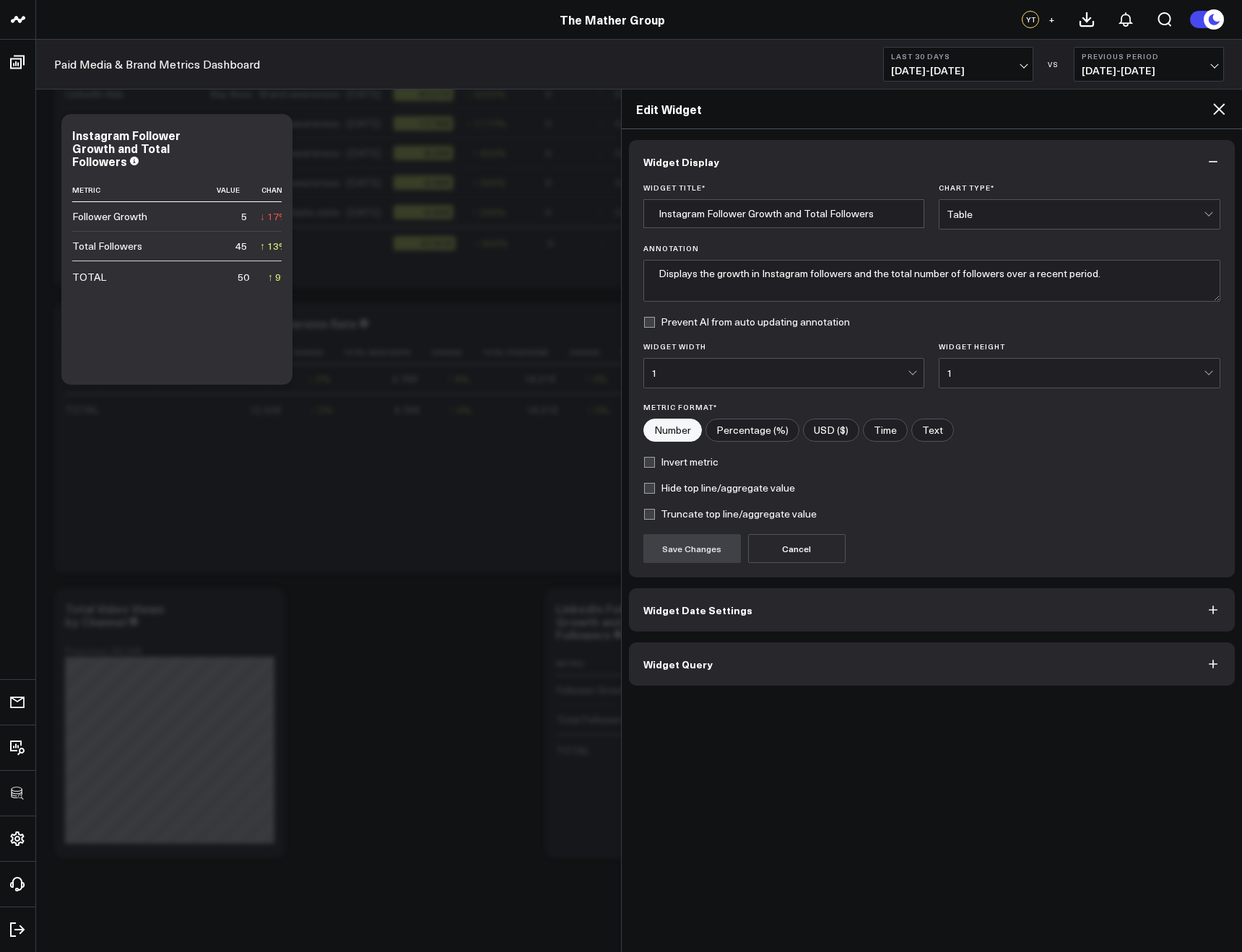
click at [1226, 110] on icon at bounding box center [1218, 108] width 17 height 17
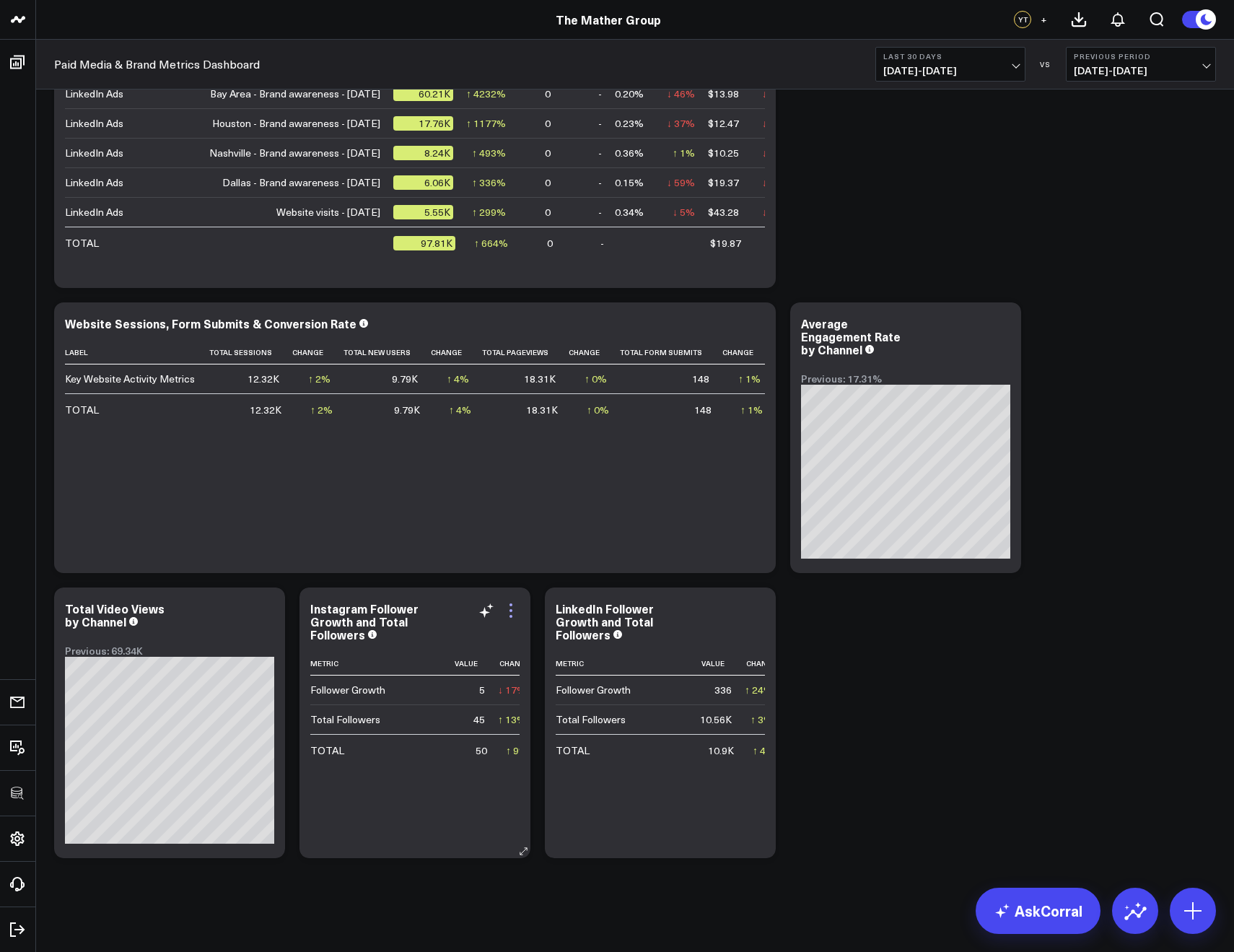
click at [509, 604] on icon at bounding box center [511, 610] width 17 height 17
click at [506, 606] on icon at bounding box center [511, 610] width 17 height 17
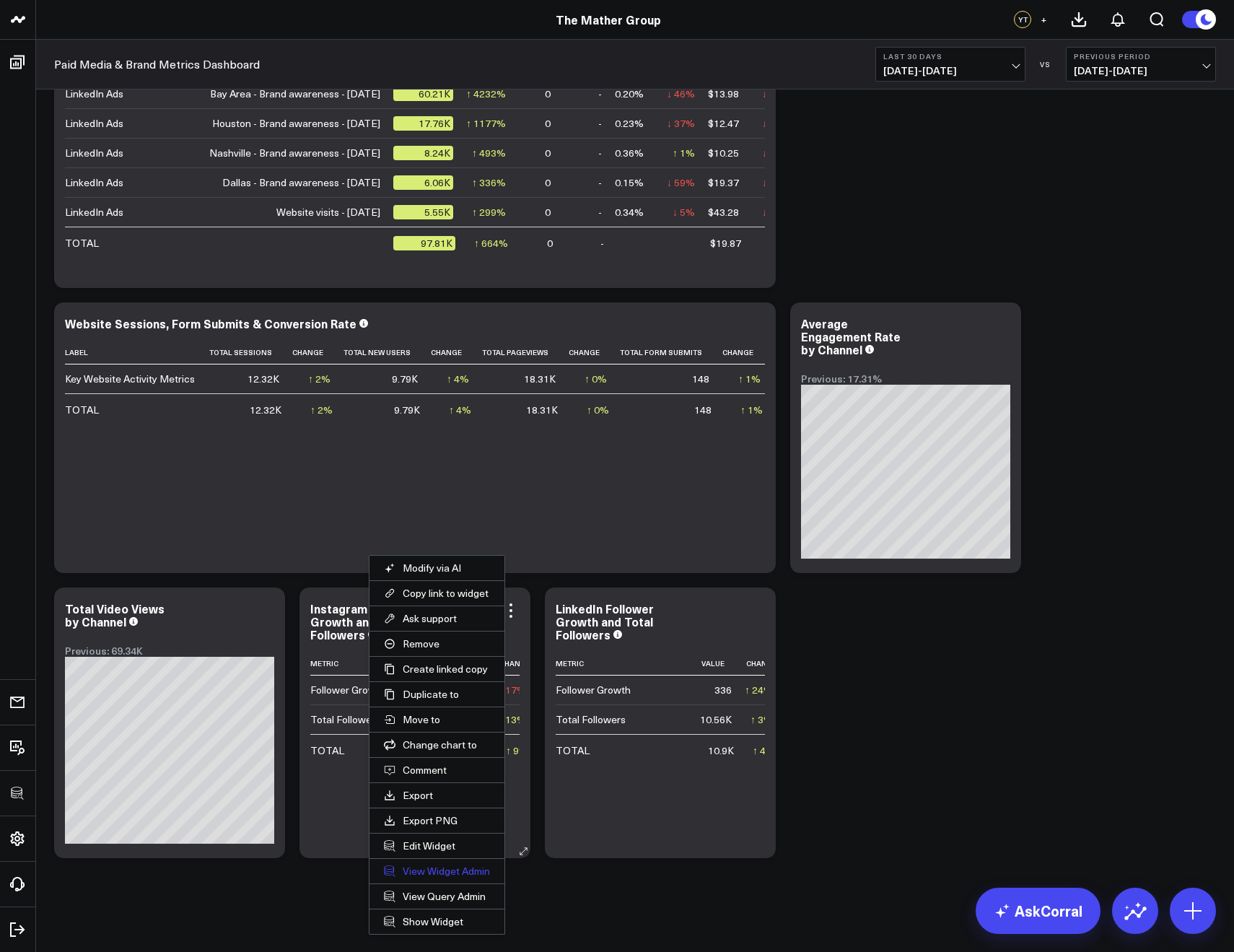
click at [420, 874] on link "View Widget Admin" at bounding box center [437, 871] width 135 height 24
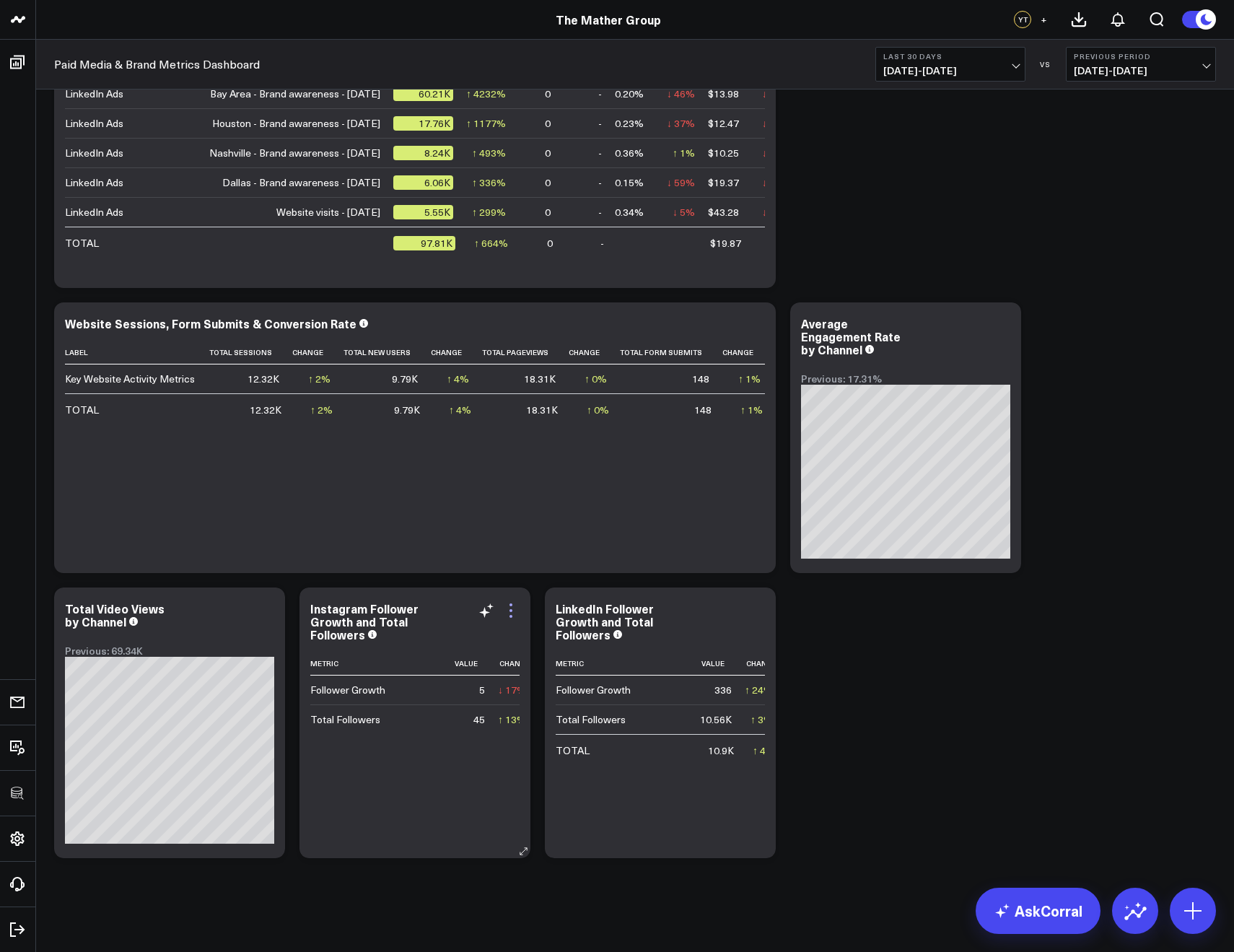
click at [511, 615] on icon at bounding box center [511, 610] width 17 height 17
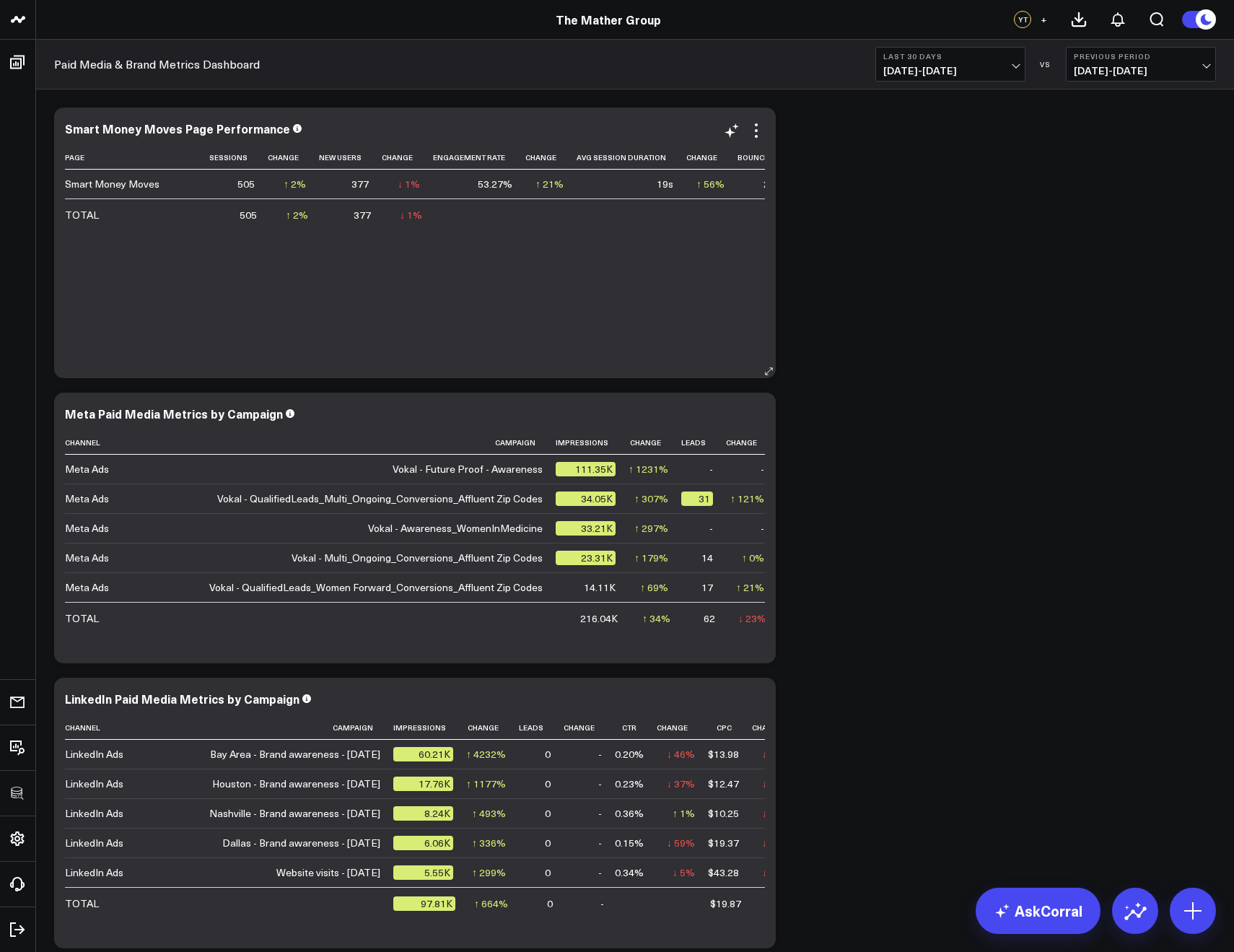
scroll to position [661, 0]
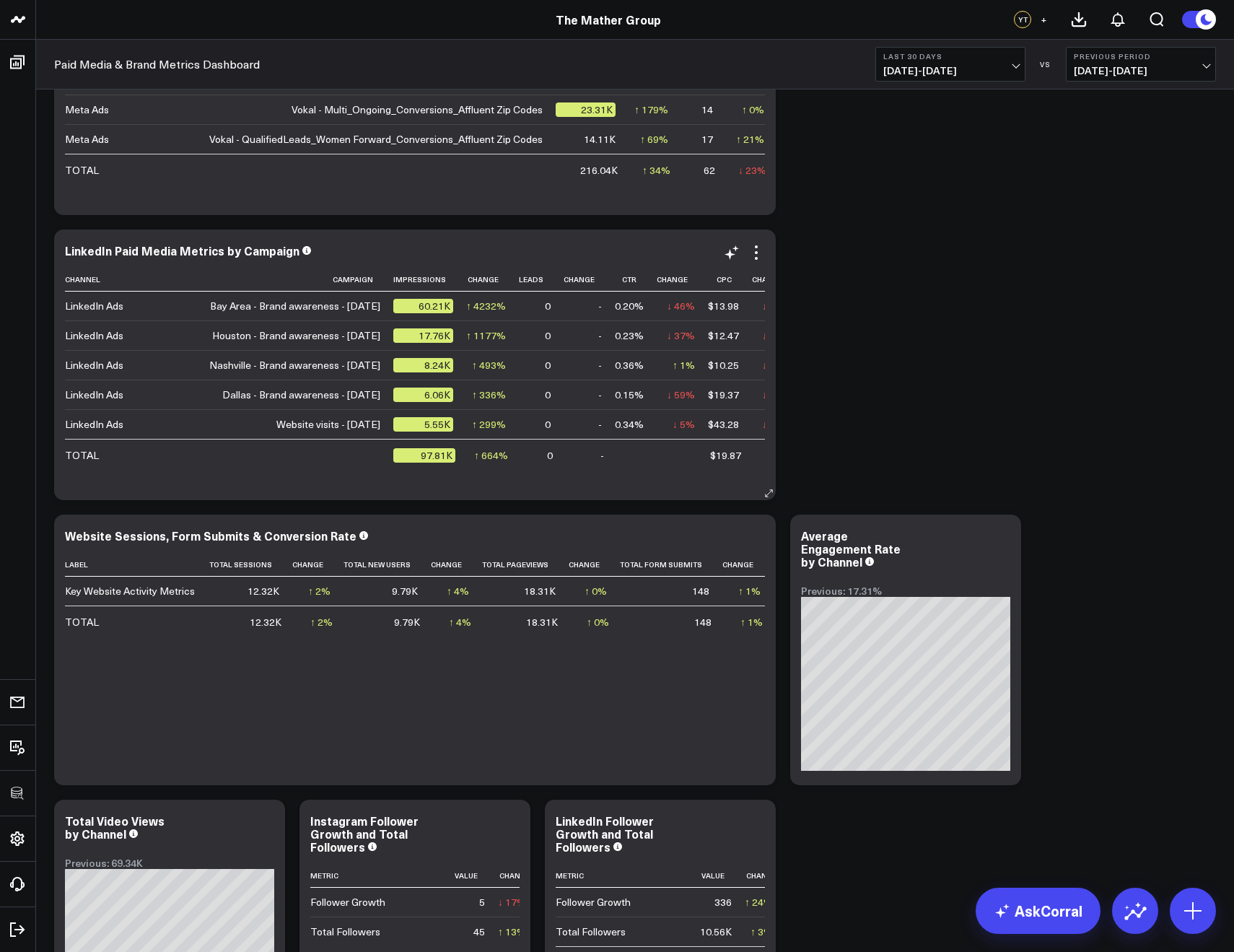
scroll to position [472, 0]
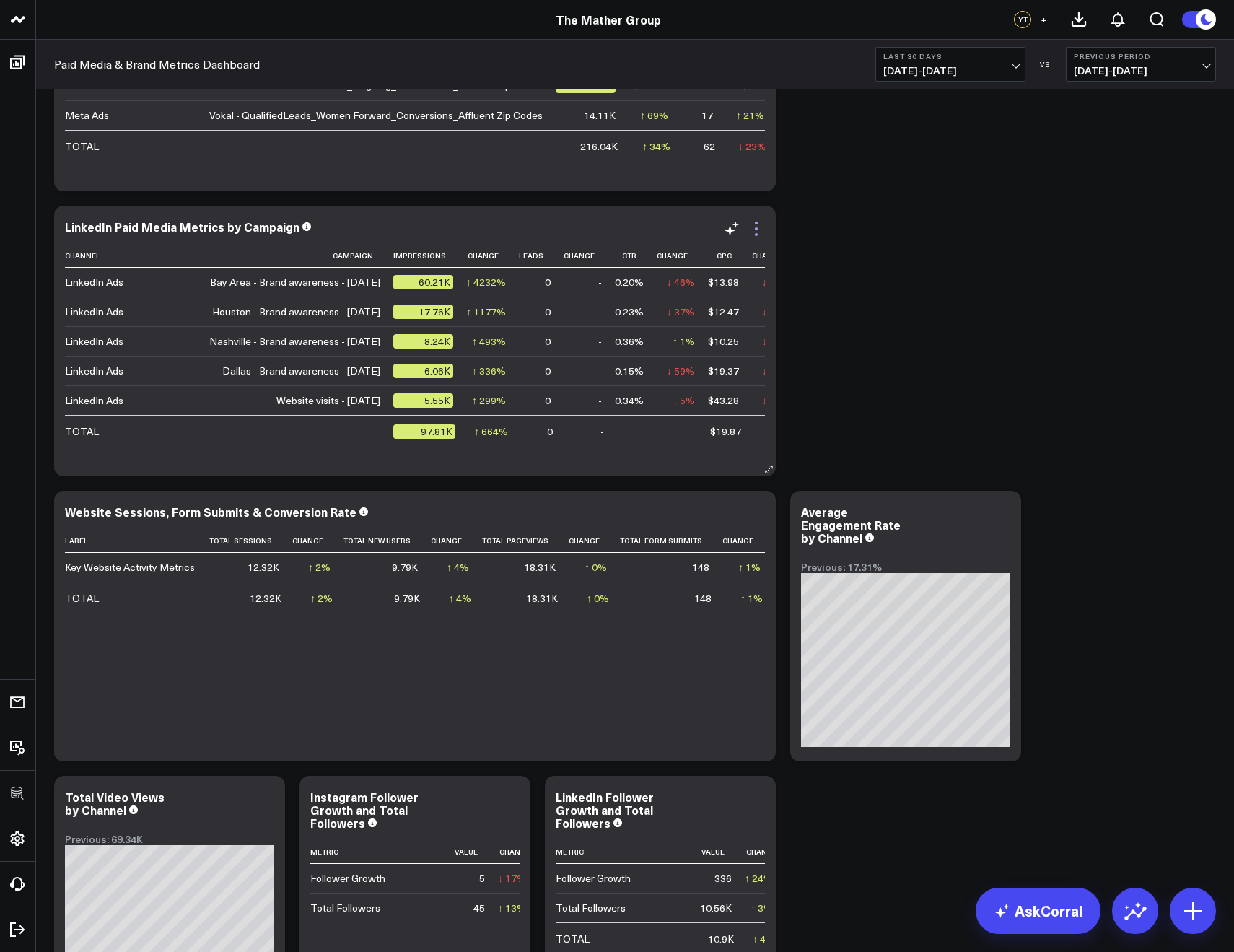
click at [750, 225] on icon at bounding box center [756, 228] width 17 height 17
click at [756, 229] on icon at bounding box center [757, 229] width 3 height 3
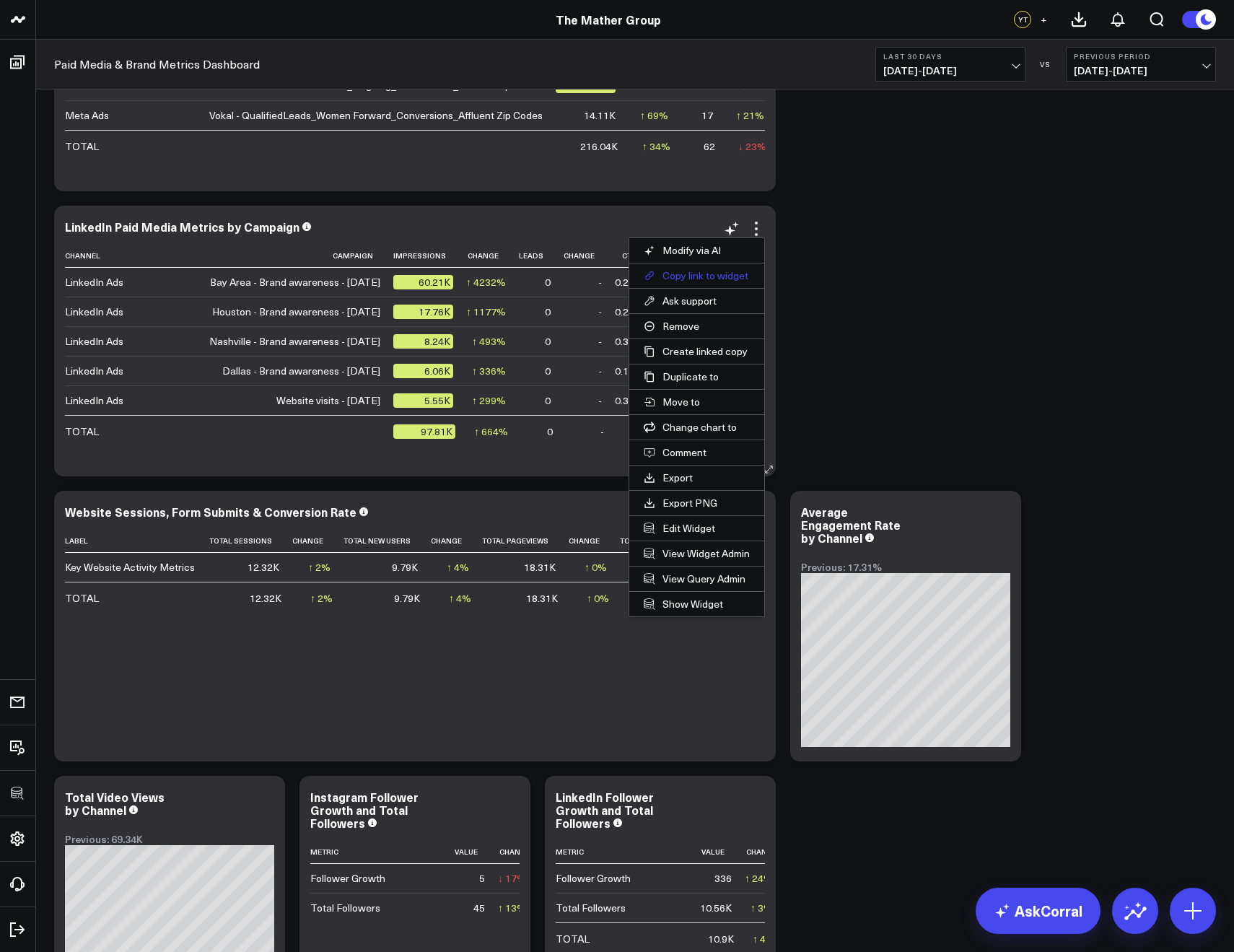
click at [736, 272] on button "Copy link to widget" at bounding box center [697, 276] width 135 height 24
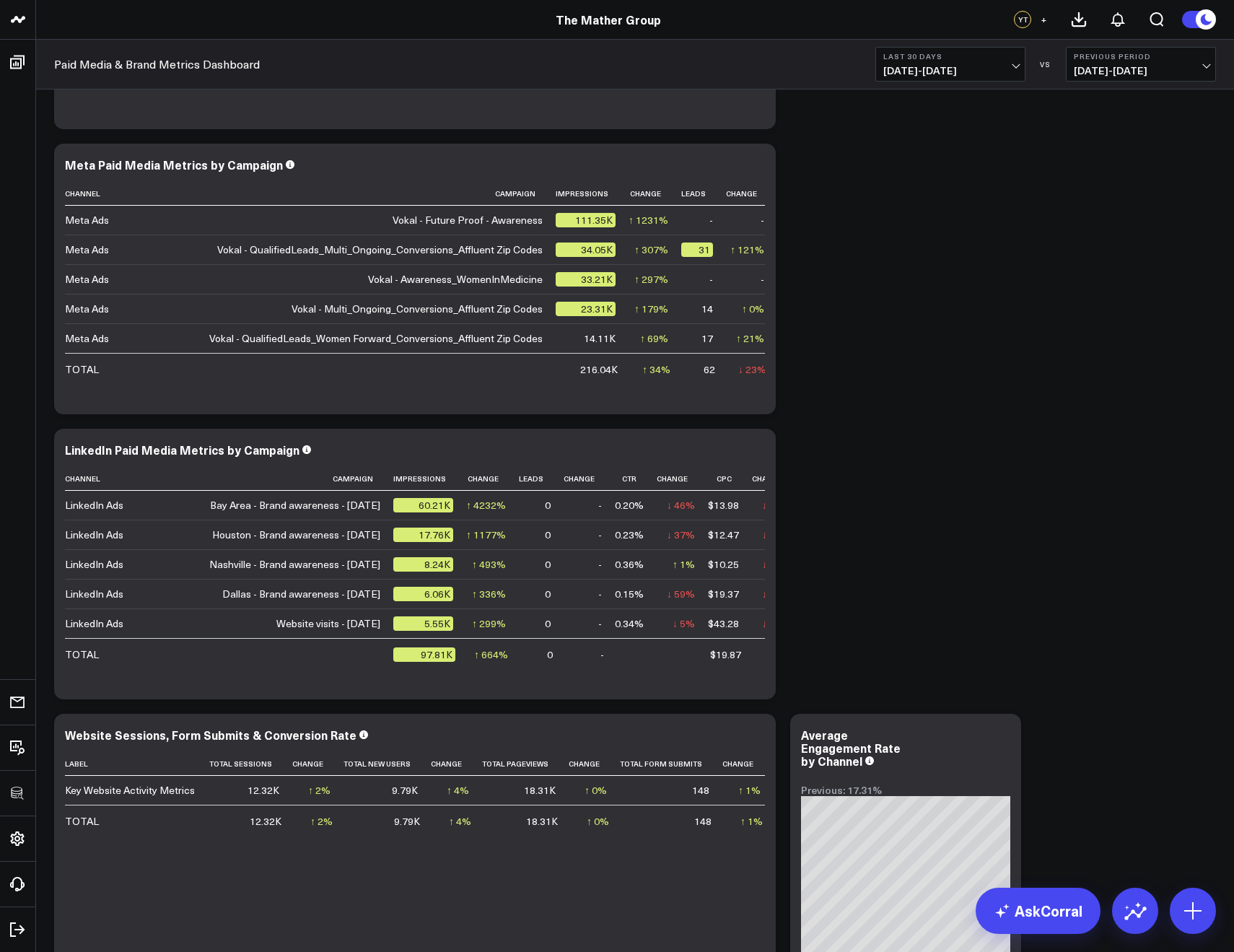
scroll to position [248, 0]
click at [754, 173] on icon at bounding box center [756, 168] width 17 height 17
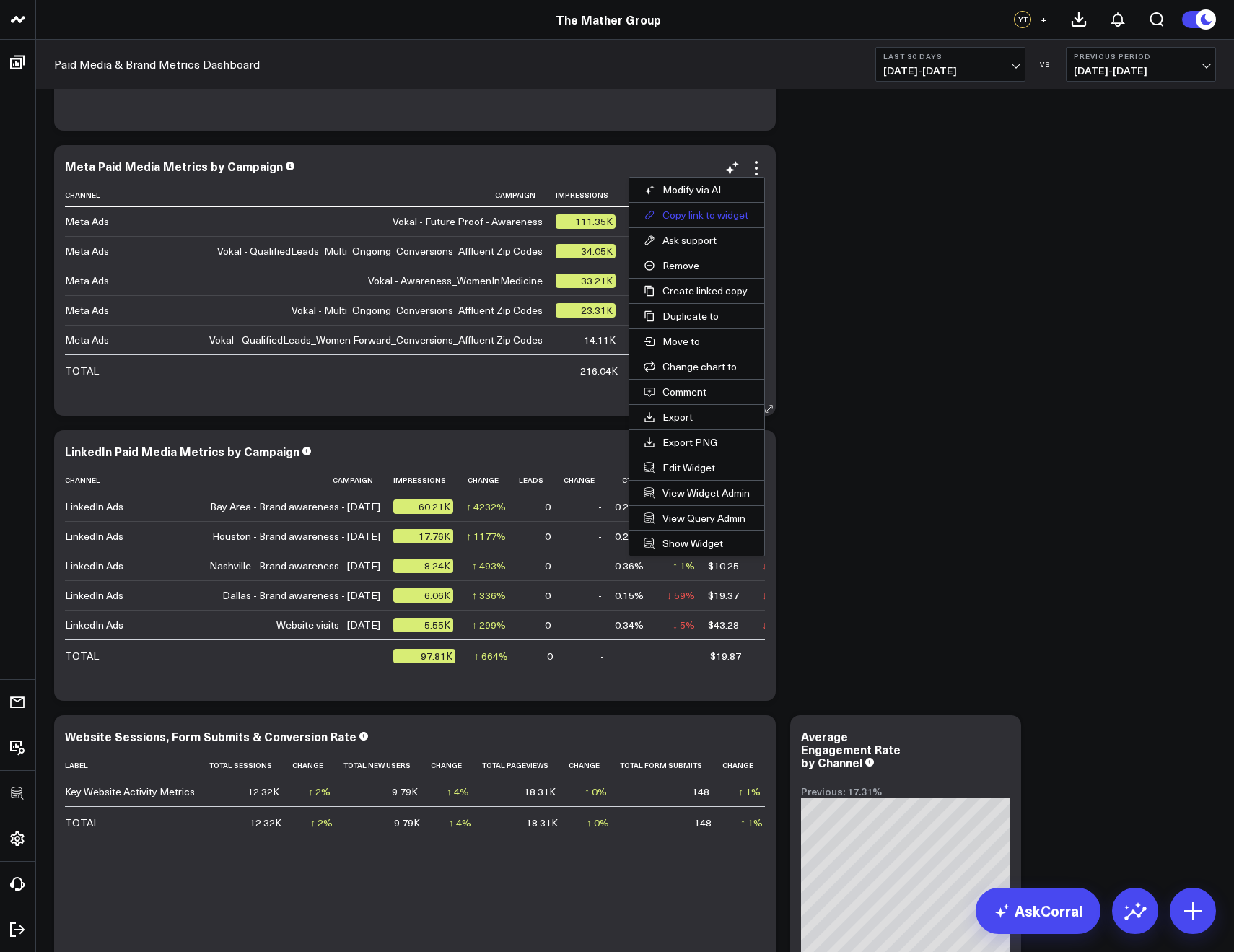
click at [703, 217] on button "Copy link to widget" at bounding box center [697, 215] width 135 height 24
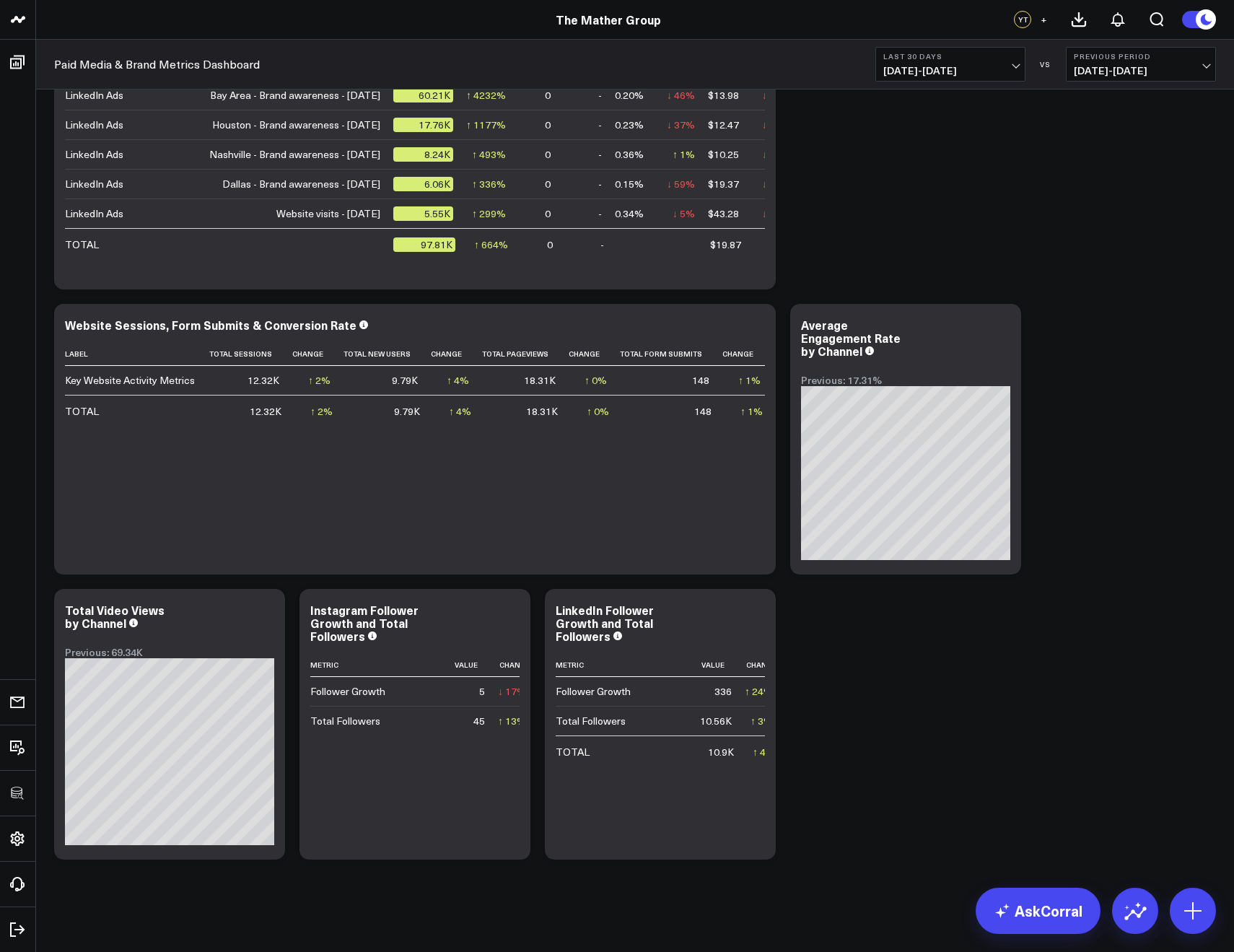
scroll to position [661, 0]
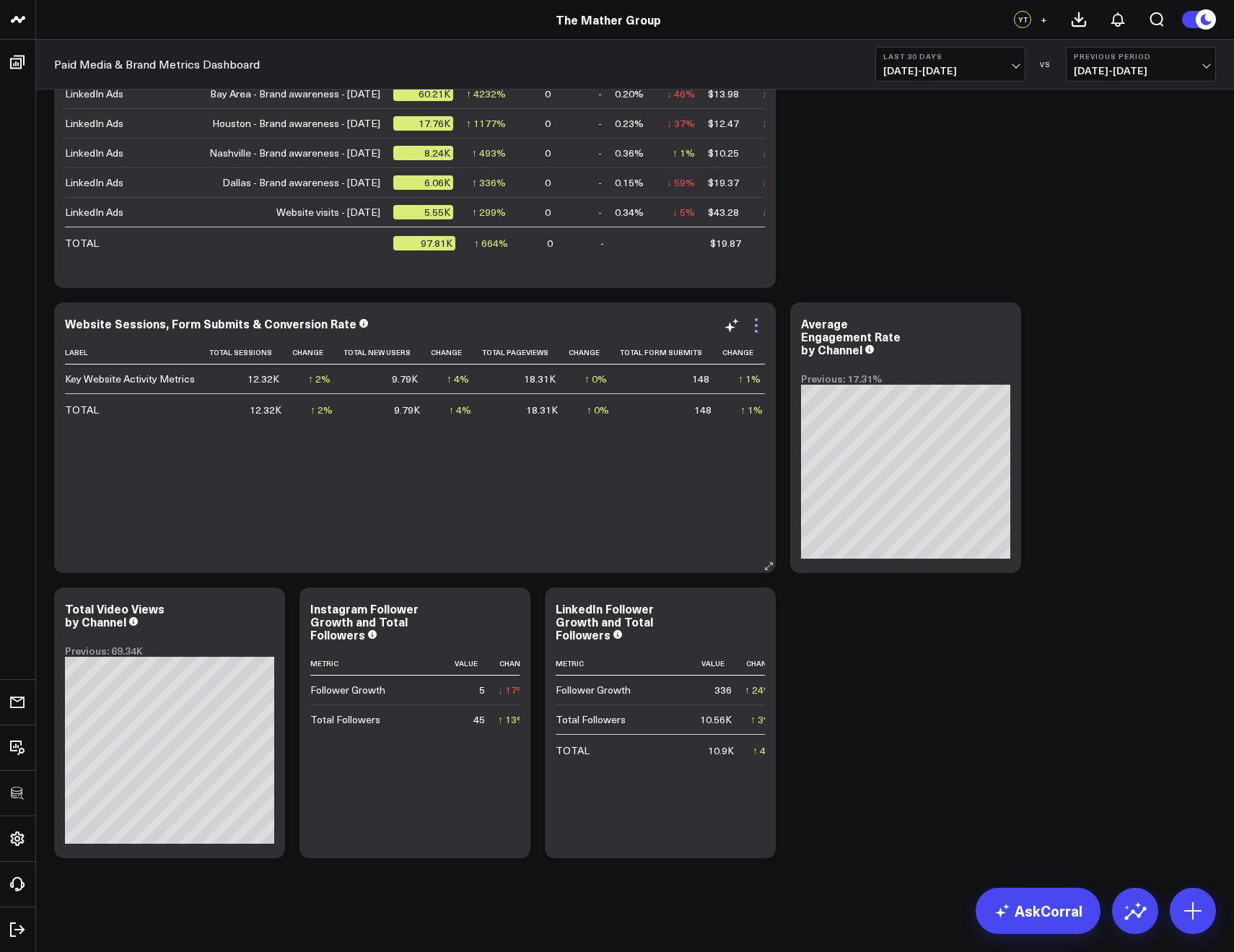
click at [750, 324] on icon at bounding box center [756, 325] width 17 height 17
click at [756, 327] on icon at bounding box center [756, 325] width 17 height 17
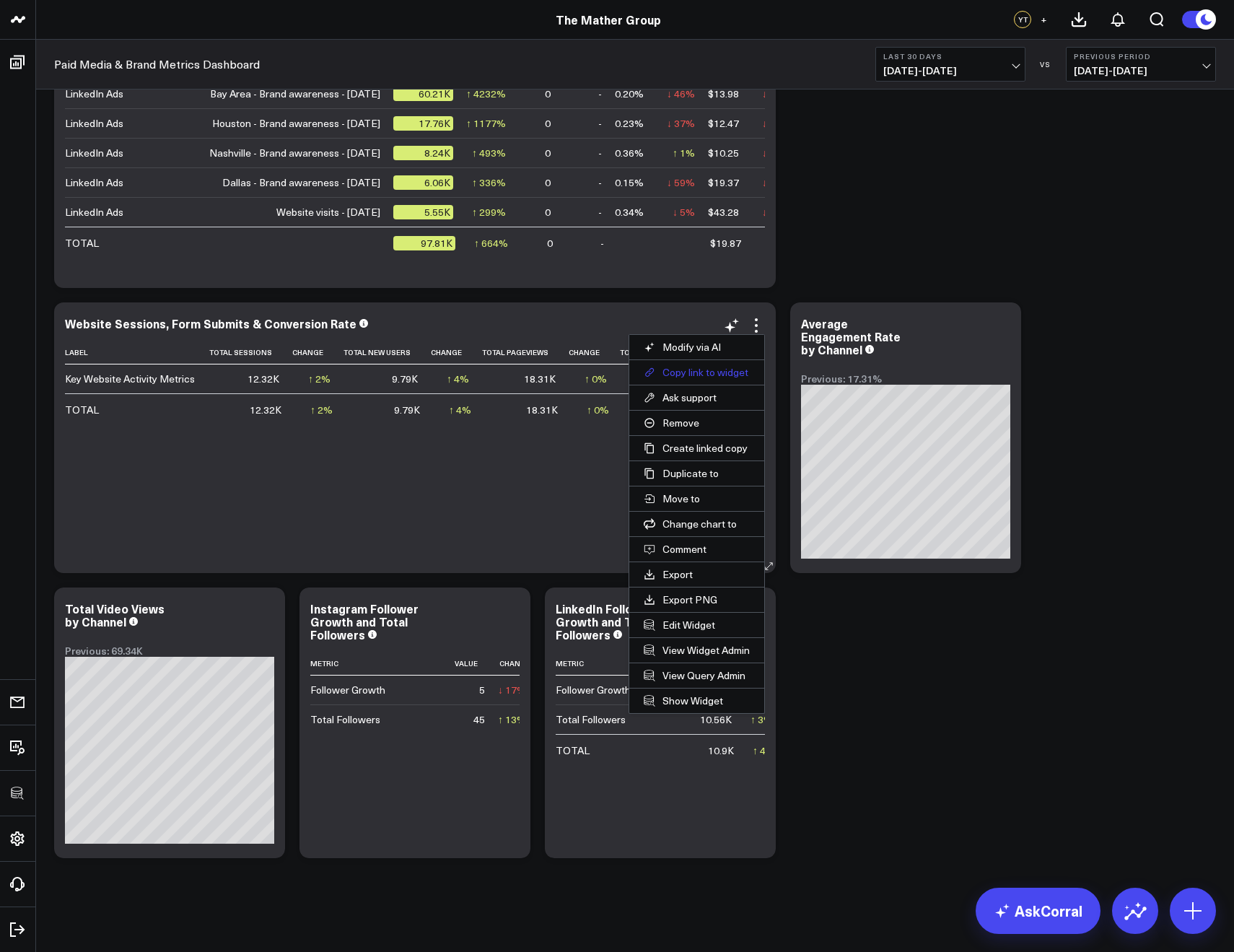
click at [698, 373] on button "Copy link to widget" at bounding box center [697, 373] width 135 height 24
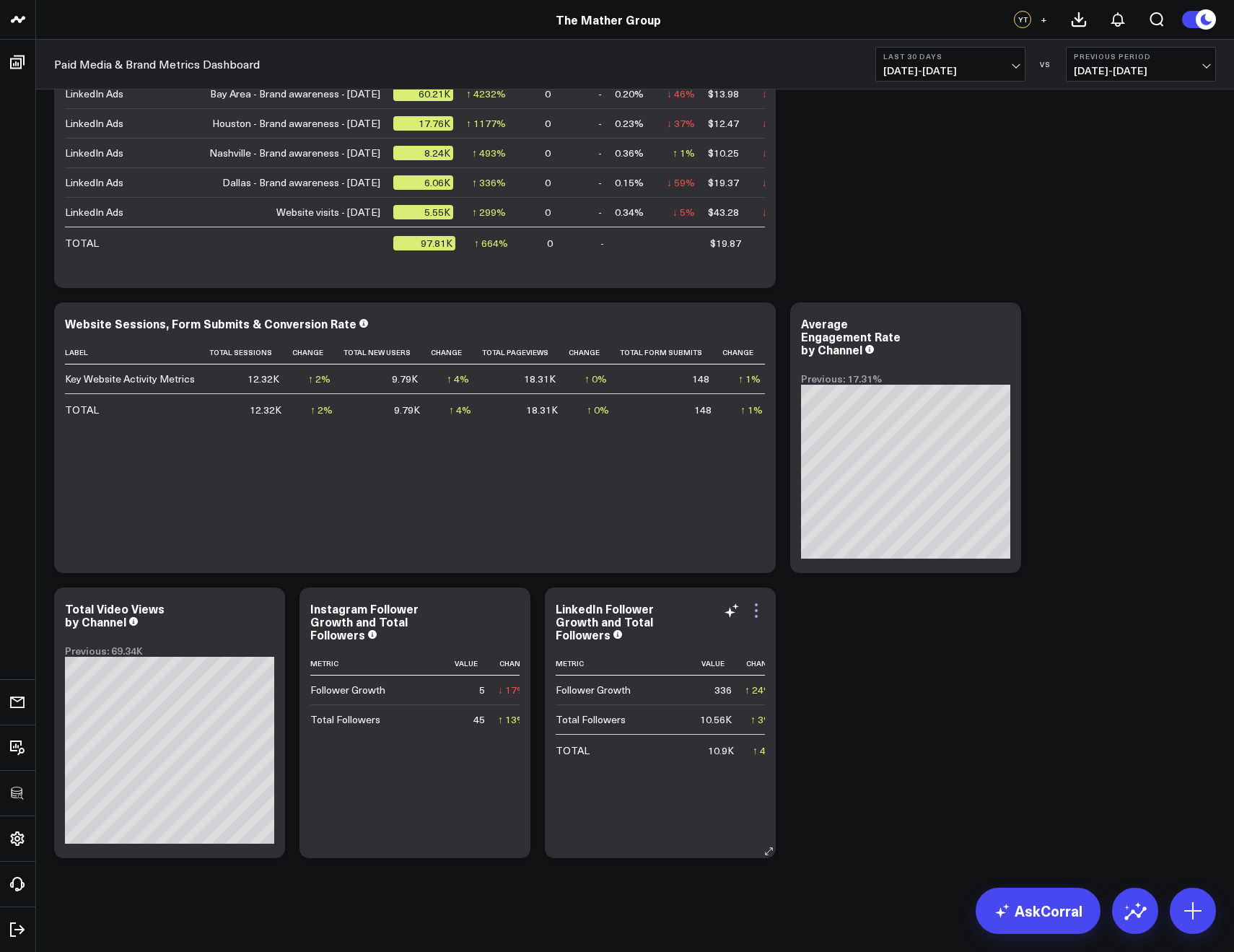
click at [759, 606] on icon at bounding box center [756, 610] width 17 height 17
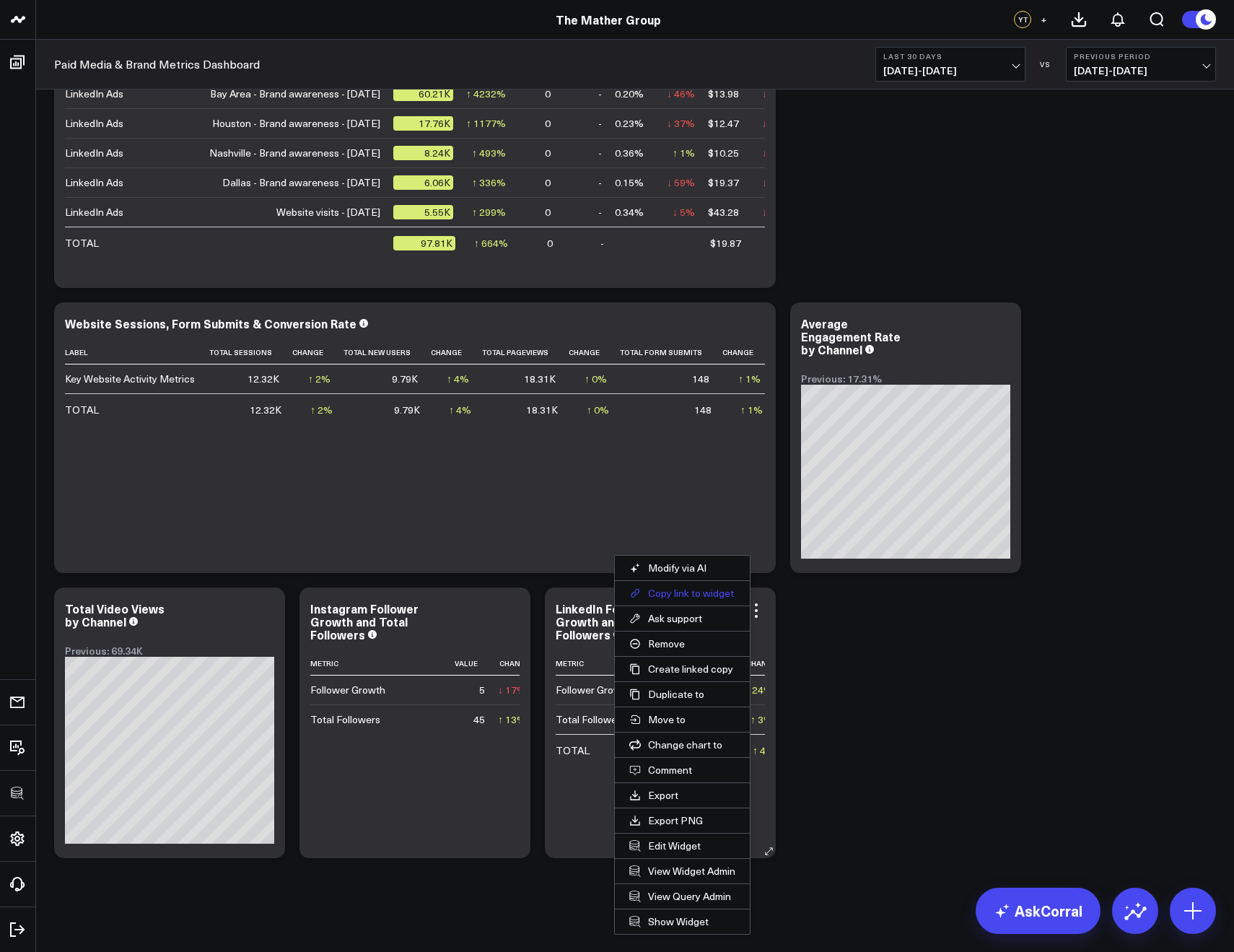
click at [674, 588] on button "Copy link to widget" at bounding box center [683, 593] width 135 height 24
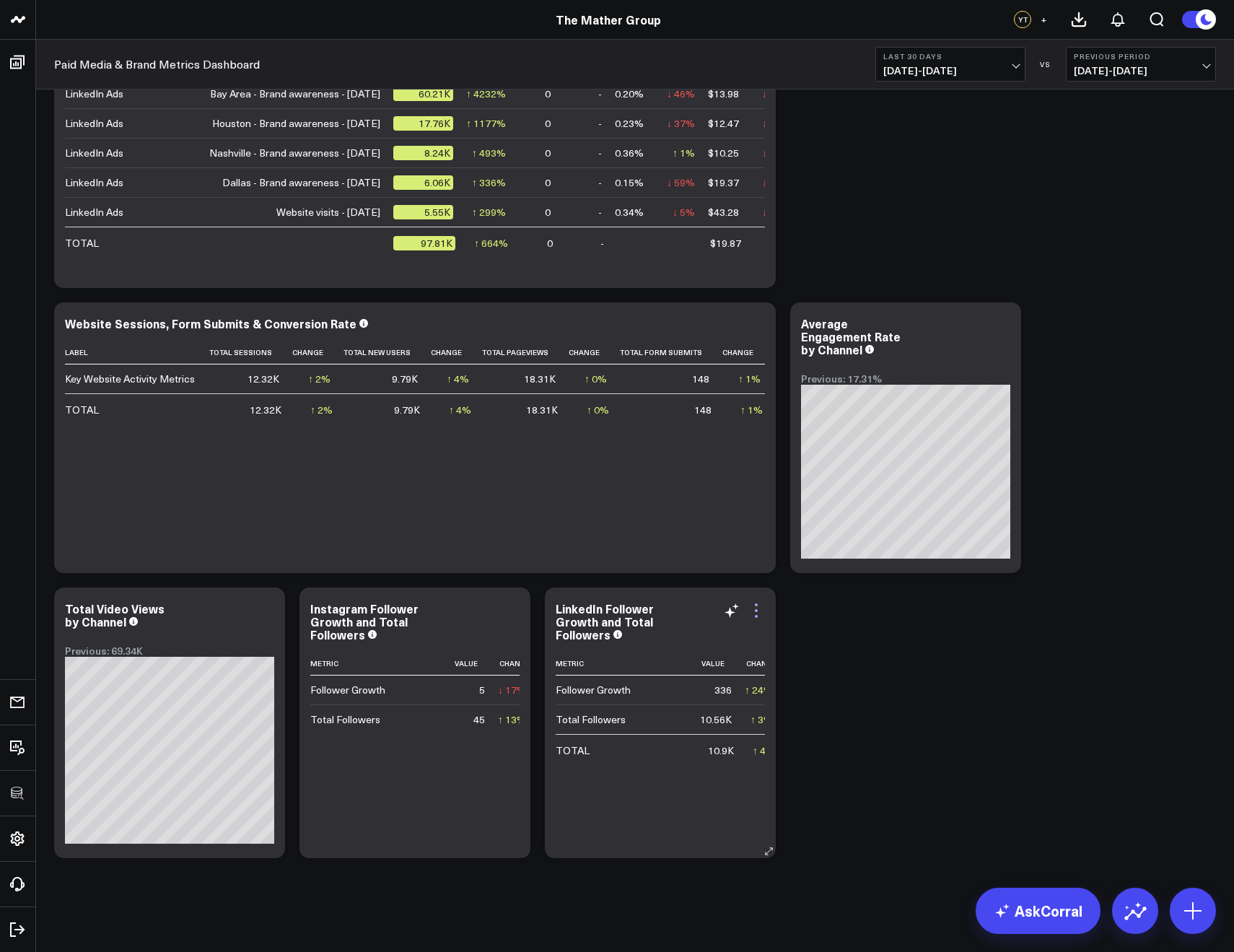
click at [763, 609] on icon at bounding box center [756, 610] width 17 height 17
click at [750, 611] on icon at bounding box center [756, 610] width 17 height 17
click at [759, 612] on icon at bounding box center [756, 610] width 17 height 17
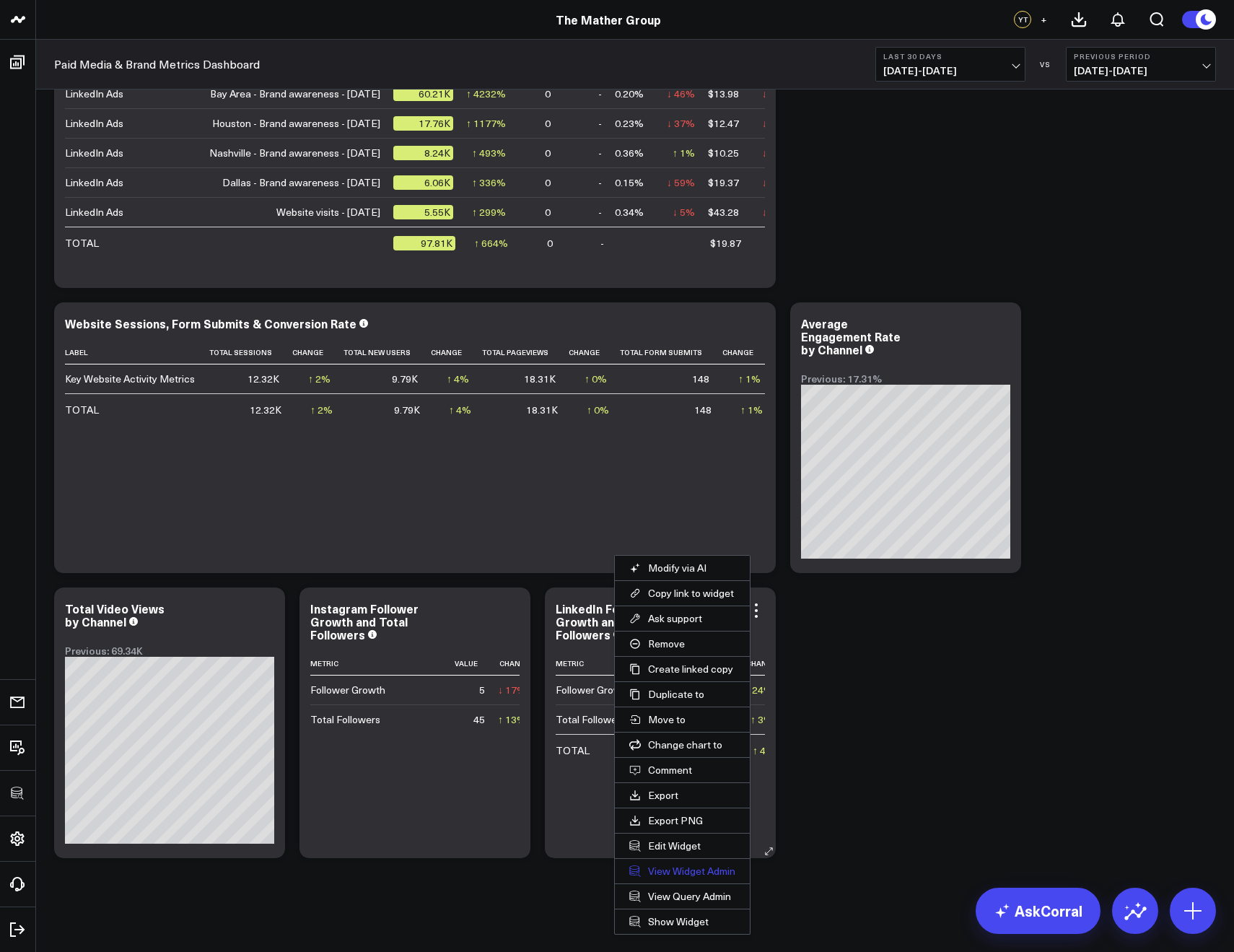
click at [667, 872] on link "View Widget Admin" at bounding box center [683, 871] width 135 height 24
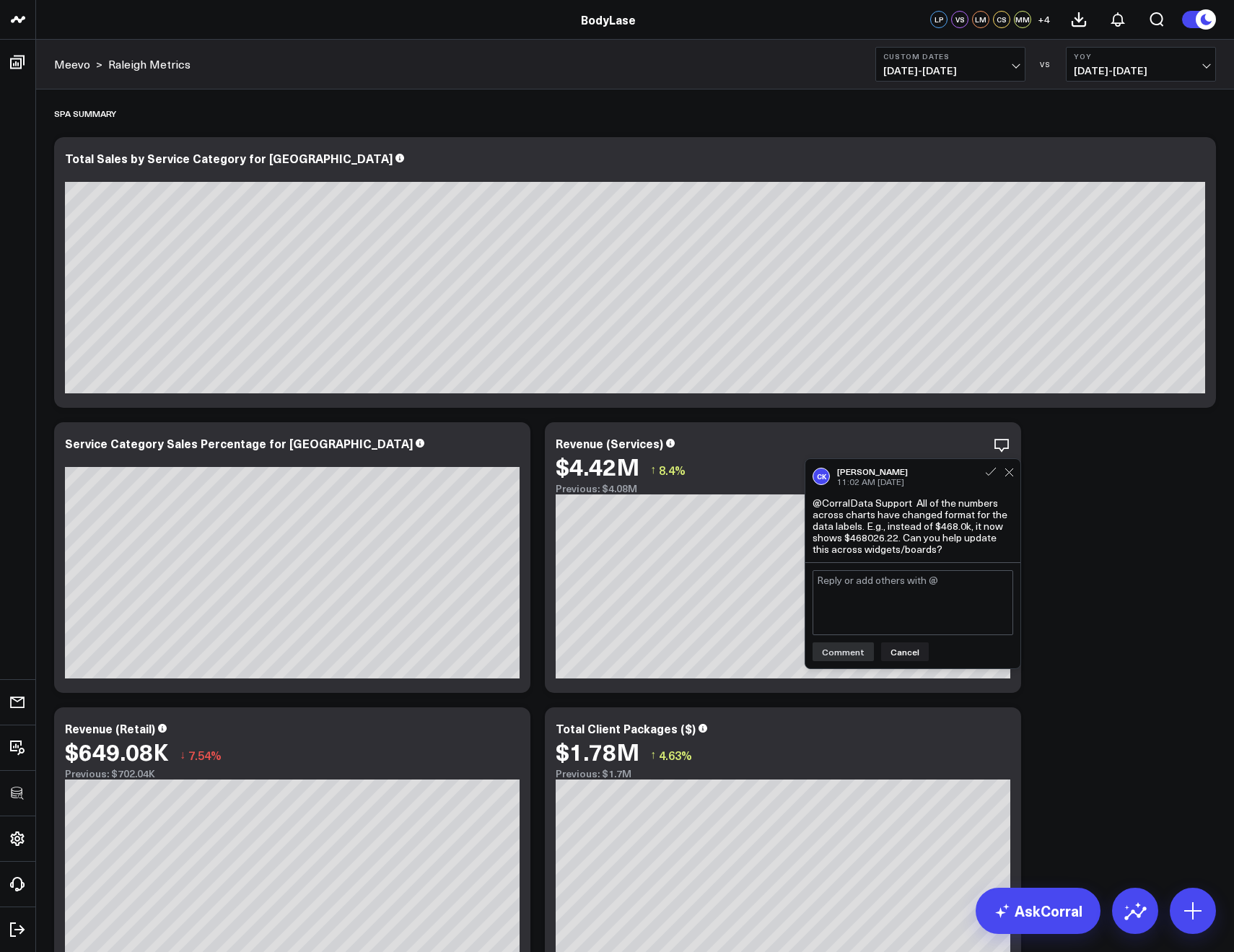
click at [869, 618] on textarea at bounding box center [913, 603] width 201 height 65
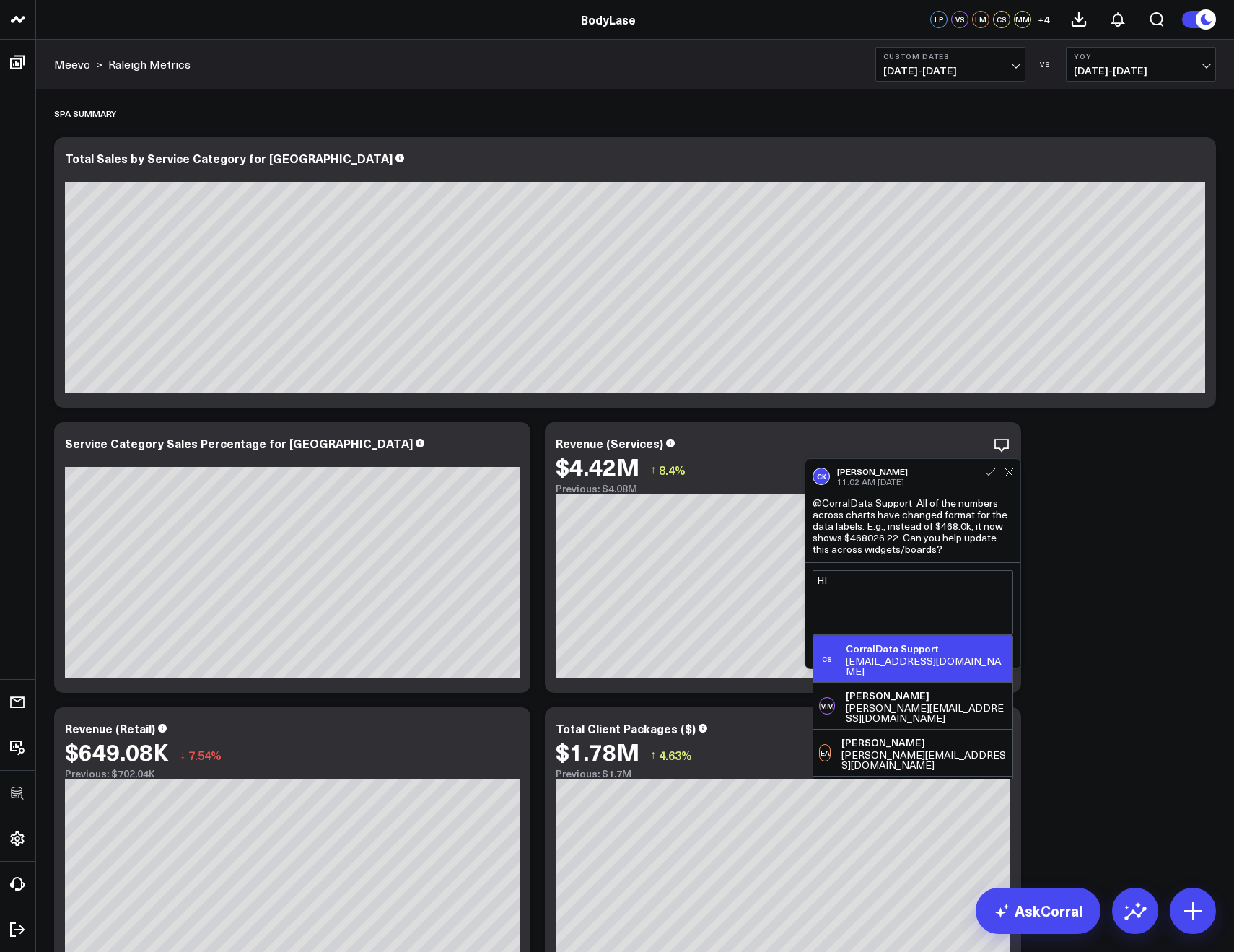
type textarea "H"
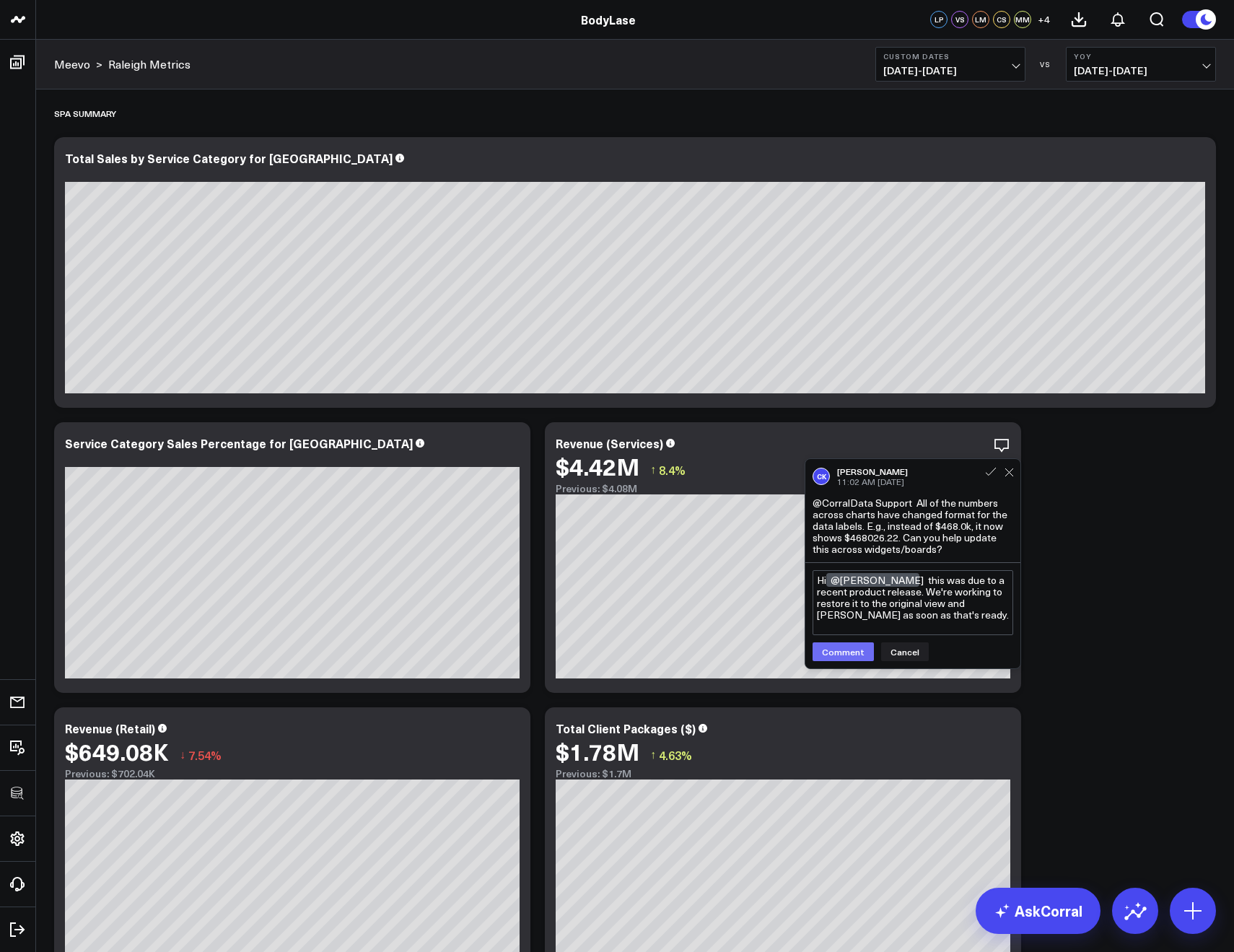
type textarea "Hi @[PERSON_NAME] this was due to a recent product release. We're working to re…"
click at [834, 653] on button "Comment" at bounding box center [843, 652] width 61 height 19
